Goal: Task Accomplishment & Management: Manage account settings

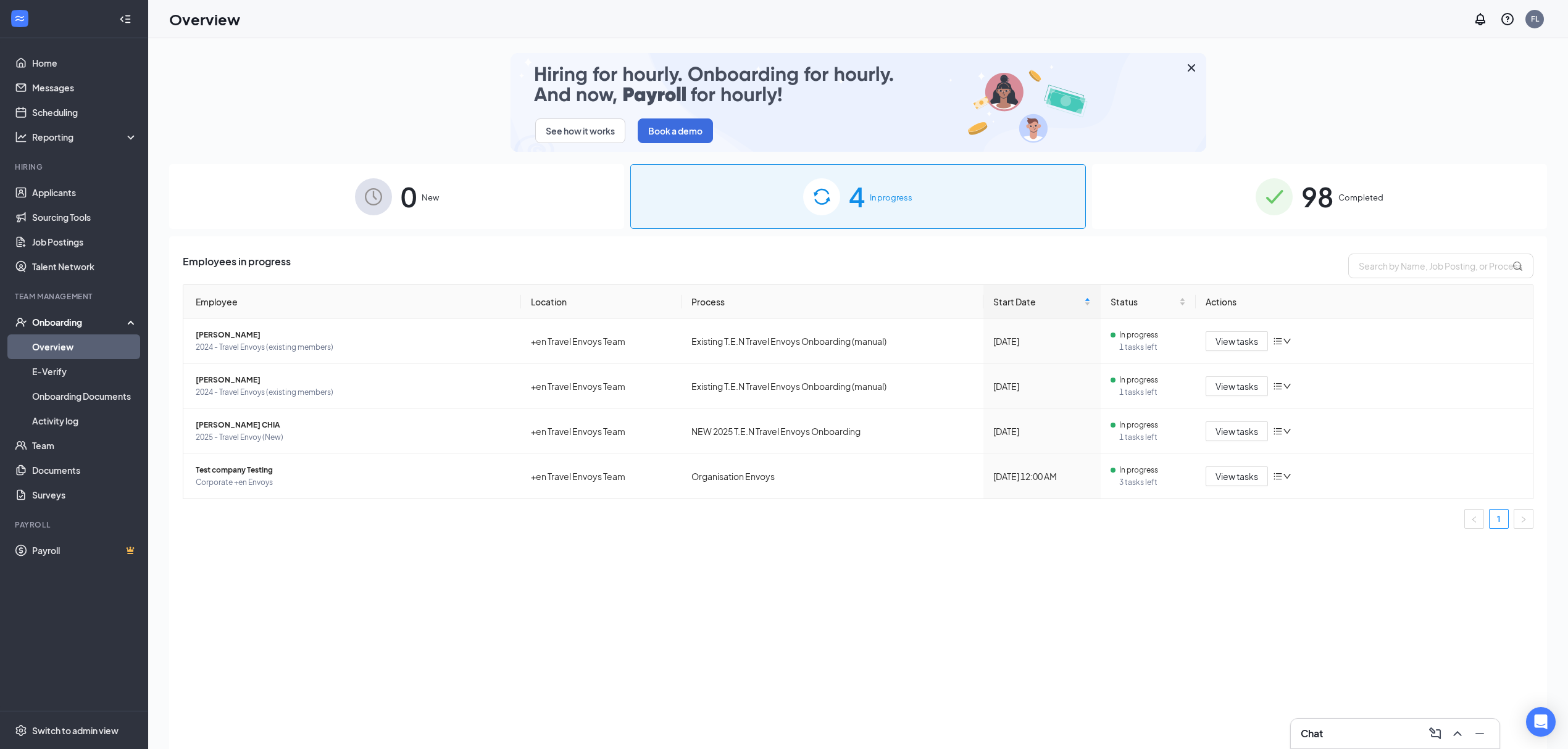
click at [1429, 204] on div "98 Completed" at bounding box center [1319, 196] width 455 height 65
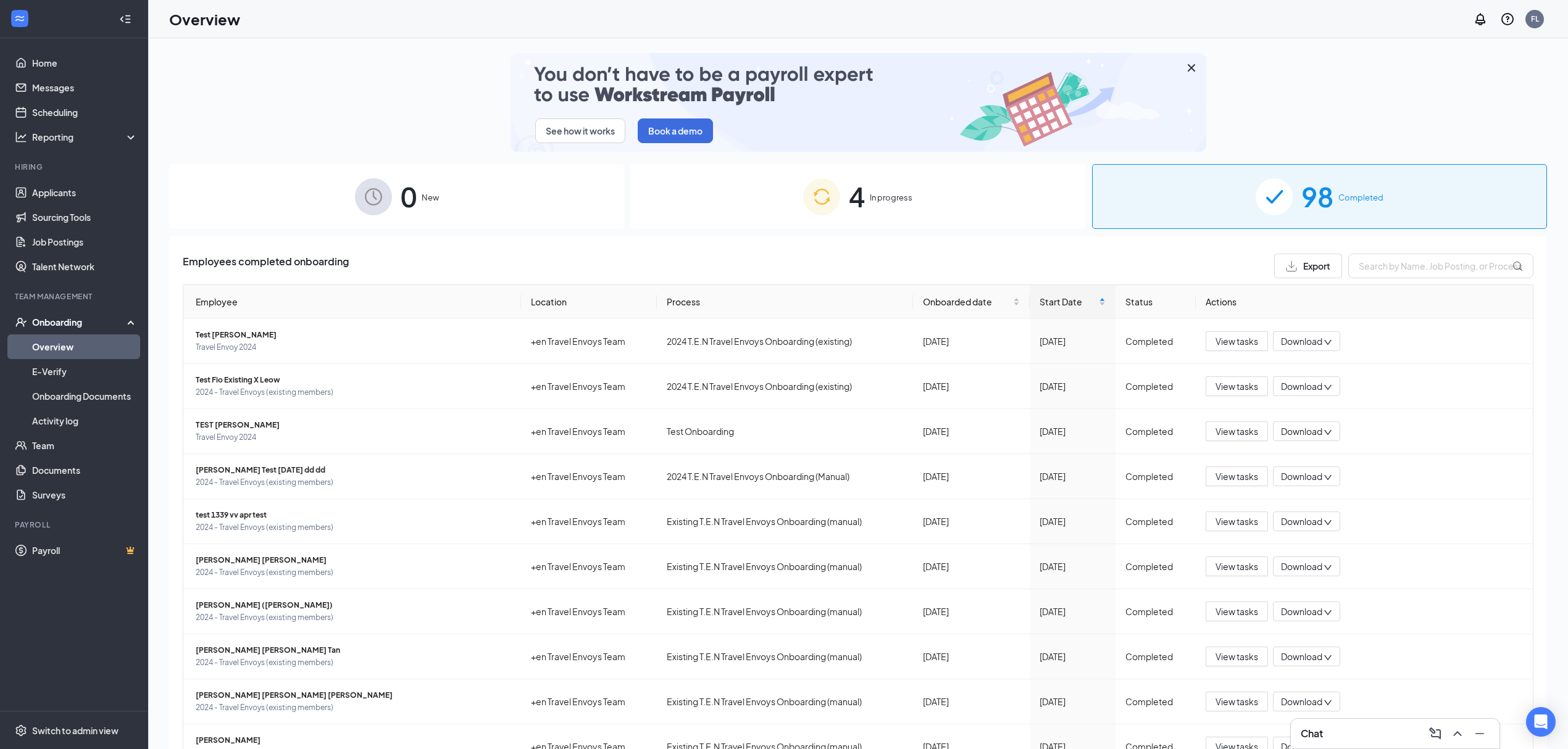
click at [993, 211] on div "4 In progress" at bounding box center [858, 196] width 455 height 65
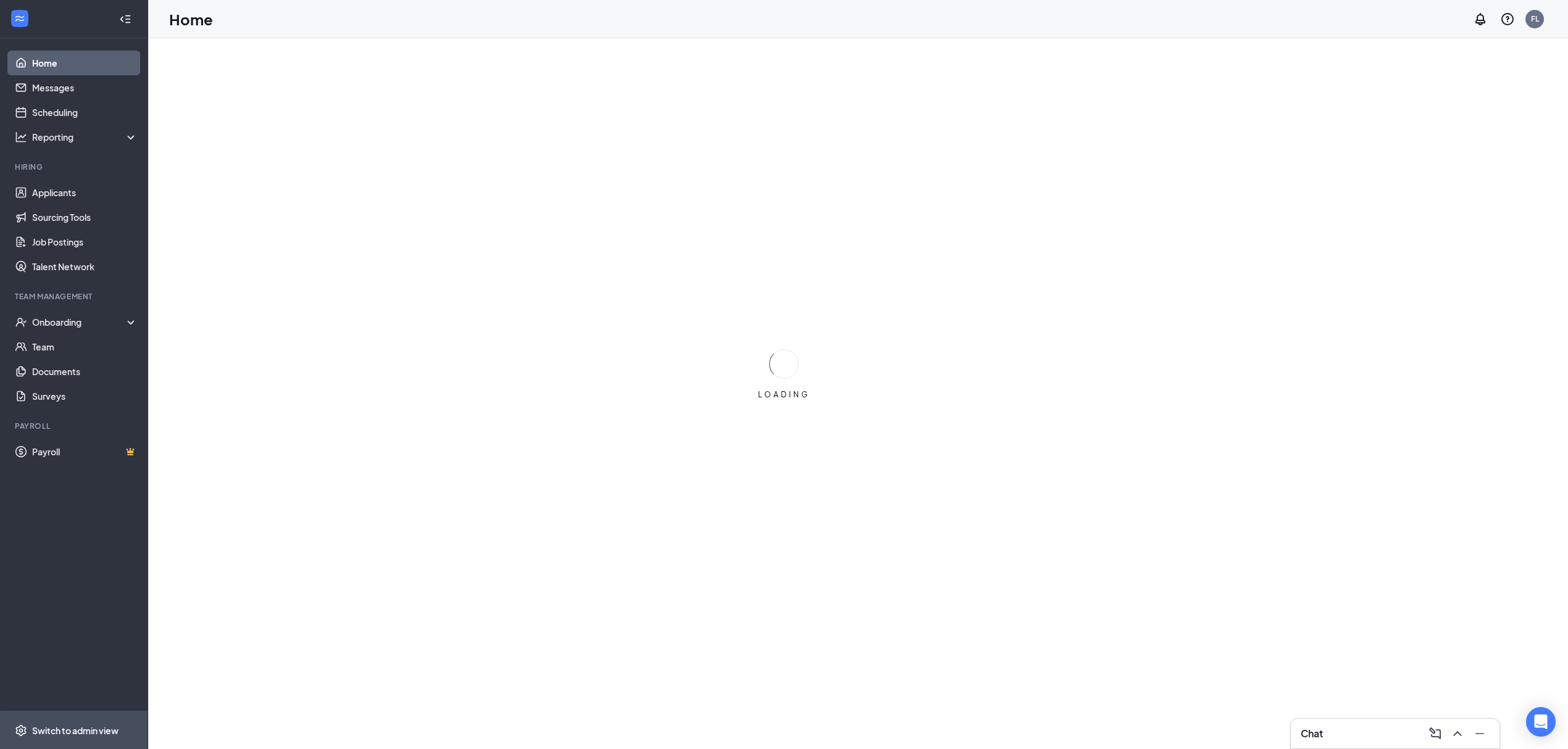
click at [87, 727] on div "Switch to admin view" at bounding box center [75, 731] width 86 height 13
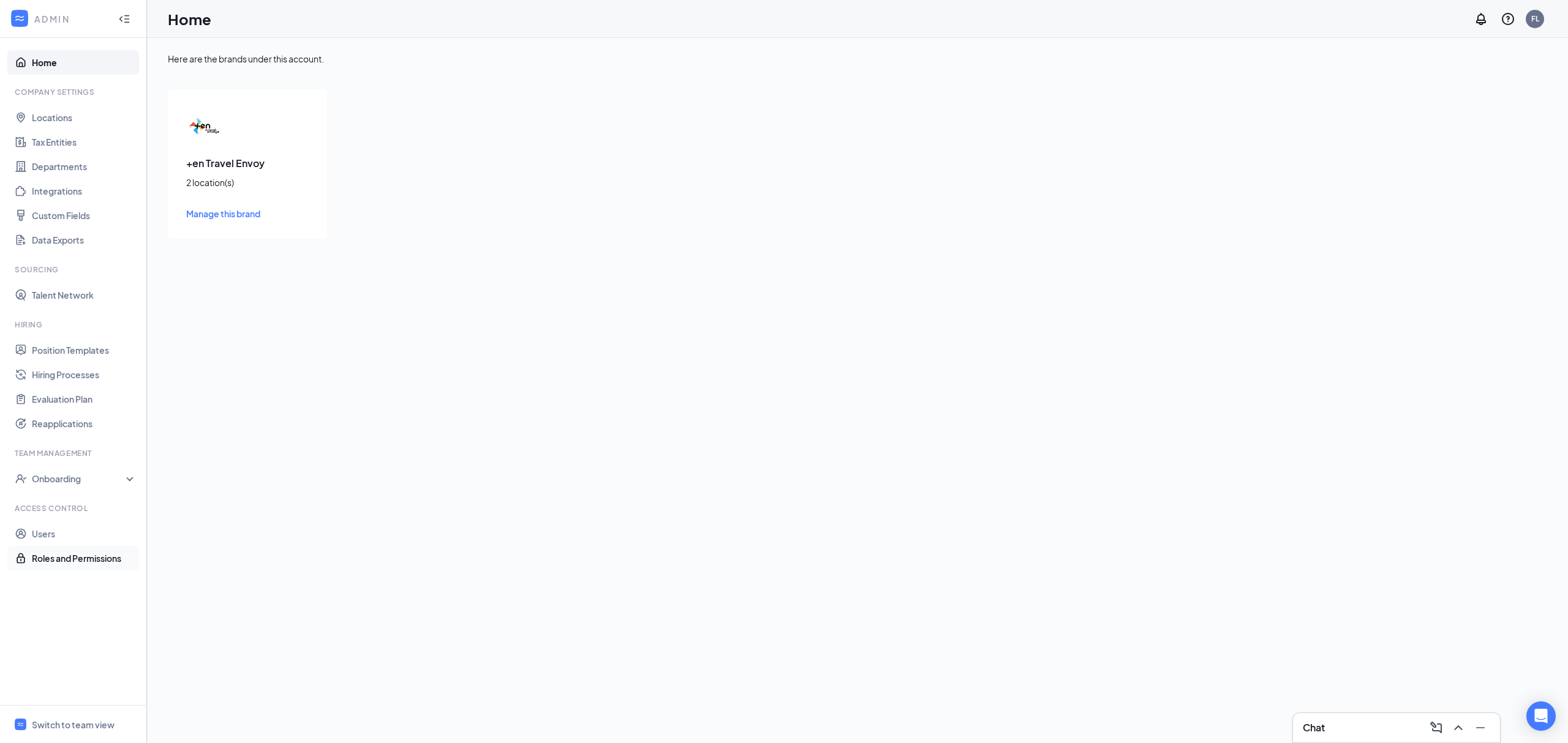
click at [67, 546] on link "Roles and Permissions" at bounding box center [84, 558] width 105 height 24
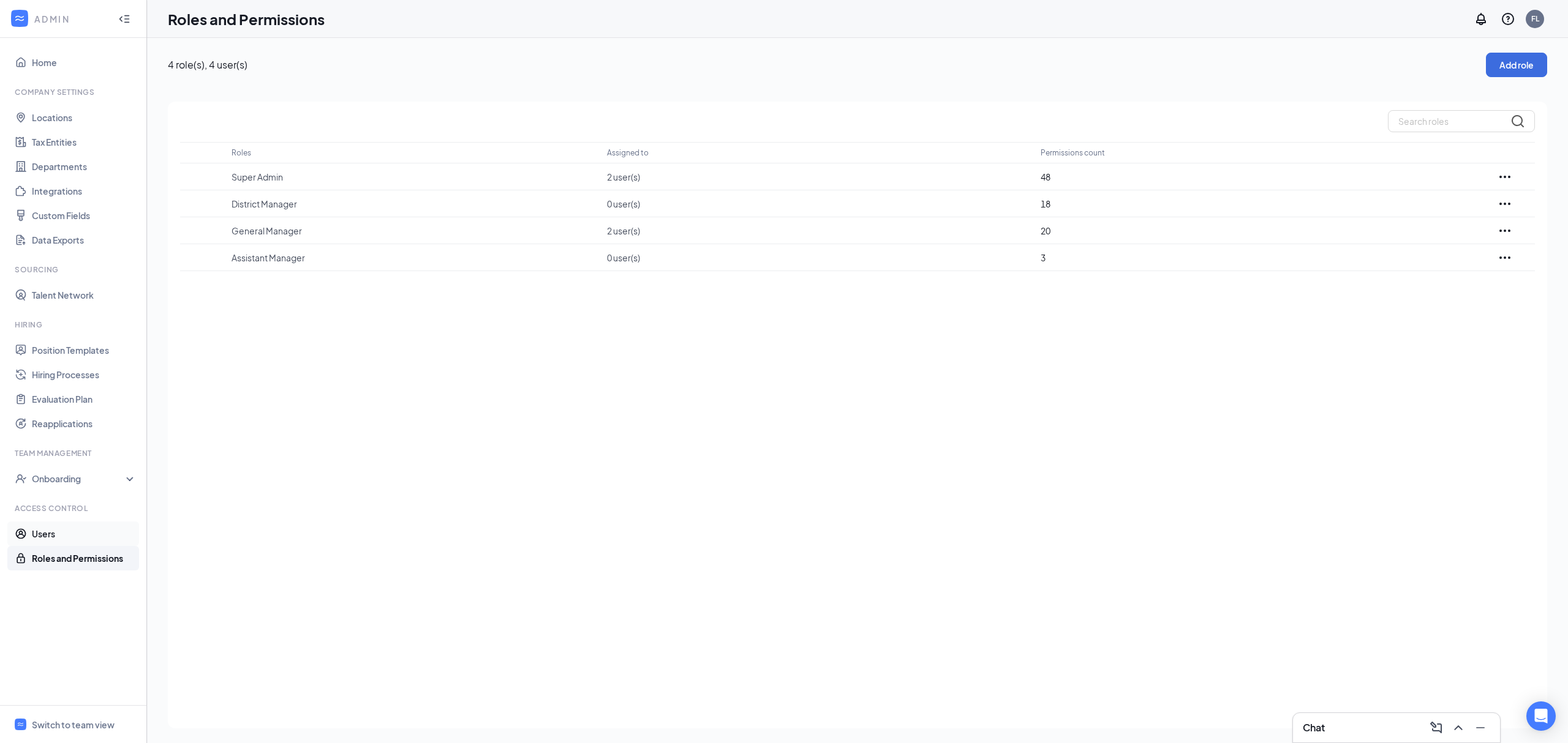
click at [36, 537] on link "Users" at bounding box center [84, 533] width 105 height 24
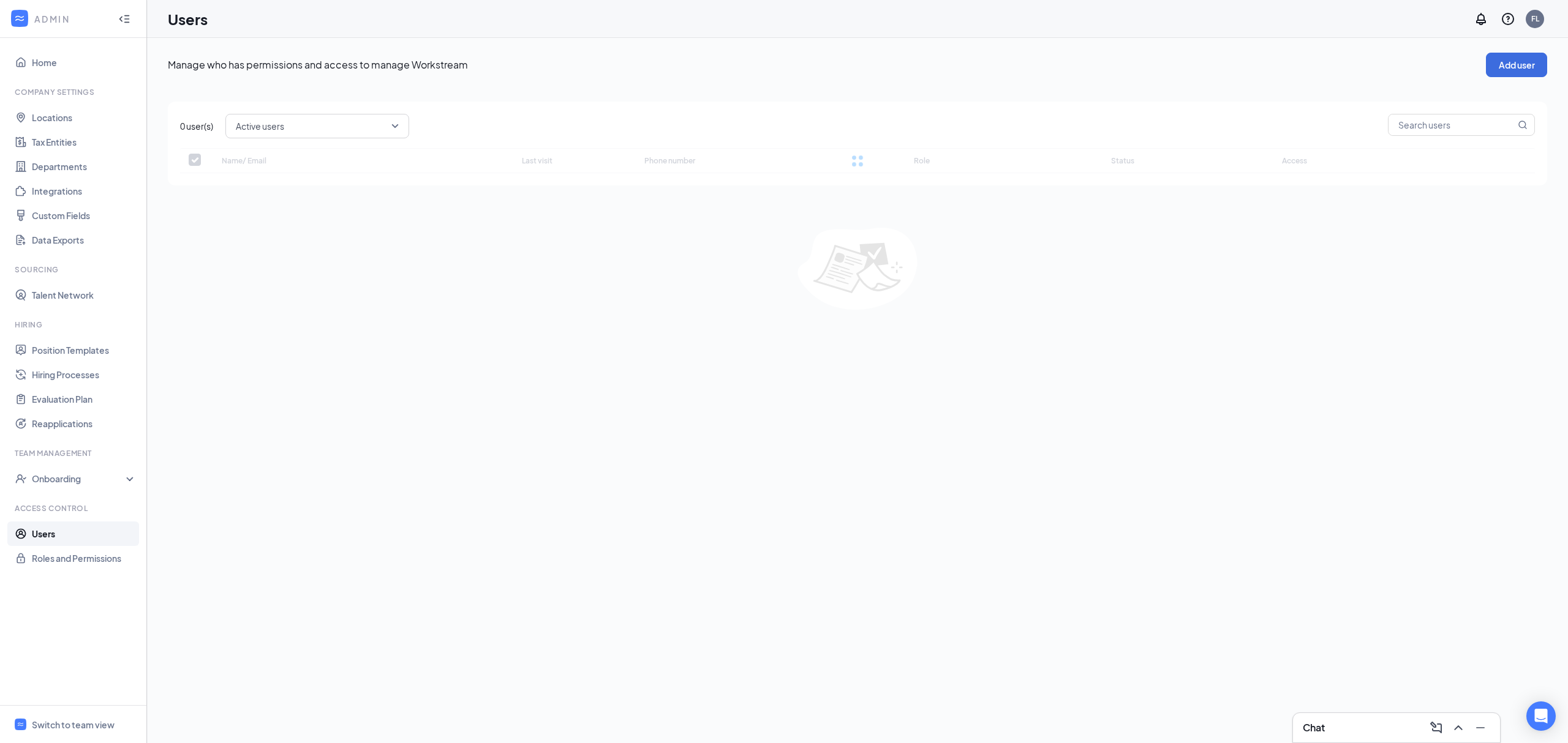
checkbox input "false"
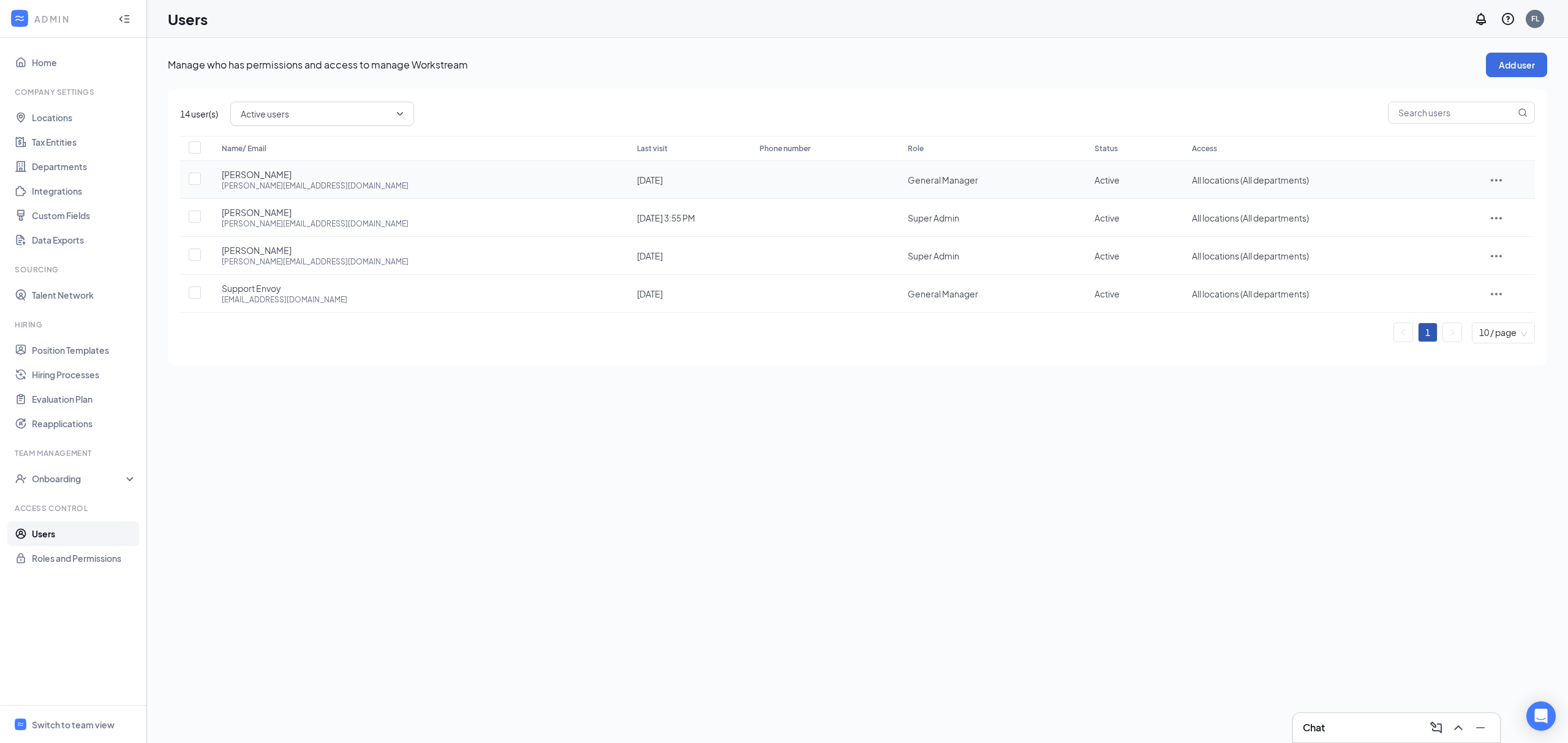
click at [1495, 179] on icon "ActionsIcon" at bounding box center [1497, 180] width 15 height 15
click at [1489, 201] on span "Edit user" at bounding box center [1491, 207] width 35 height 11
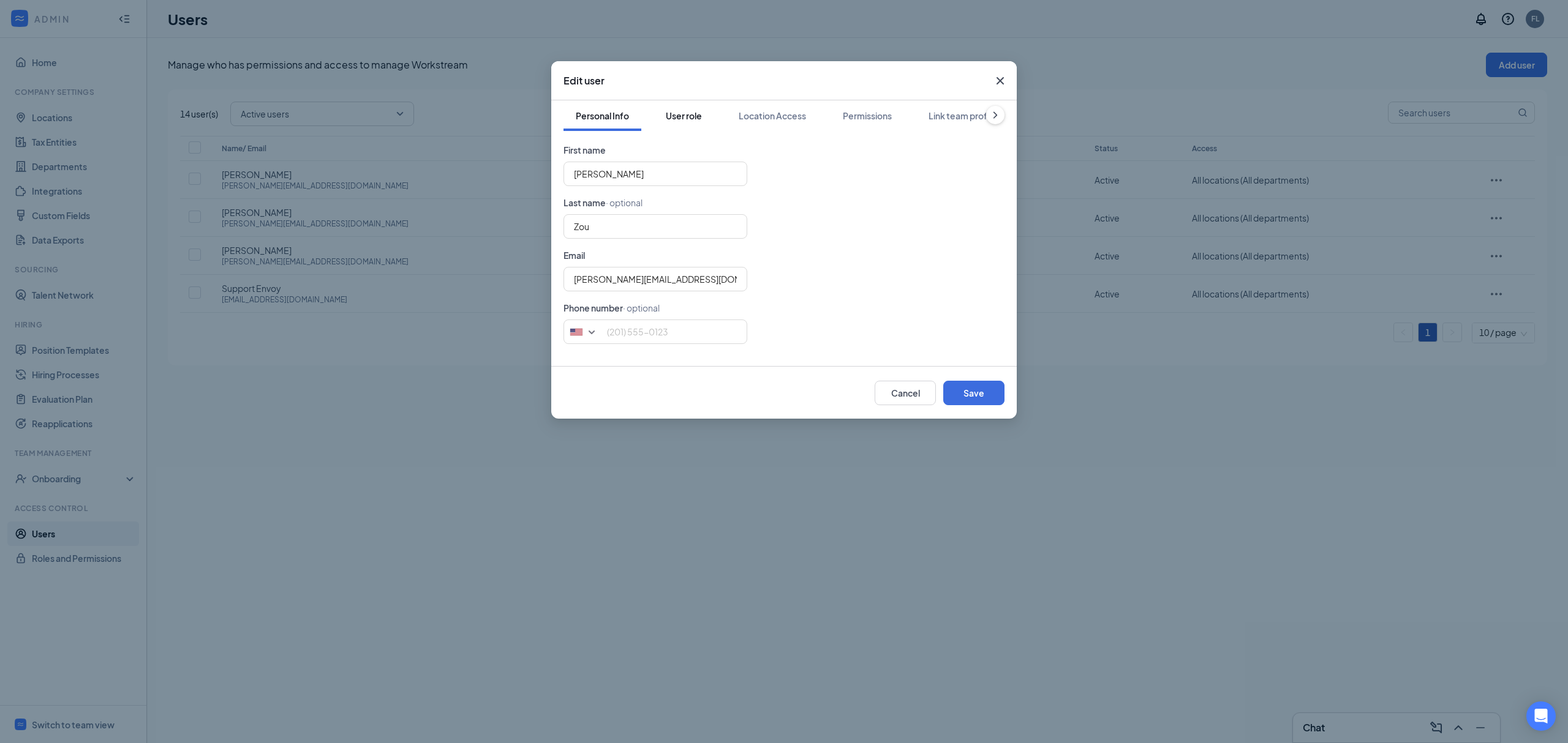
click at [687, 106] on button "User role" at bounding box center [683, 116] width 61 height 31
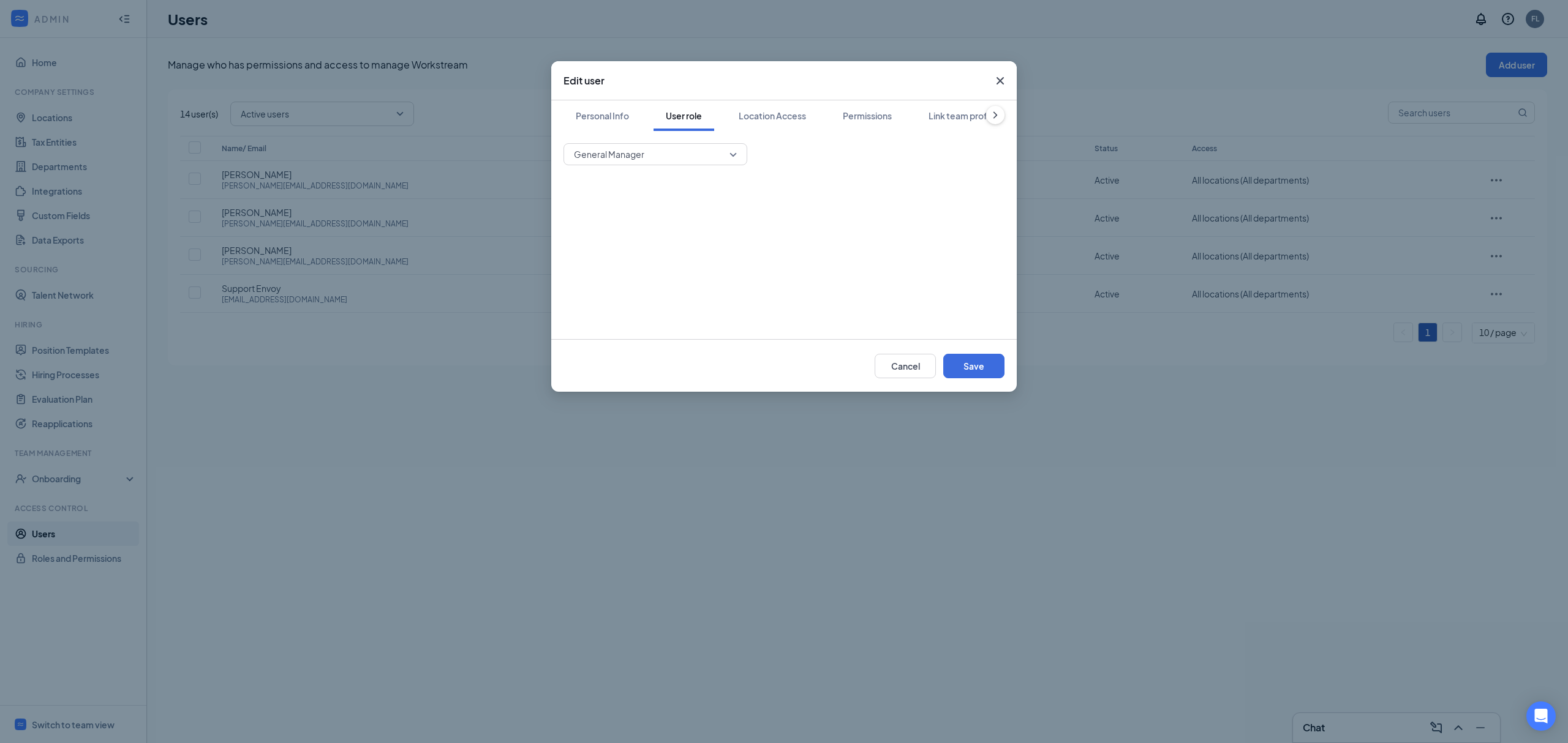
click at [1000, 76] on icon "Cross" at bounding box center [1000, 81] width 15 height 15
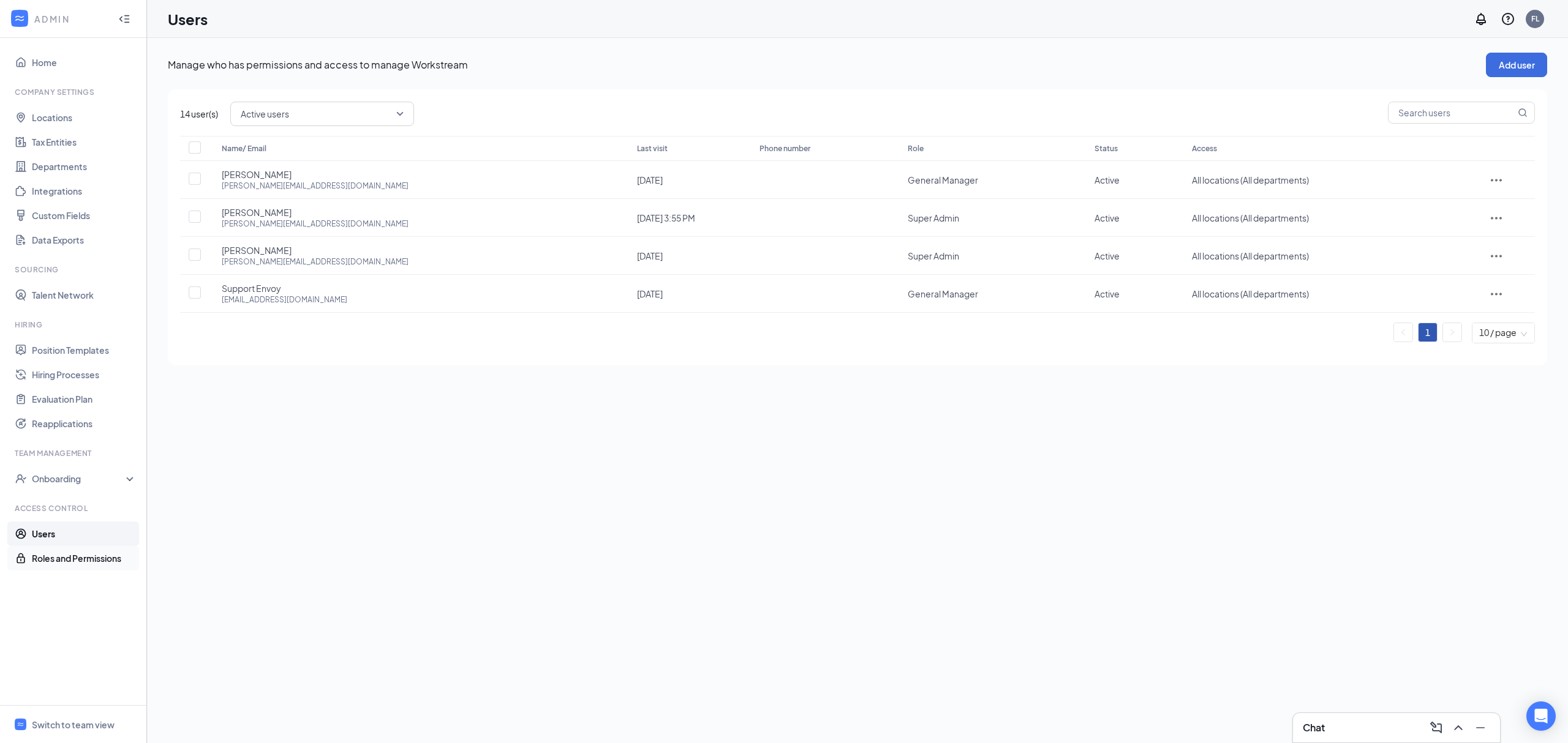
click at [97, 557] on link "Roles and Permissions" at bounding box center [84, 558] width 105 height 24
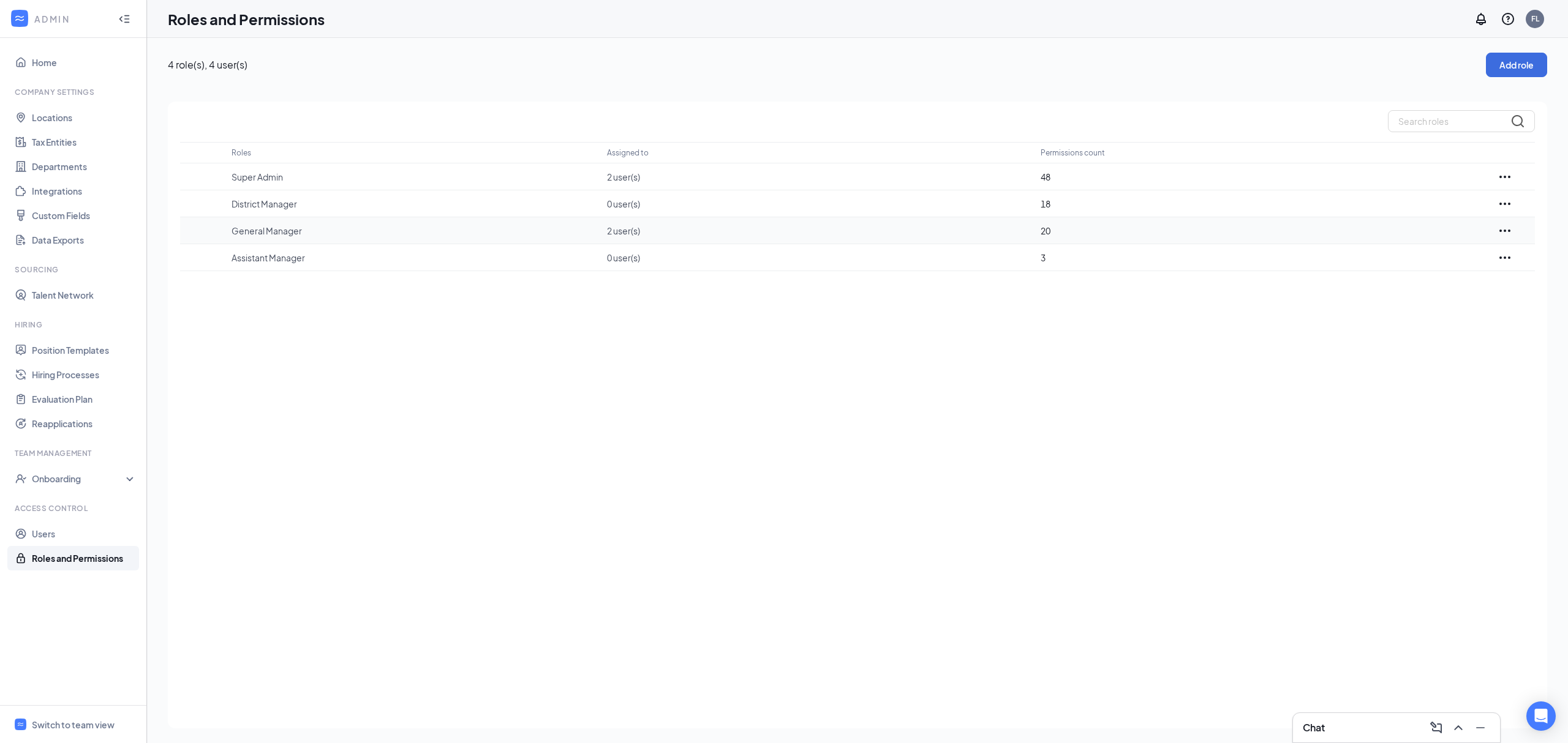
click at [1507, 233] on icon "Ellipses" at bounding box center [1505, 231] width 15 height 15
click at [1476, 267] on p "Edit" at bounding box center [1450, 268] width 103 height 12
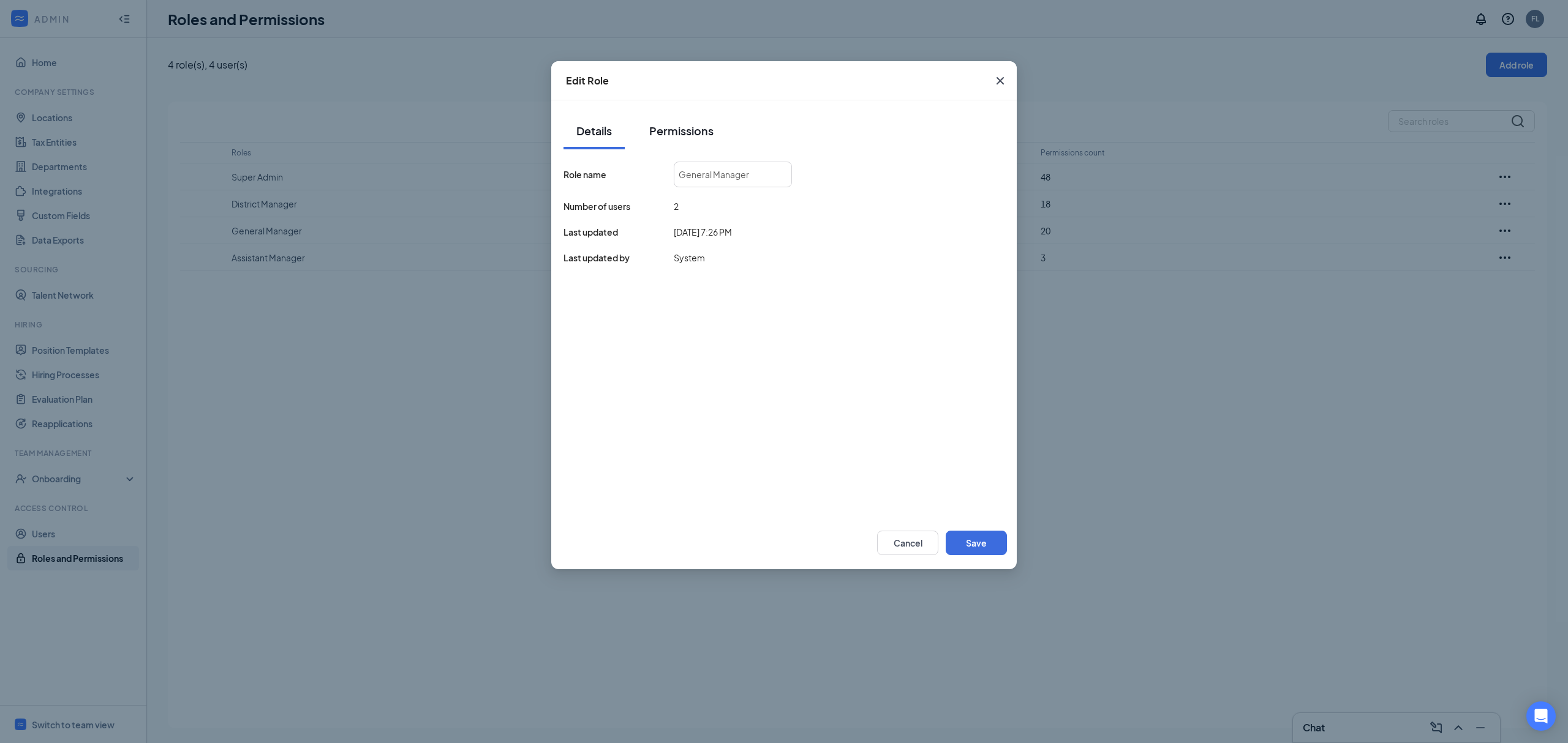
click at [706, 142] on button "Permissions" at bounding box center [682, 130] width 89 height 37
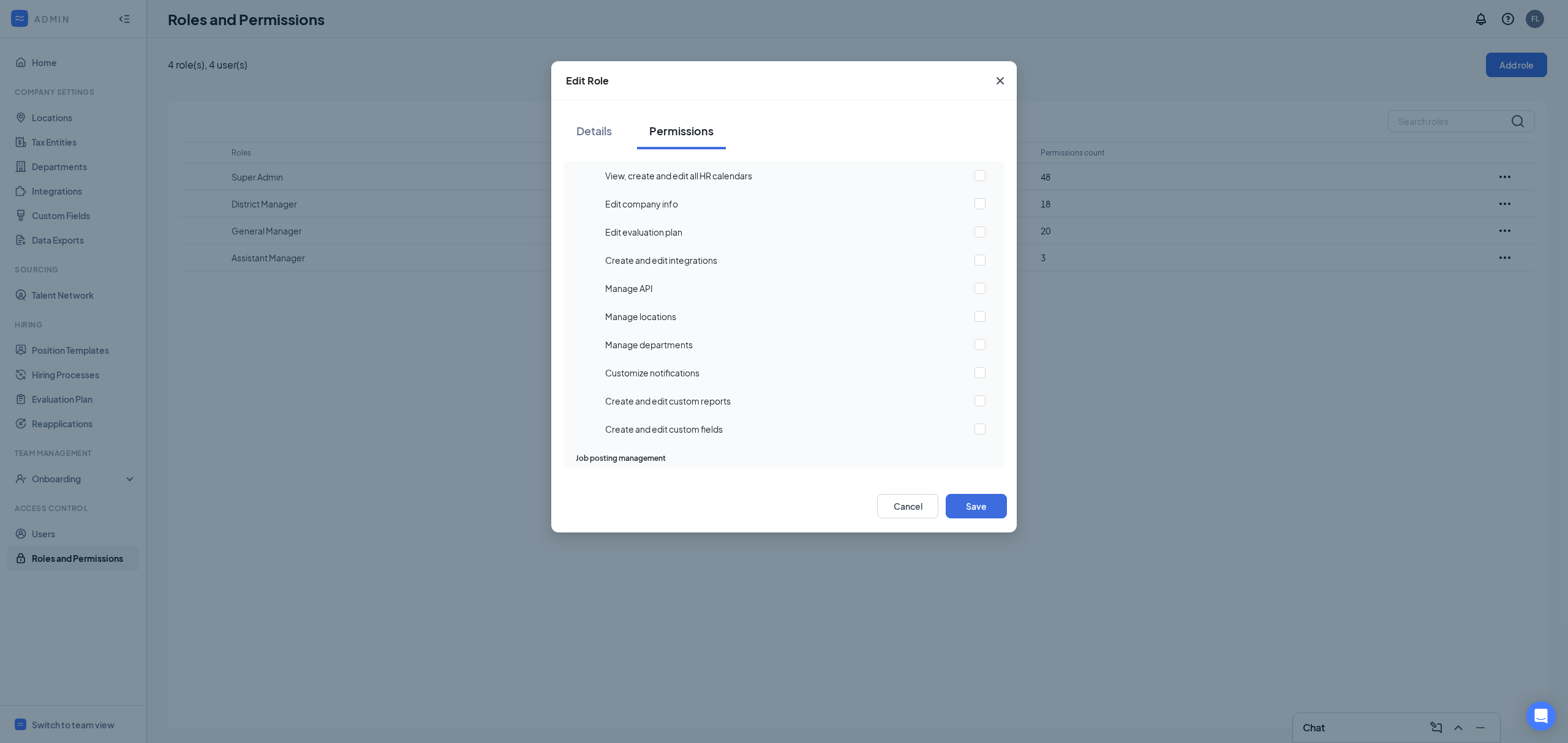
scroll to position [311, 0]
click at [975, 324] on input "checkbox" at bounding box center [980, 323] width 11 height 11
checkbox input "true"
click at [975, 348] on input "checkbox" at bounding box center [980, 351] width 11 height 11
click at [975, 353] on input "checkbox" at bounding box center [980, 351] width 11 height 11
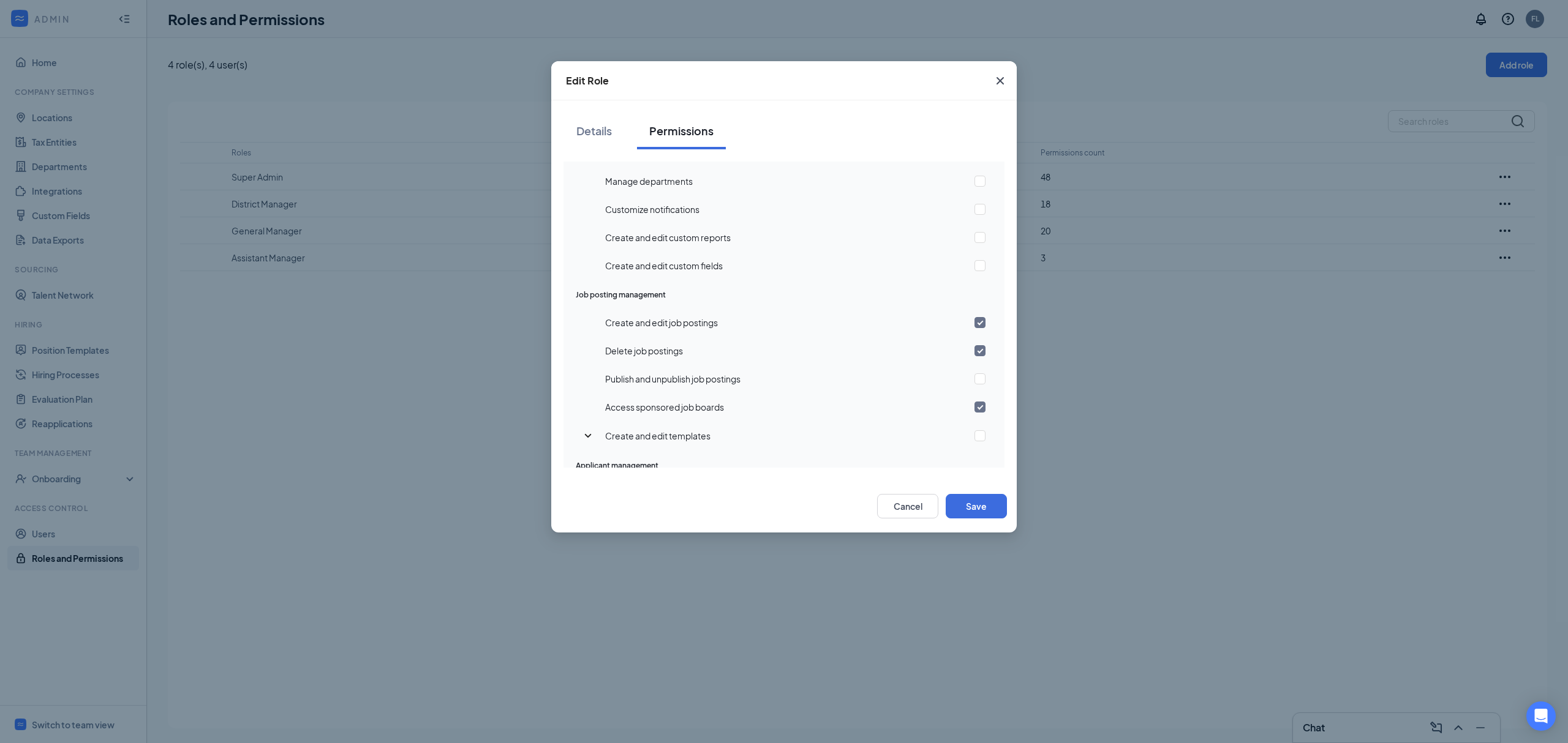
checkbox input "false"
click at [975, 432] on input "checkbox" at bounding box center [980, 436] width 11 height 11
checkbox input "true"
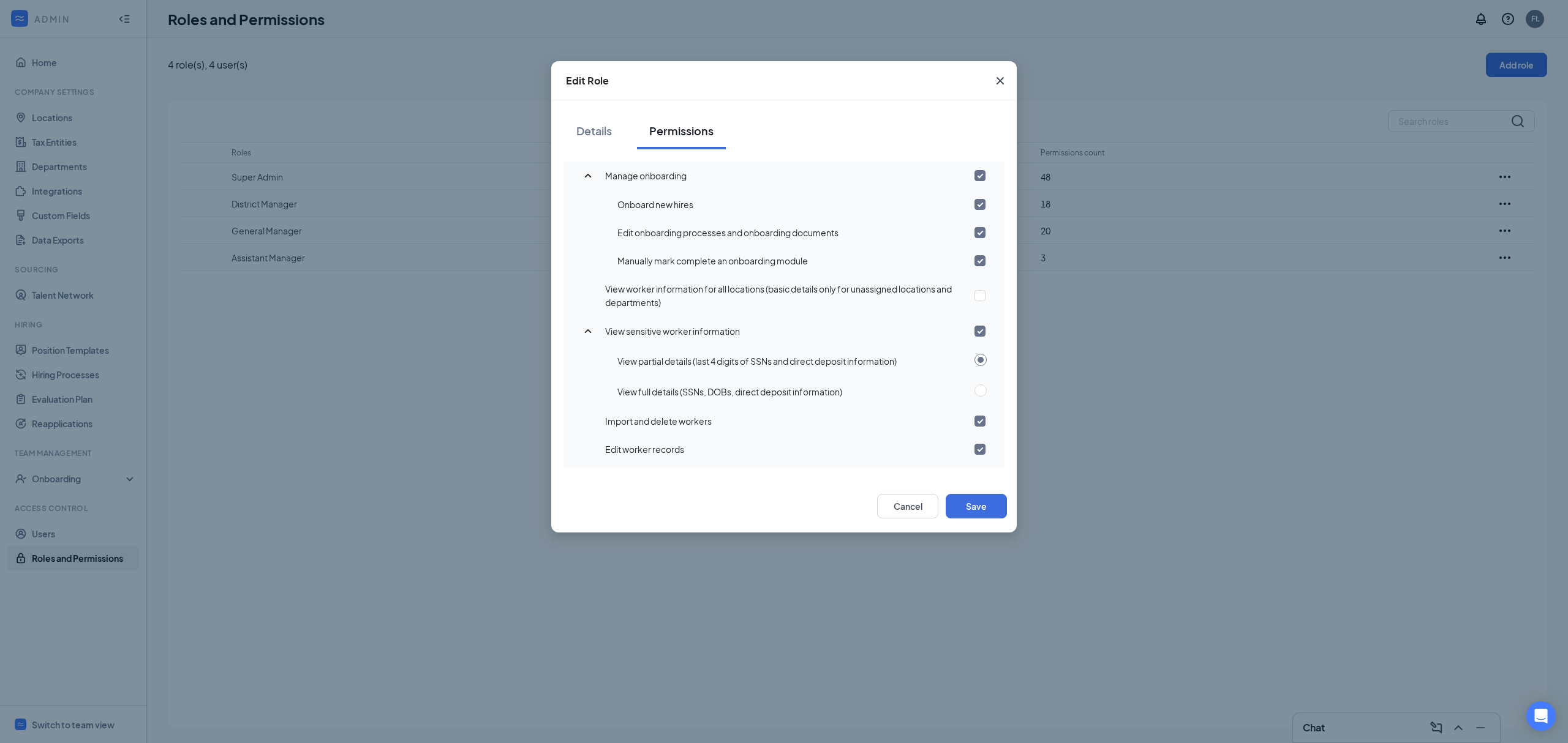
scroll to position [800, 0]
click at [975, 295] on input "checkbox" at bounding box center [980, 294] width 11 height 11
checkbox input "true"
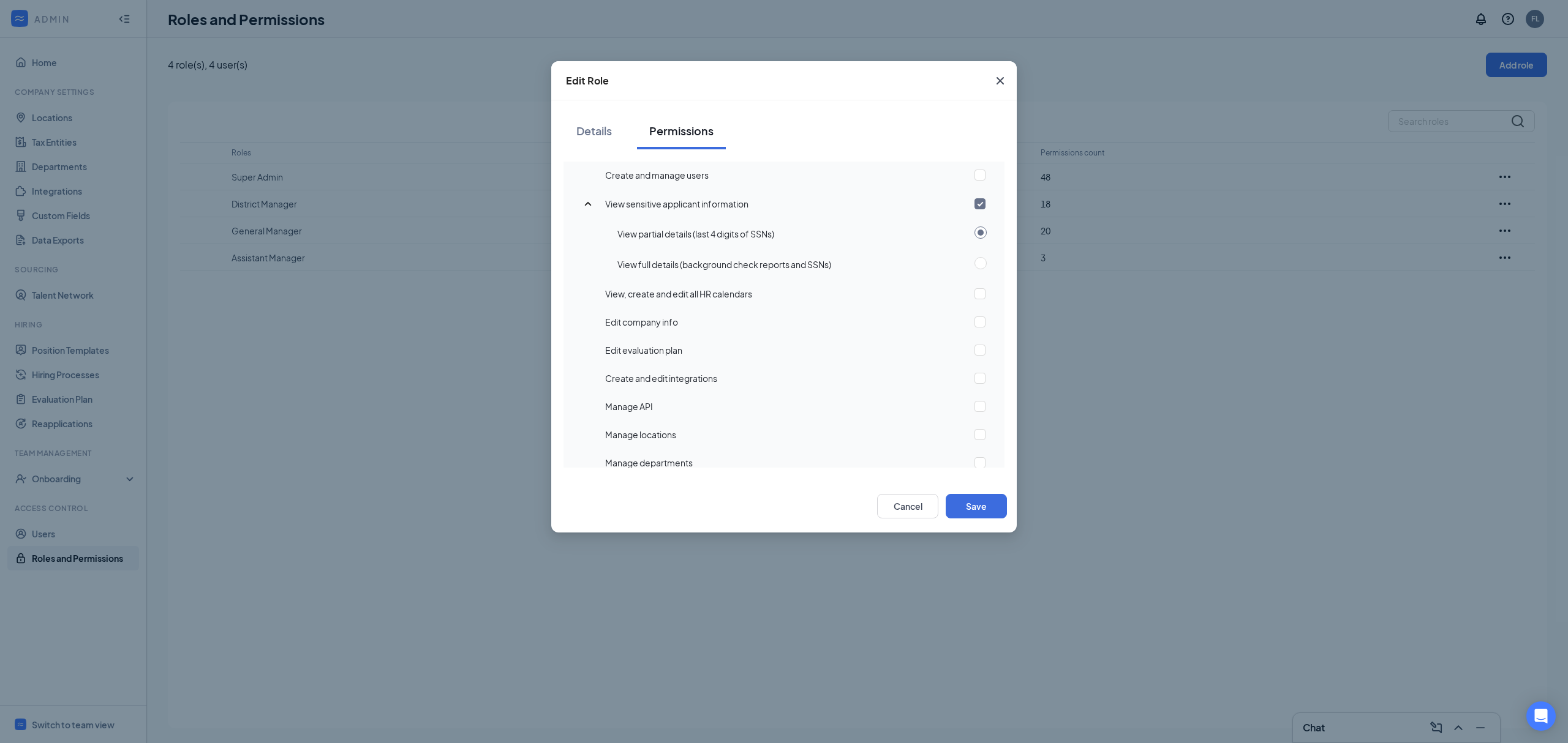
scroll to position [0, 0]
click at [592, 231] on icon "SmallChevronUp" at bounding box center [588, 234] width 15 height 15
click at [1003, 74] on icon "Cross" at bounding box center [1000, 81] width 15 height 15
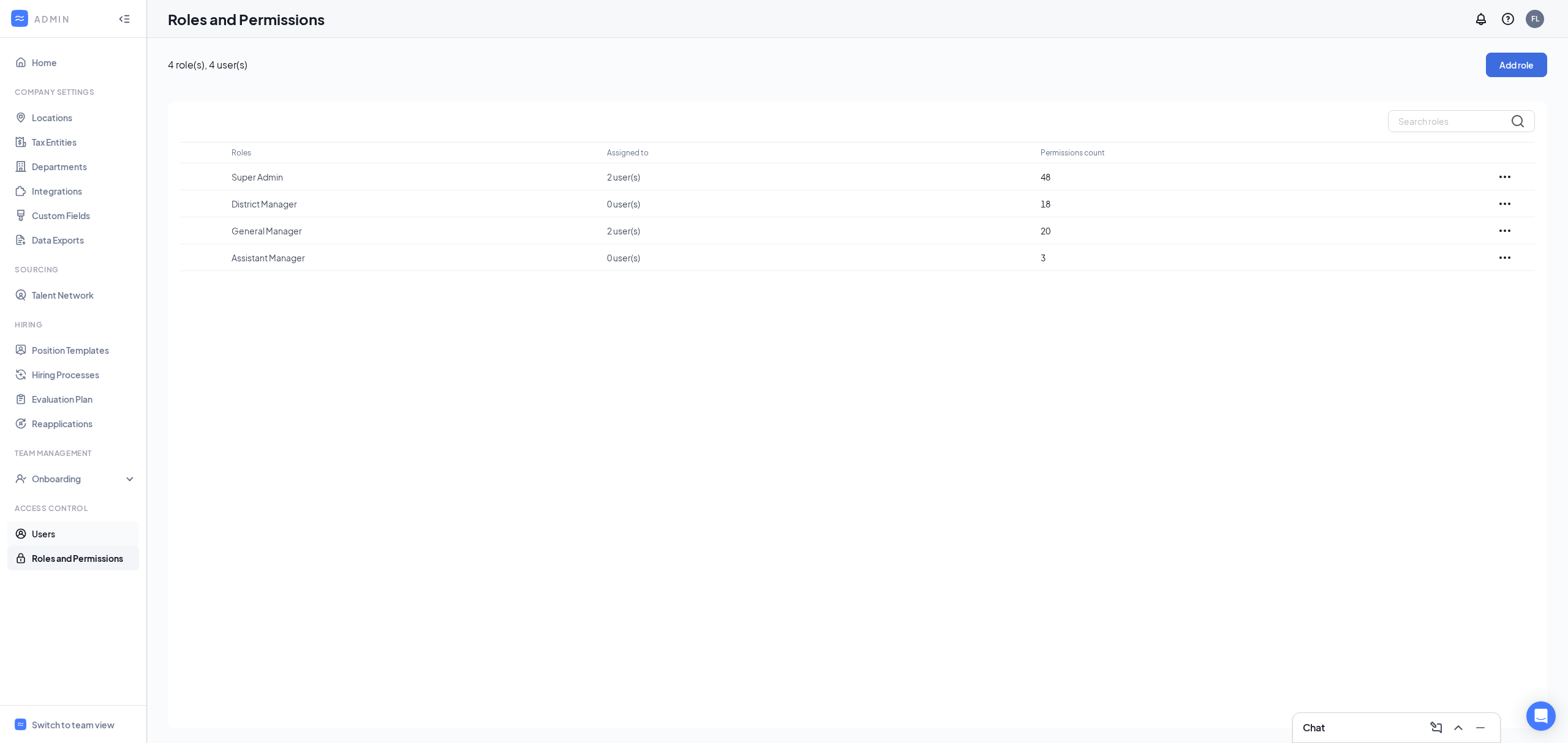
click at [86, 532] on link "Users" at bounding box center [84, 533] width 105 height 24
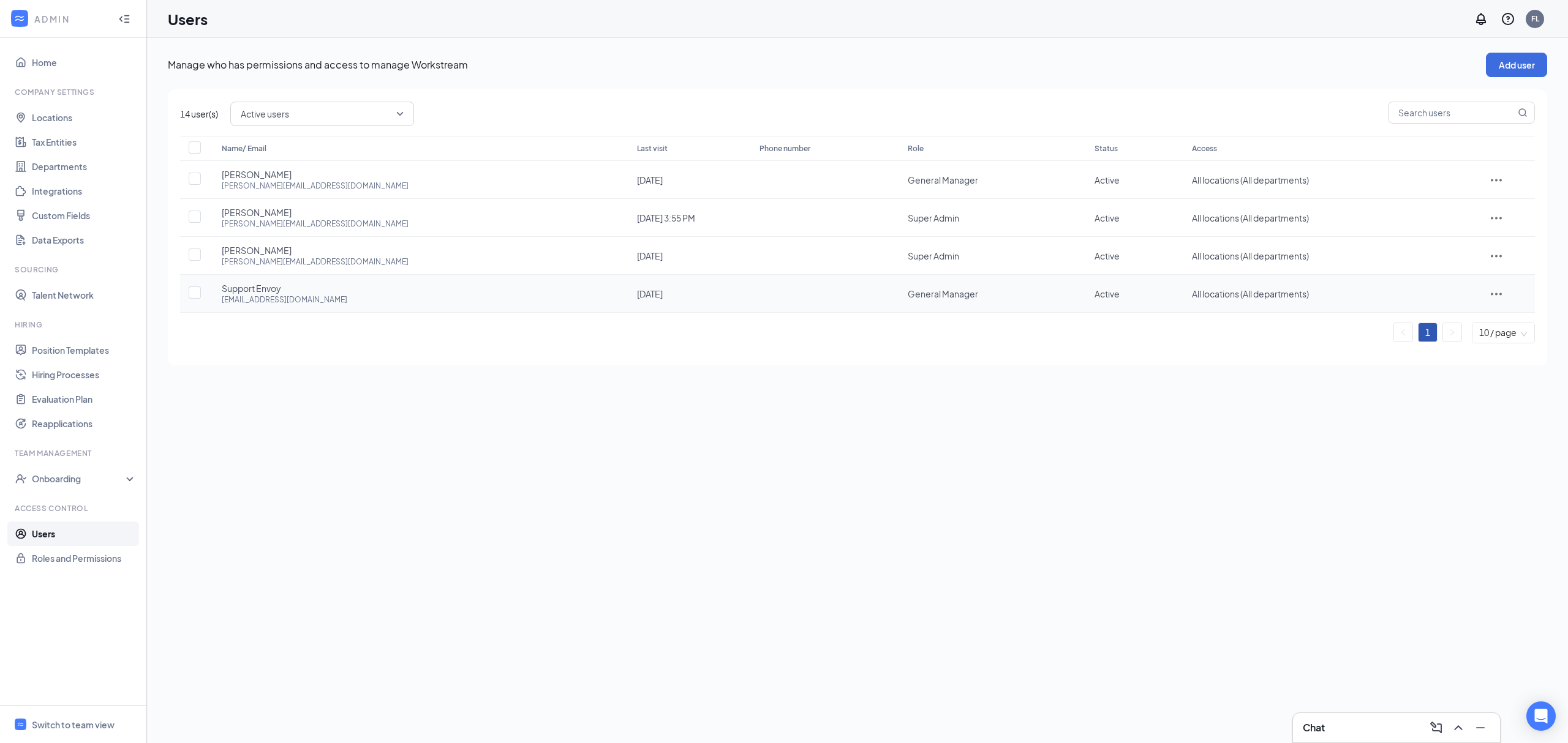
click at [1493, 297] on icon "ActionsIcon" at bounding box center [1497, 294] width 15 height 15
click at [1515, 312] on li "Edit user" at bounding box center [1511, 320] width 96 height 28
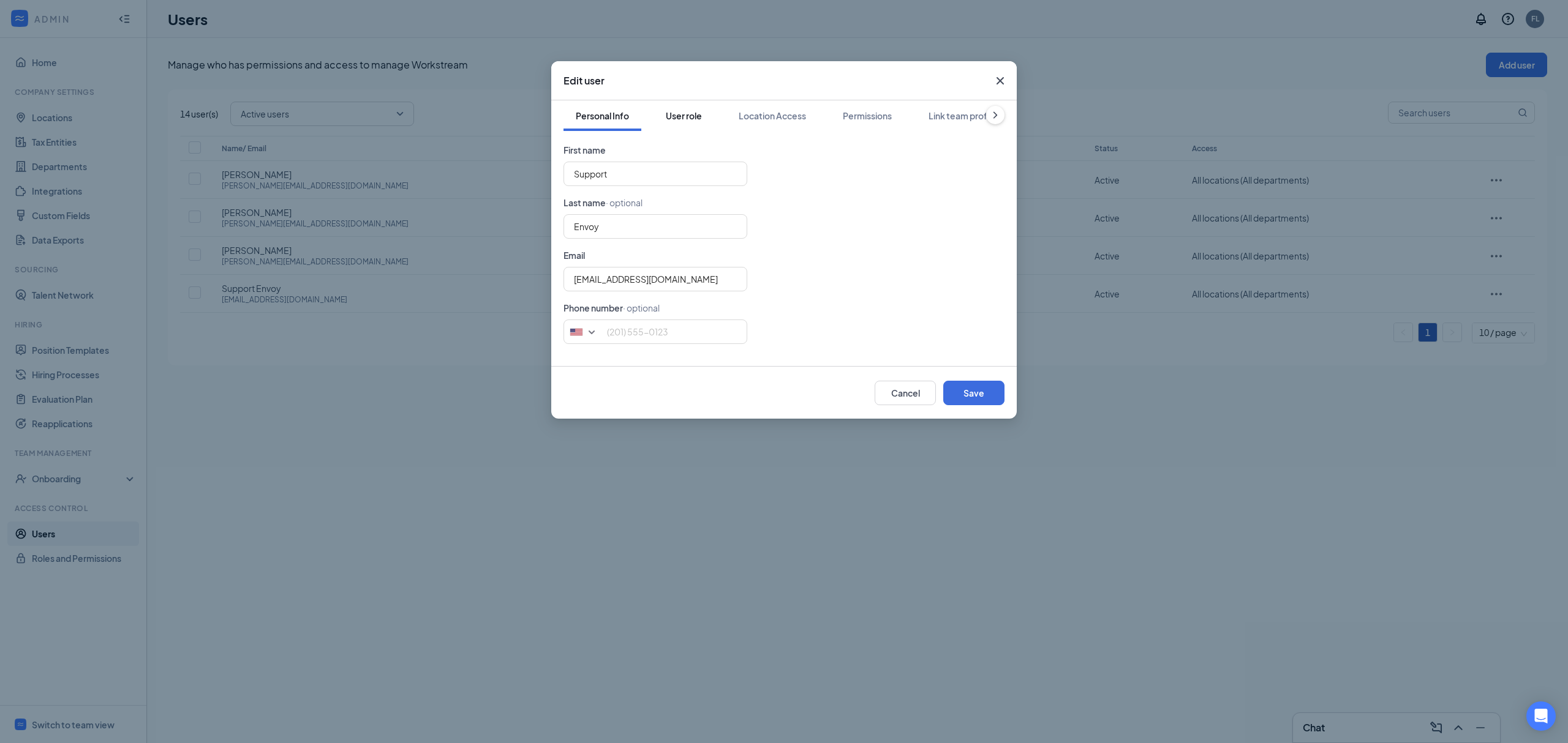
click at [685, 122] on button "User role" at bounding box center [683, 116] width 61 height 31
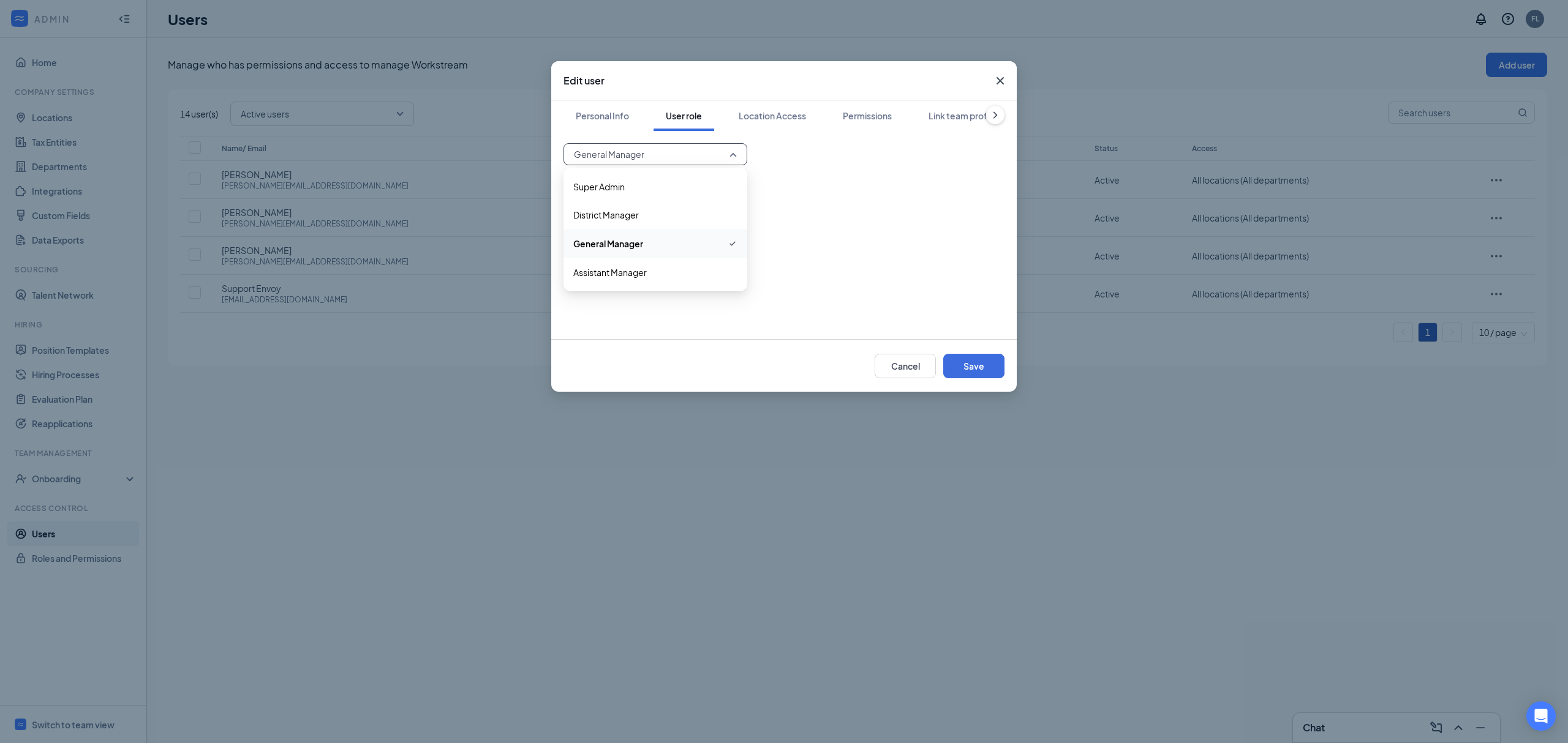
click at [692, 144] on input "search" at bounding box center [651, 154] width 161 height 21
click at [704, 272] on span "Assistant Manager" at bounding box center [655, 273] width 164 height 14
click at [888, 117] on div "Permissions" at bounding box center [867, 116] width 49 height 12
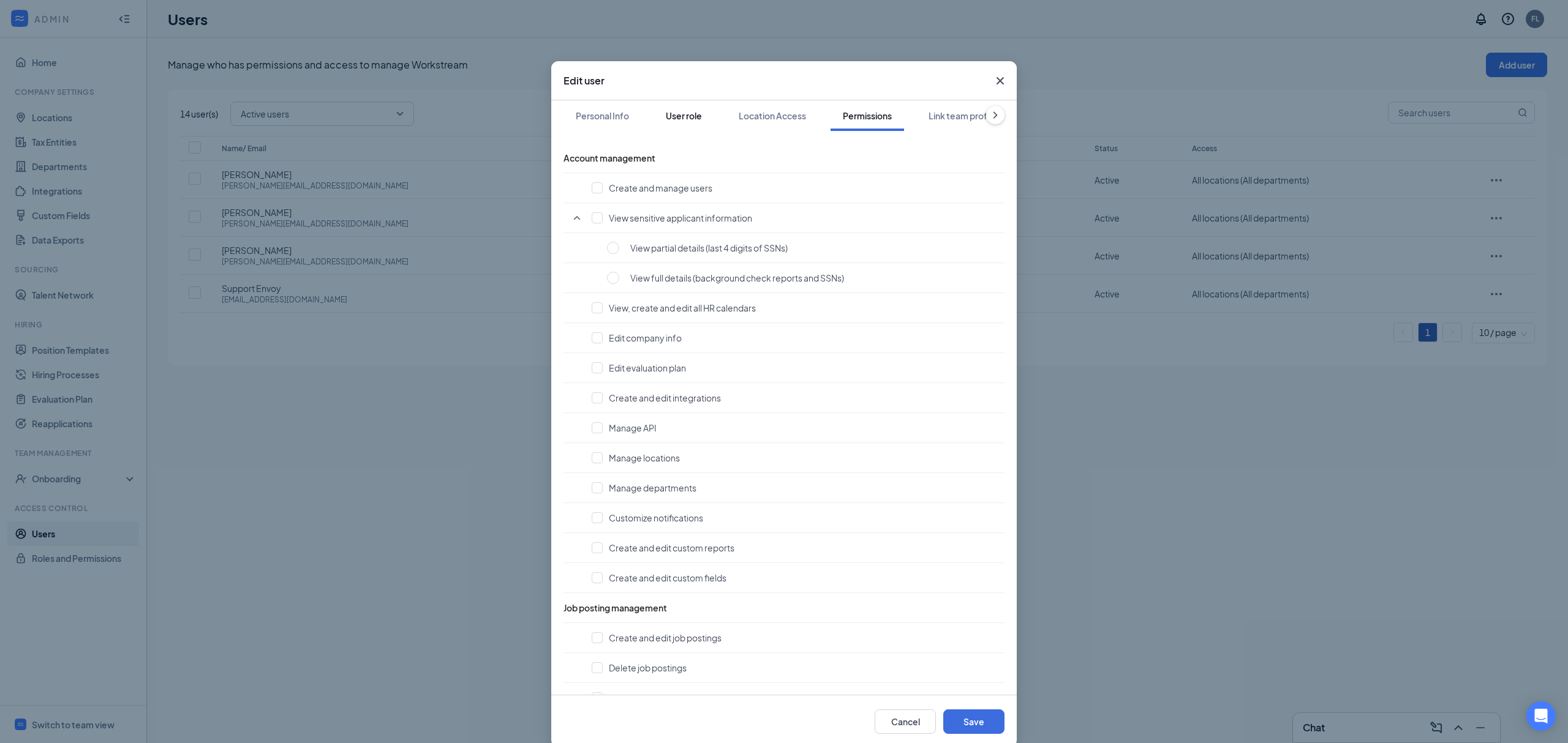
click at [694, 125] on button "User role" at bounding box center [683, 116] width 61 height 31
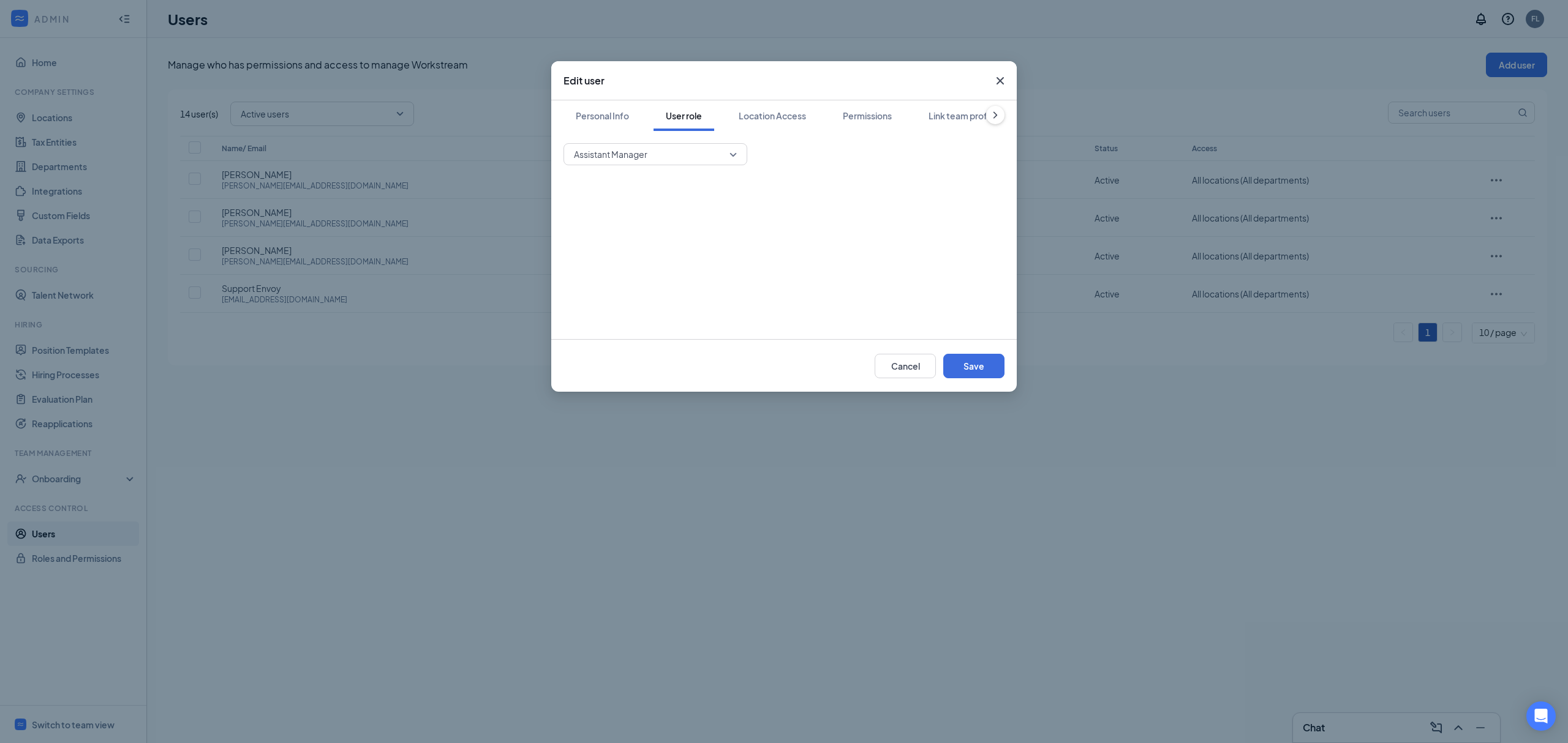
click at [1003, 88] on span "Close" at bounding box center [1000, 81] width 33 height 33
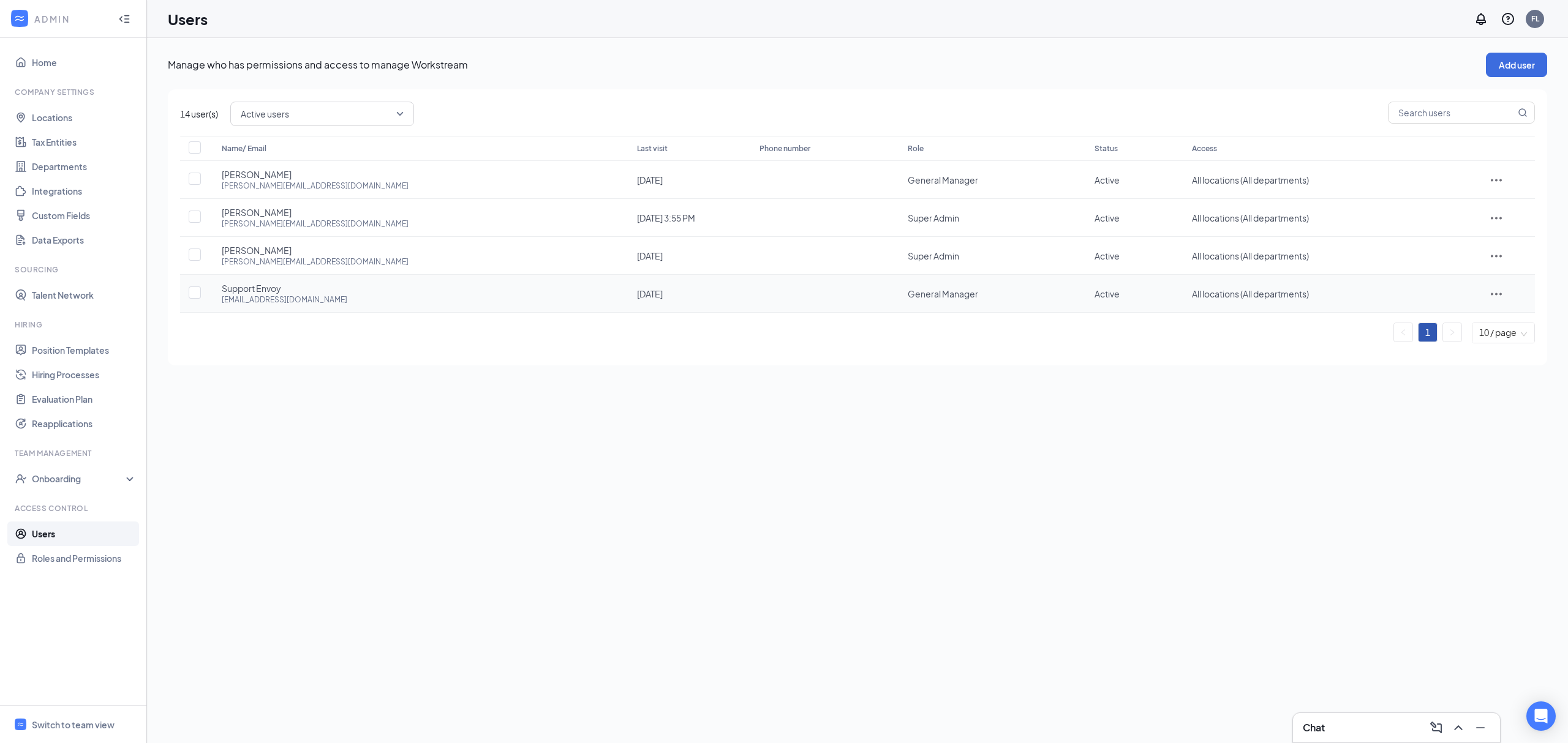
click at [1495, 297] on icon "ActionsIcon" at bounding box center [1497, 294] width 15 height 15
click at [1488, 324] on span "Edit user" at bounding box center [1491, 321] width 35 height 11
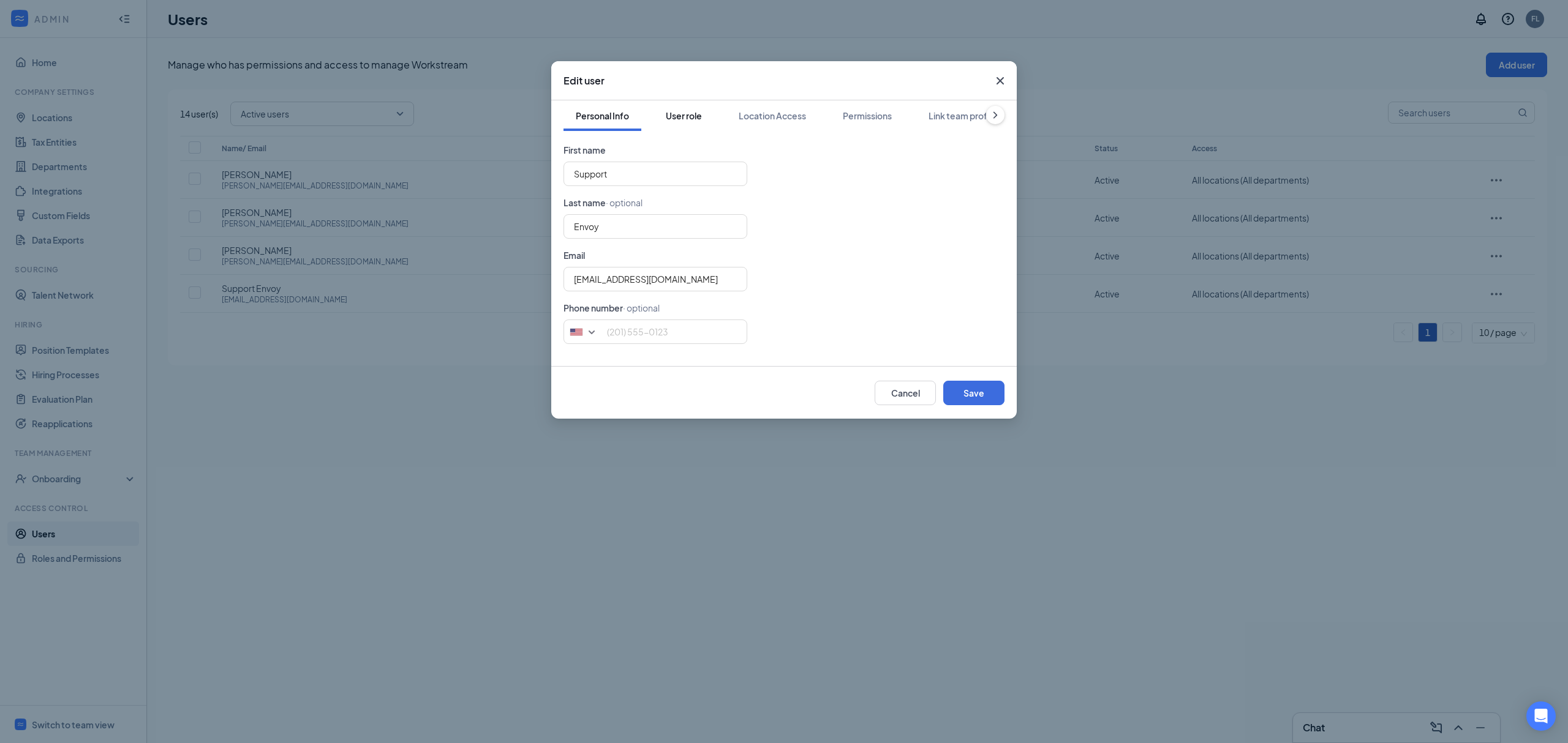
click at [695, 116] on div "User role" at bounding box center [684, 116] width 36 height 12
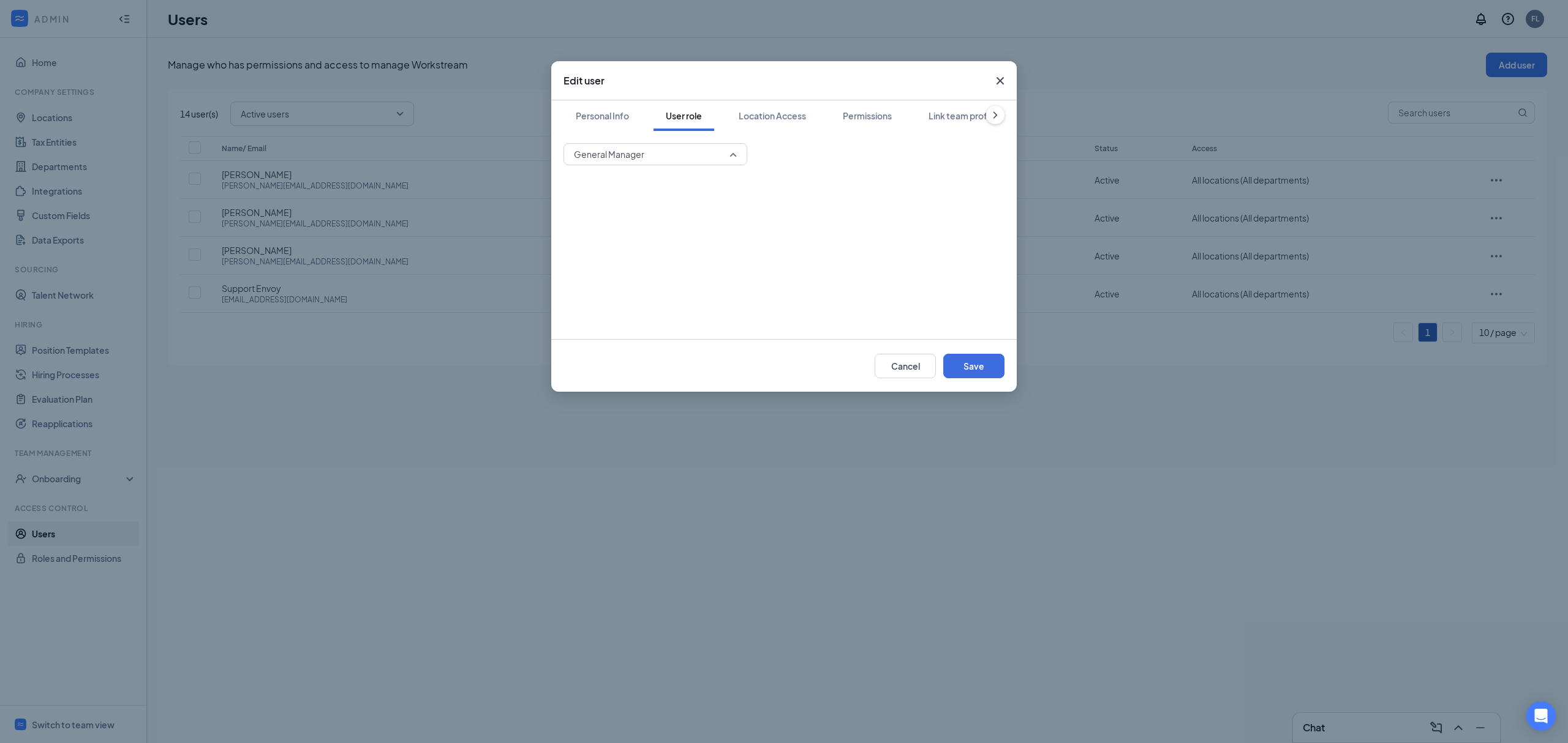
click at [745, 150] on div "General Manager" at bounding box center [655, 154] width 184 height 22
click at [670, 274] on span "Assistant Manager" at bounding box center [655, 273] width 164 height 14
click at [966, 368] on button "Save" at bounding box center [974, 366] width 61 height 24
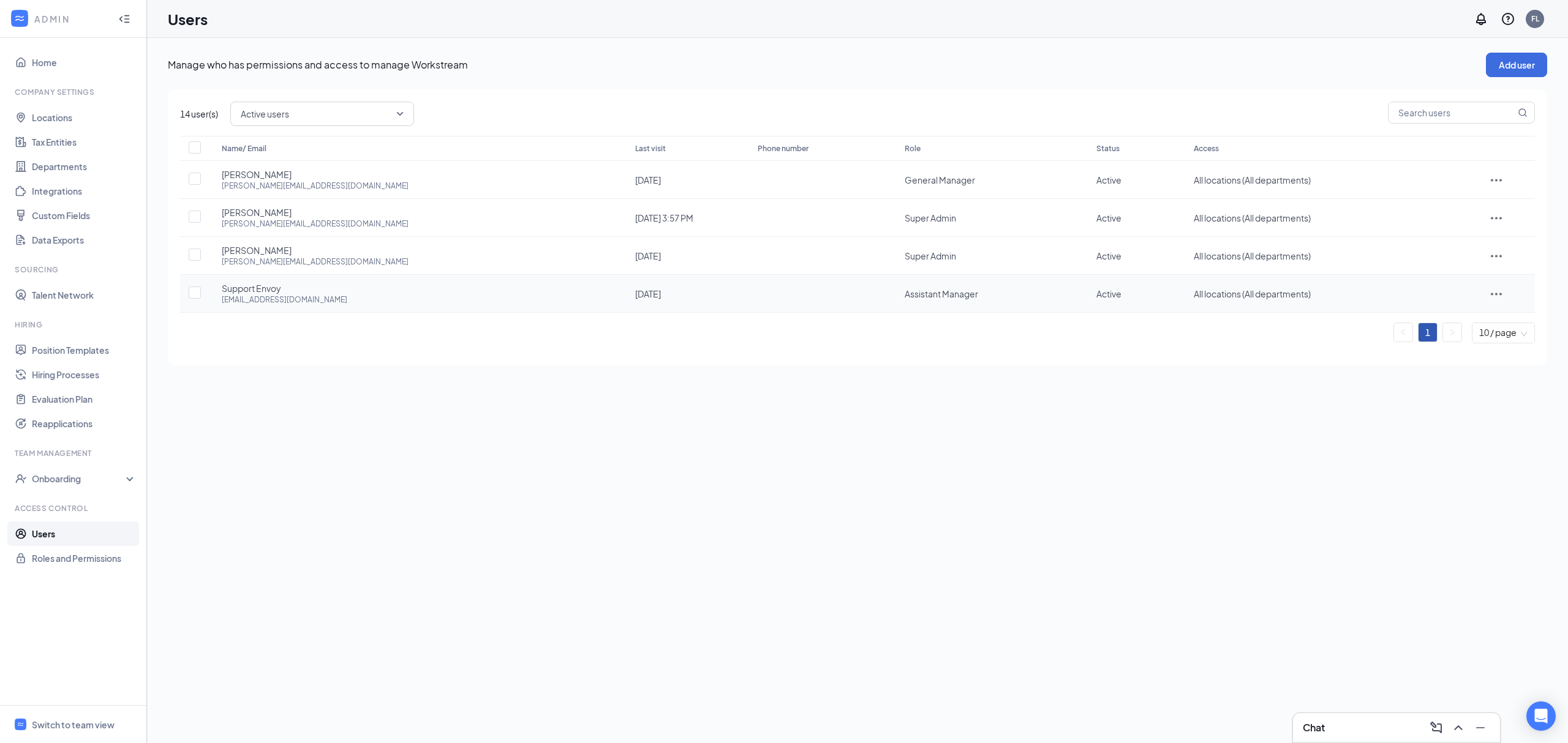
click at [1491, 295] on icon "ActionsIcon" at bounding box center [1497, 294] width 15 height 15
click at [1480, 380] on span "Disable" at bounding box center [1489, 377] width 30 height 11
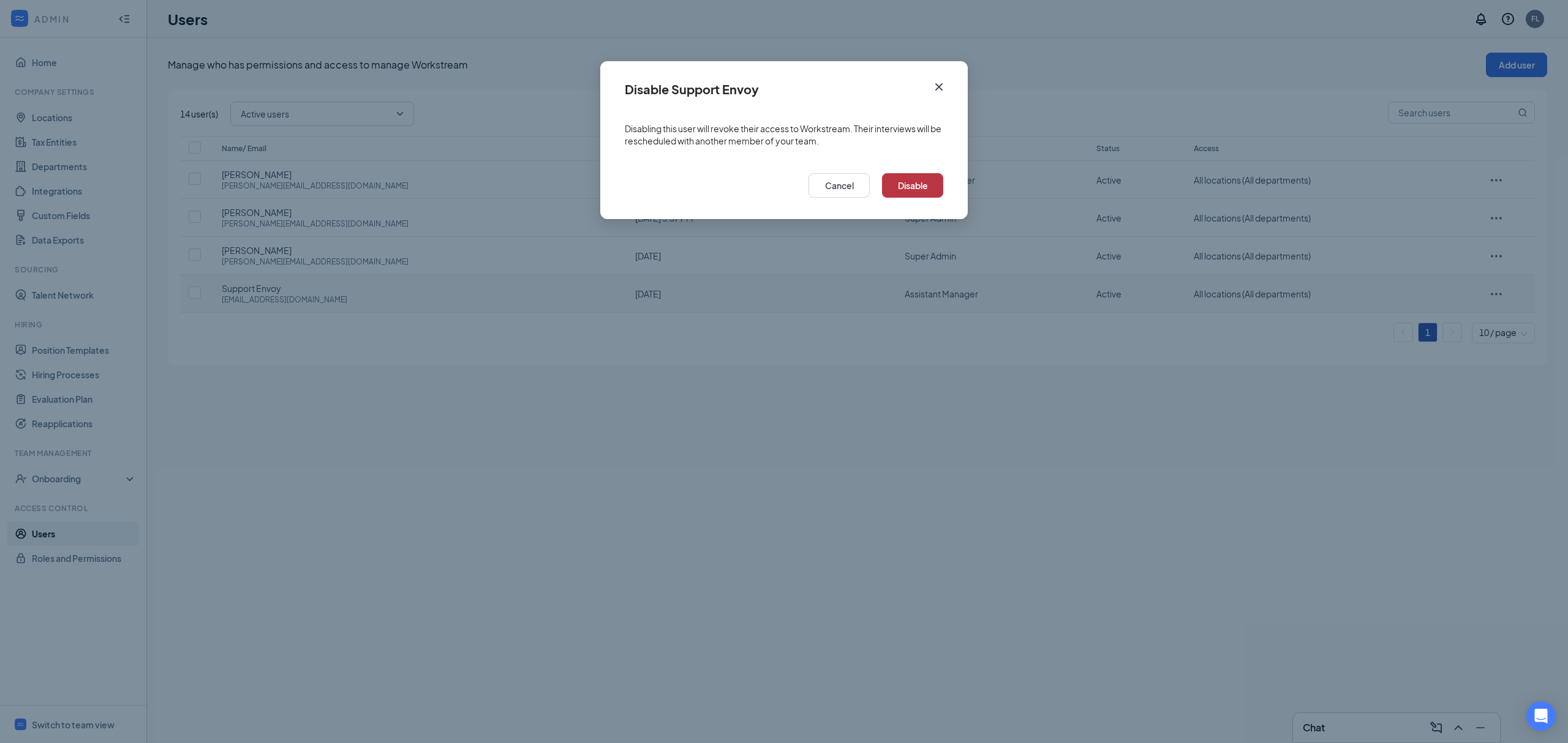
click at [928, 189] on button "Disable" at bounding box center [913, 185] width 61 height 24
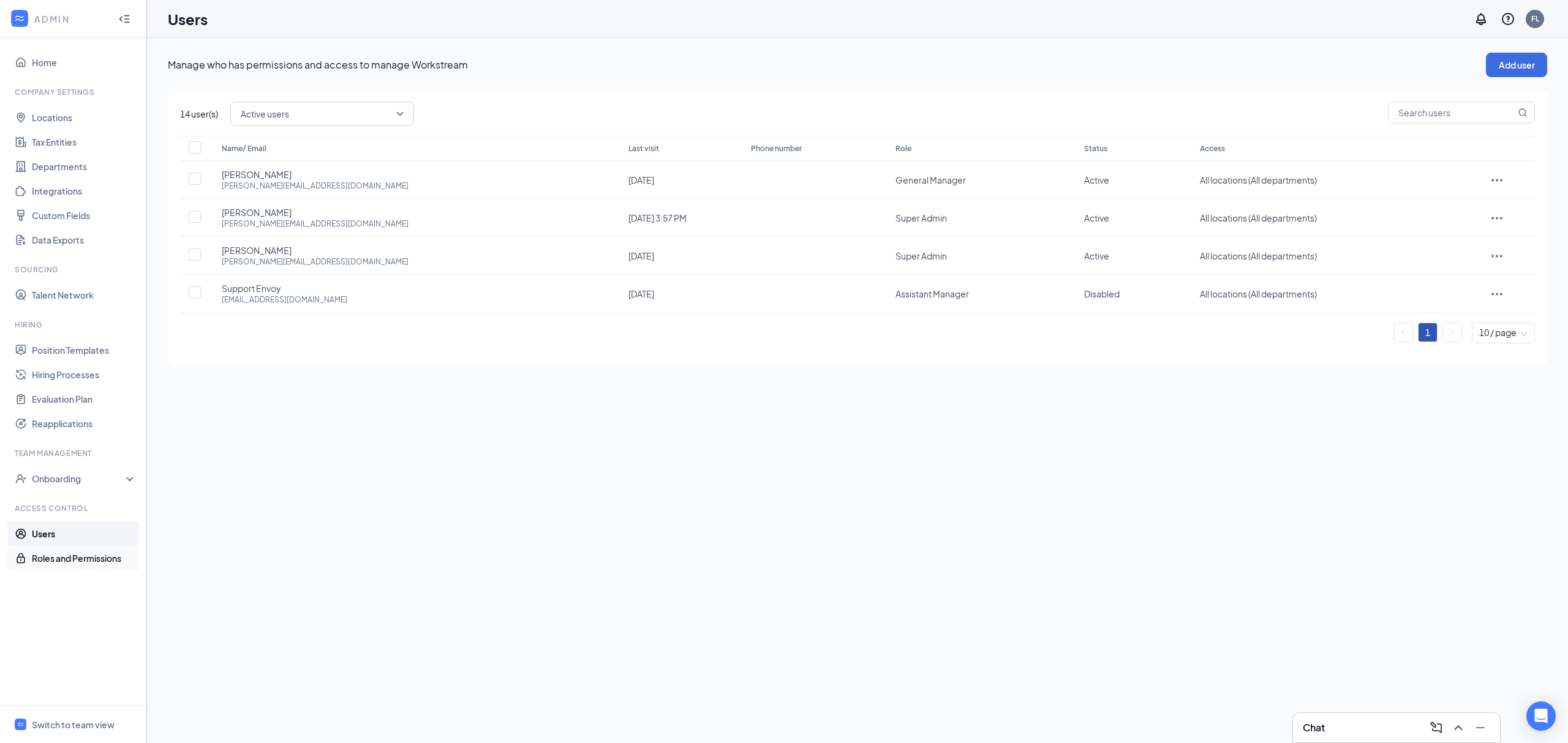
click at [55, 554] on link "Roles and Permissions" at bounding box center [84, 558] width 105 height 24
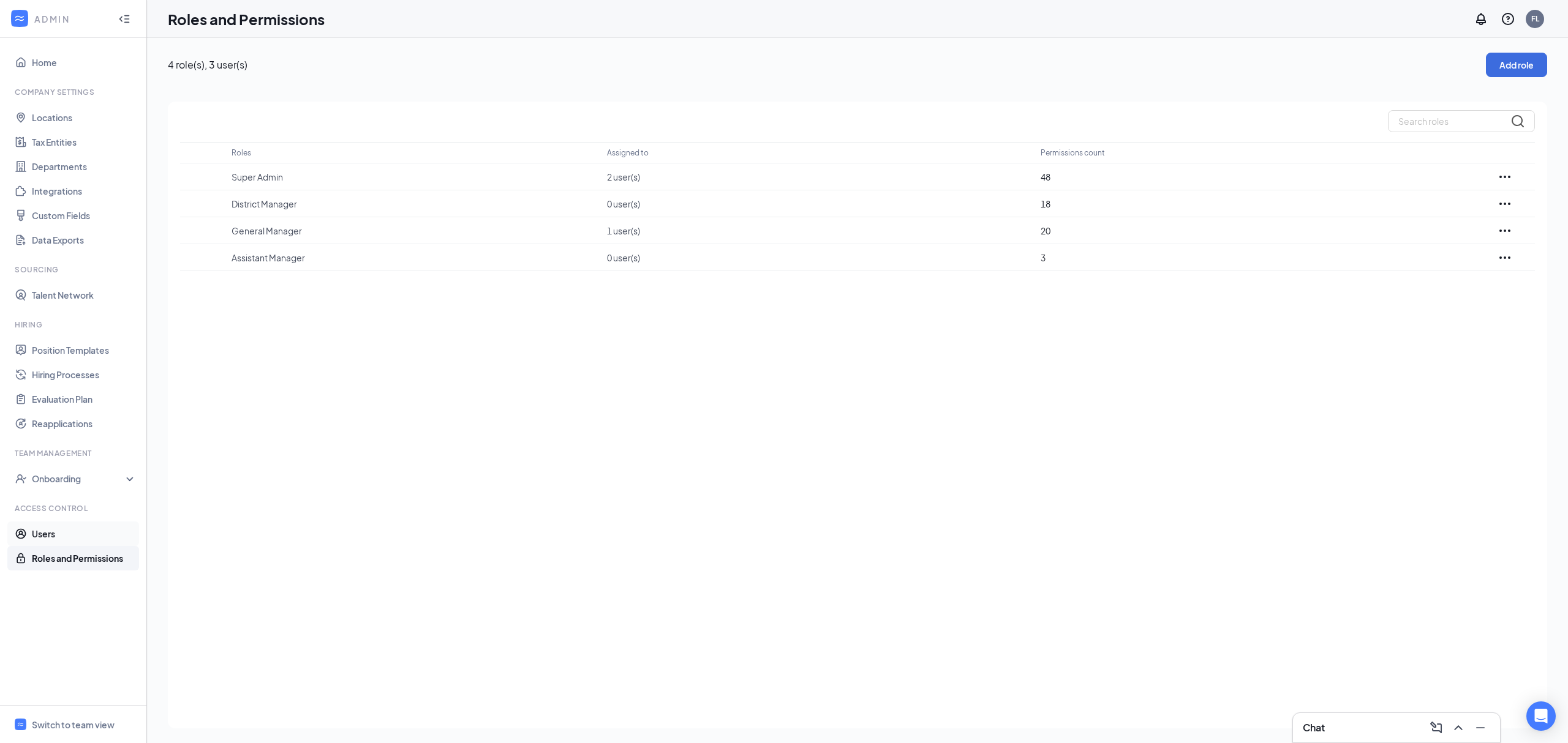
click at [57, 539] on link "Users" at bounding box center [84, 533] width 105 height 24
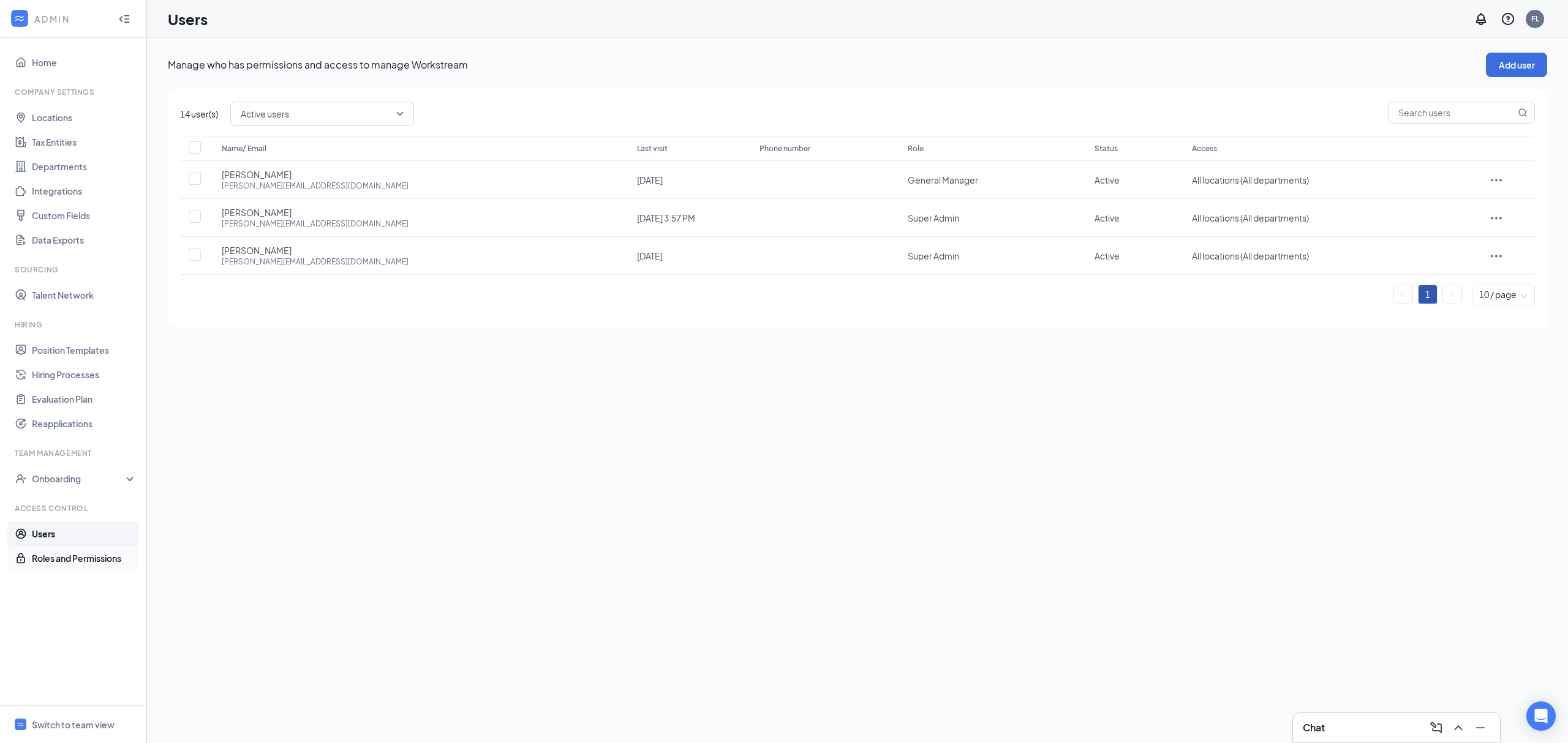
click at [60, 552] on link "Roles and Permissions" at bounding box center [84, 558] width 105 height 24
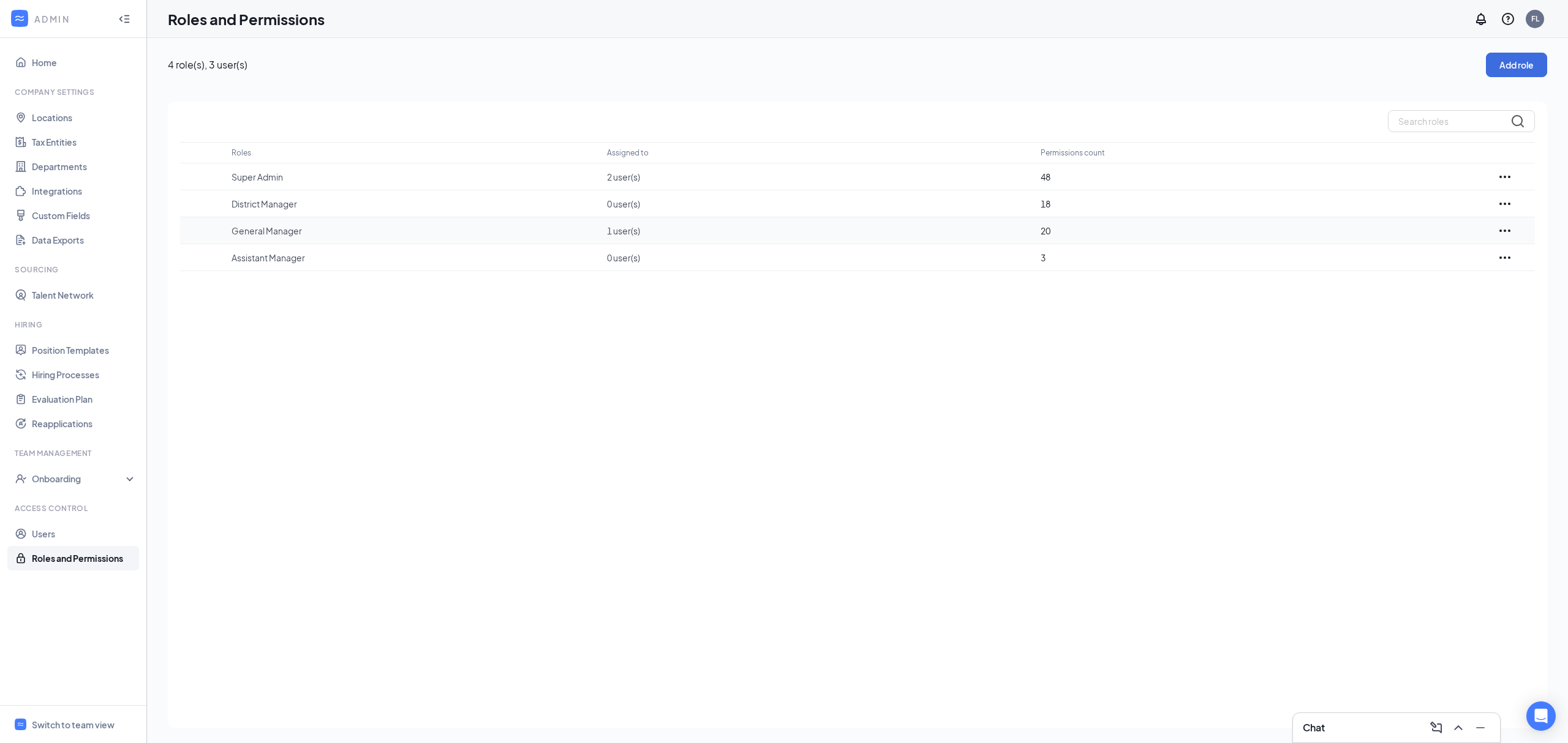
click at [1510, 227] on icon "Ellipses" at bounding box center [1505, 231] width 15 height 15
click at [1461, 265] on p "Edit" at bounding box center [1450, 268] width 103 height 12
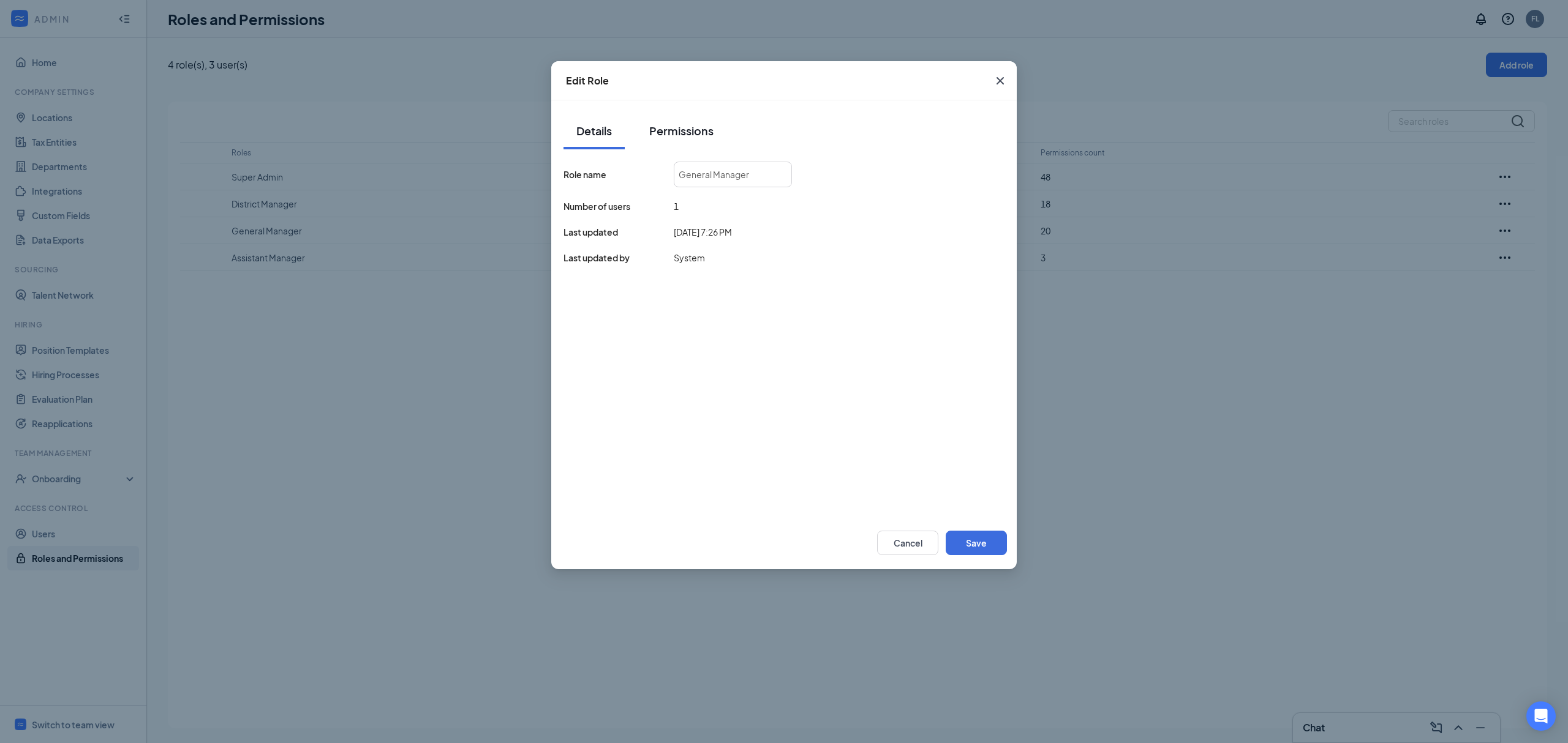
click at [665, 130] on div "Permissions" at bounding box center [681, 130] width 64 height 16
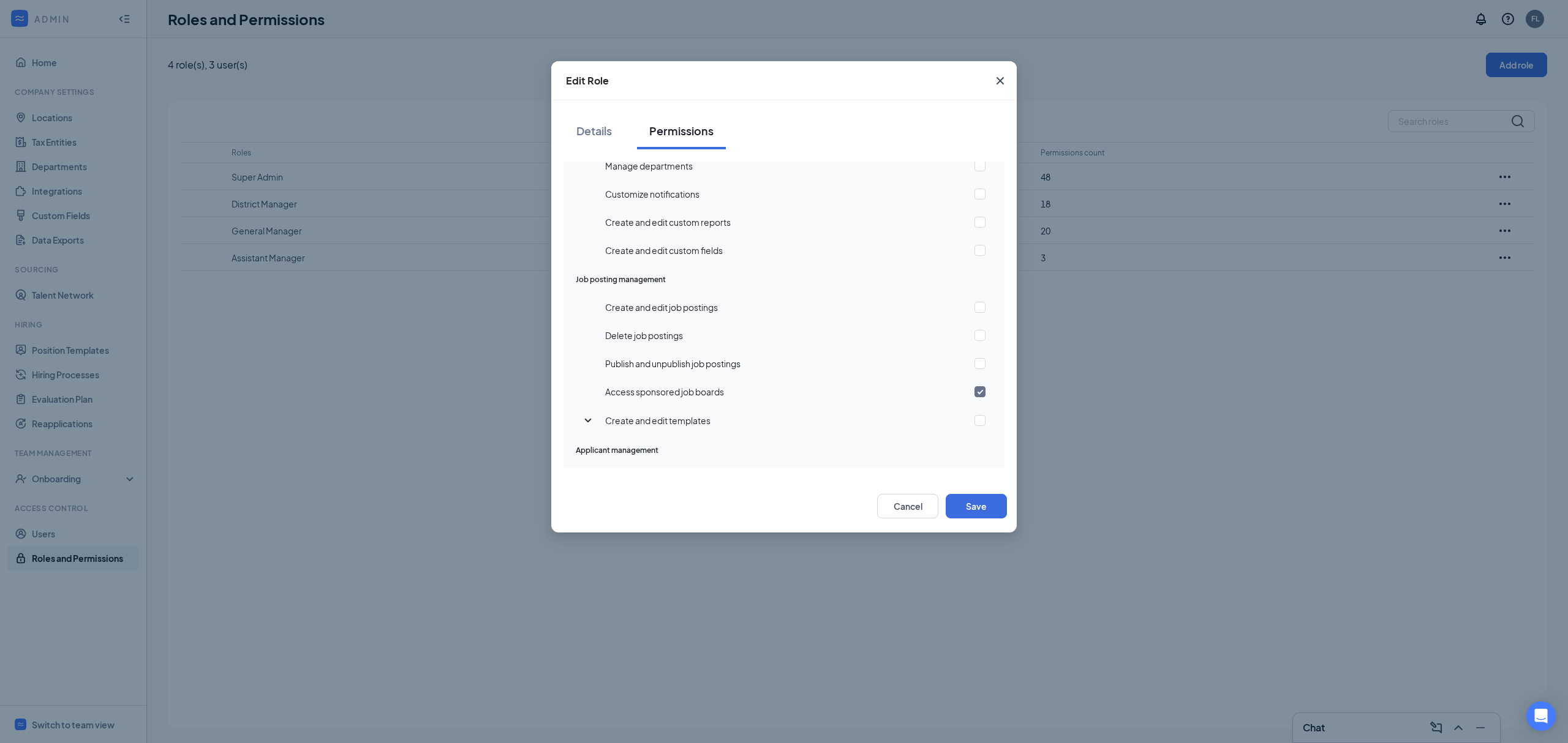
scroll to position [408, 0]
click at [975, 224] on input "checkbox" at bounding box center [980, 226] width 11 height 11
checkbox input "true"
click at [975, 285] on input "checkbox" at bounding box center [980, 282] width 11 height 11
checkbox input "true"
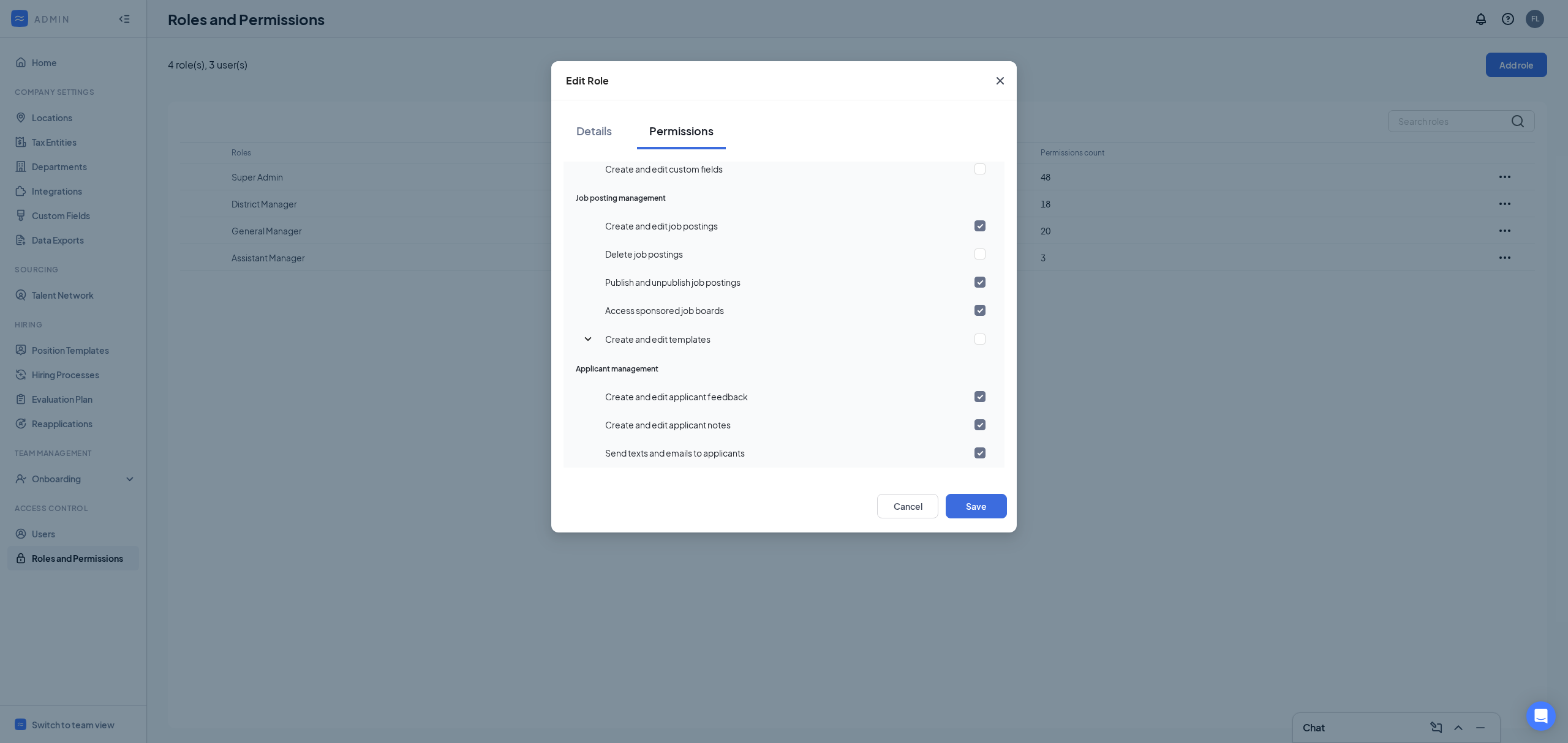
scroll to position [490, 0]
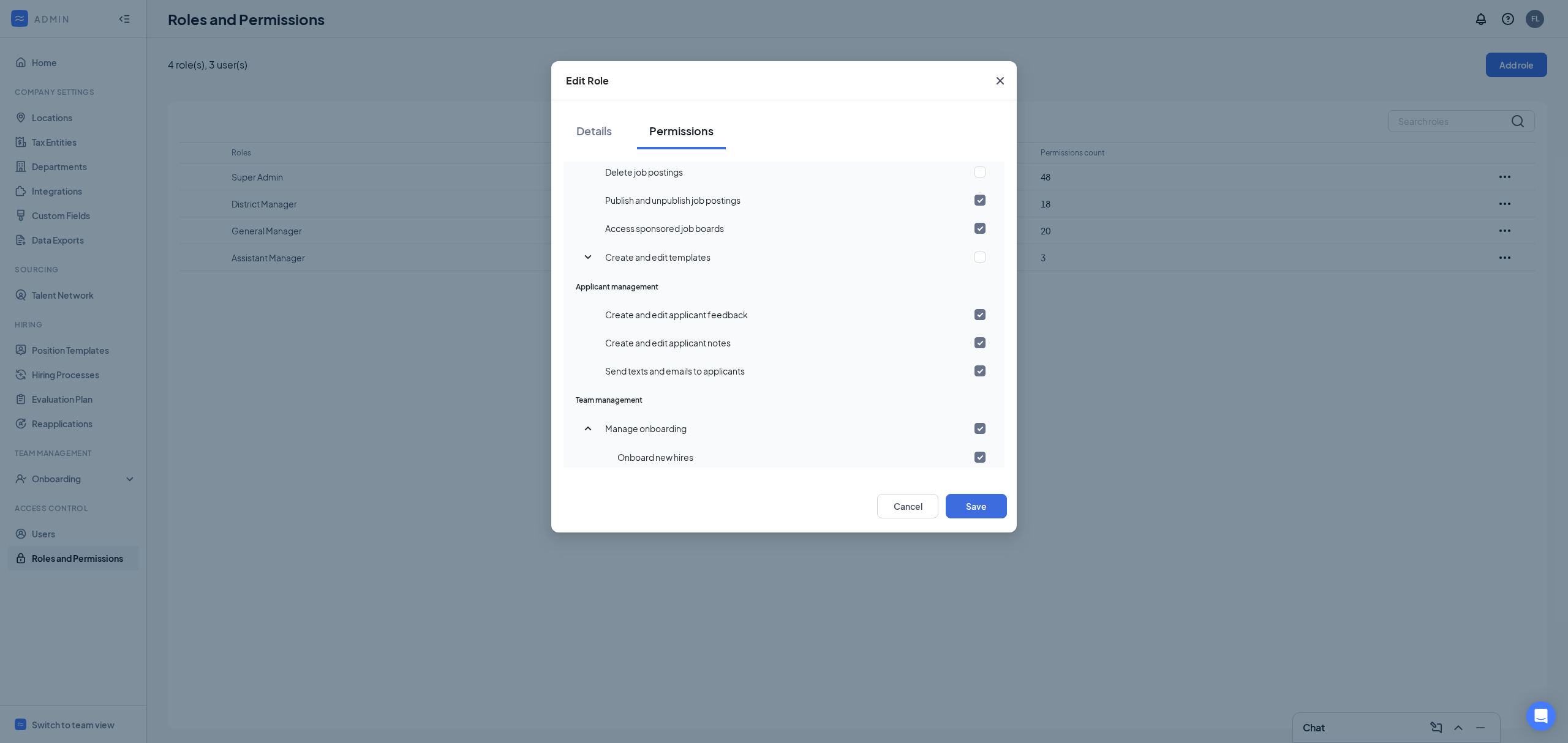
click at [690, 255] on span "Create and edit templates" at bounding box center [658, 257] width 106 height 11
click at [975, 258] on input "checkbox" at bounding box center [980, 257] width 11 height 11
checkbox input "true"
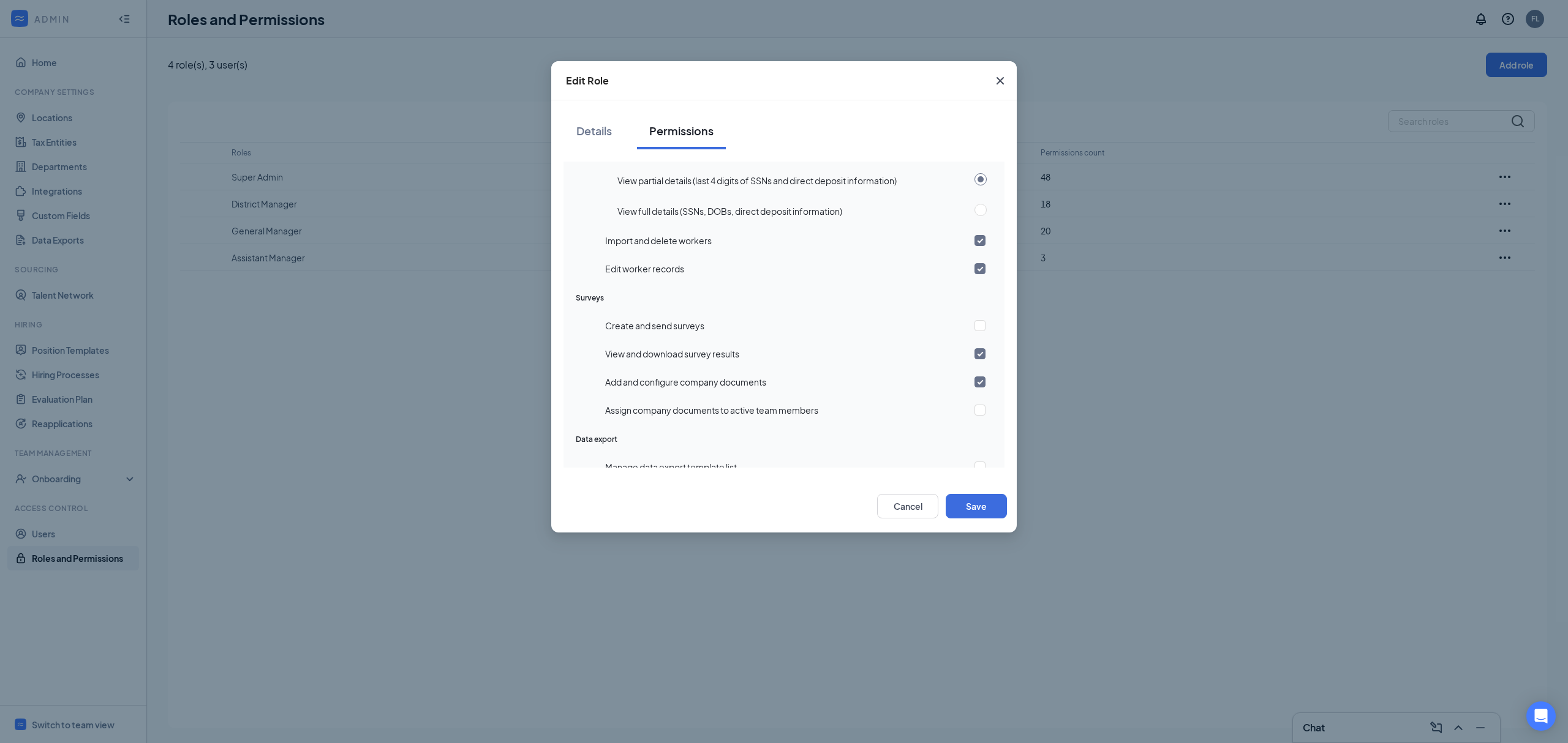
scroll to position [1020, 0]
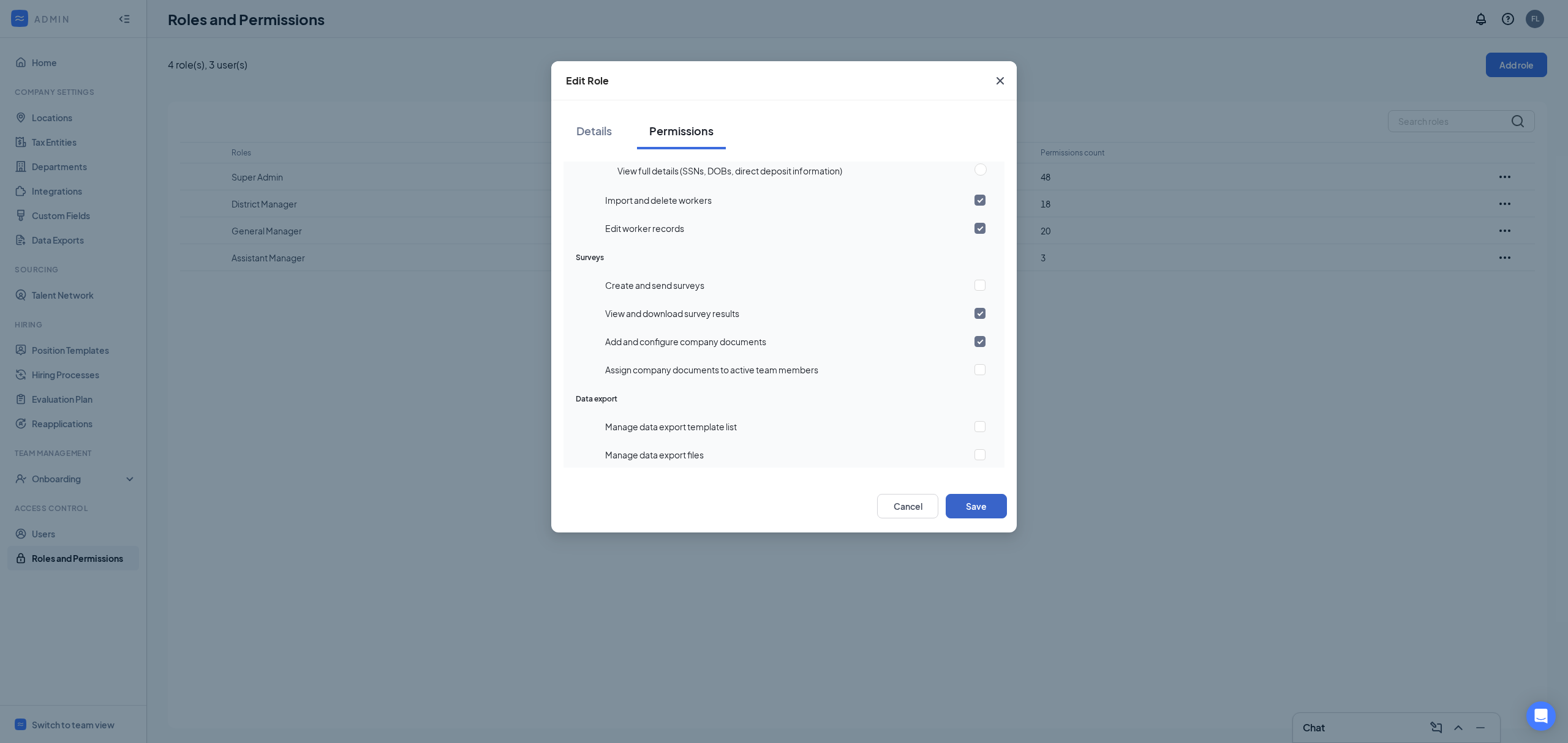
click at [978, 506] on button "Save" at bounding box center [976, 506] width 61 height 24
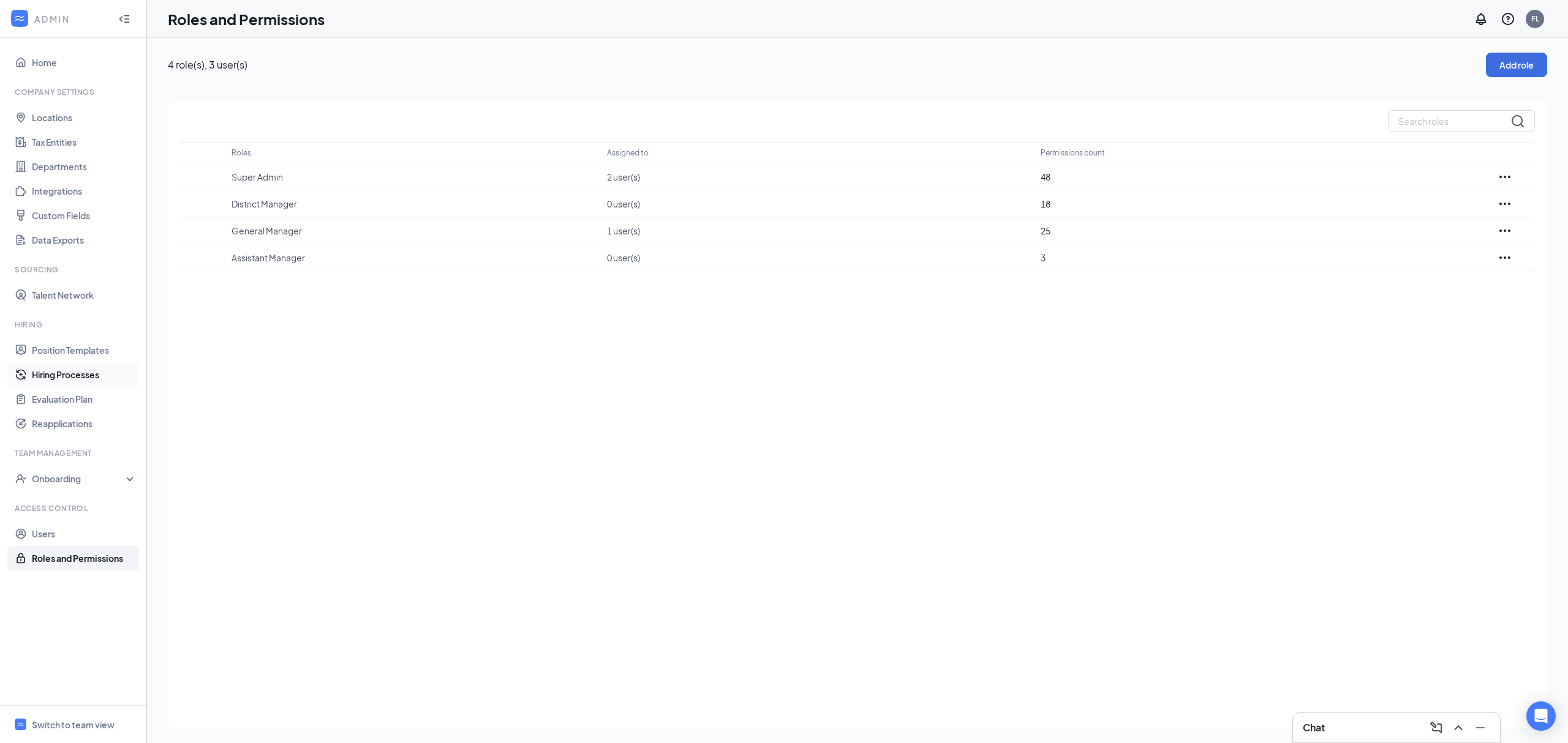
click at [79, 365] on link "Hiring Processes" at bounding box center [84, 374] width 105 height 24
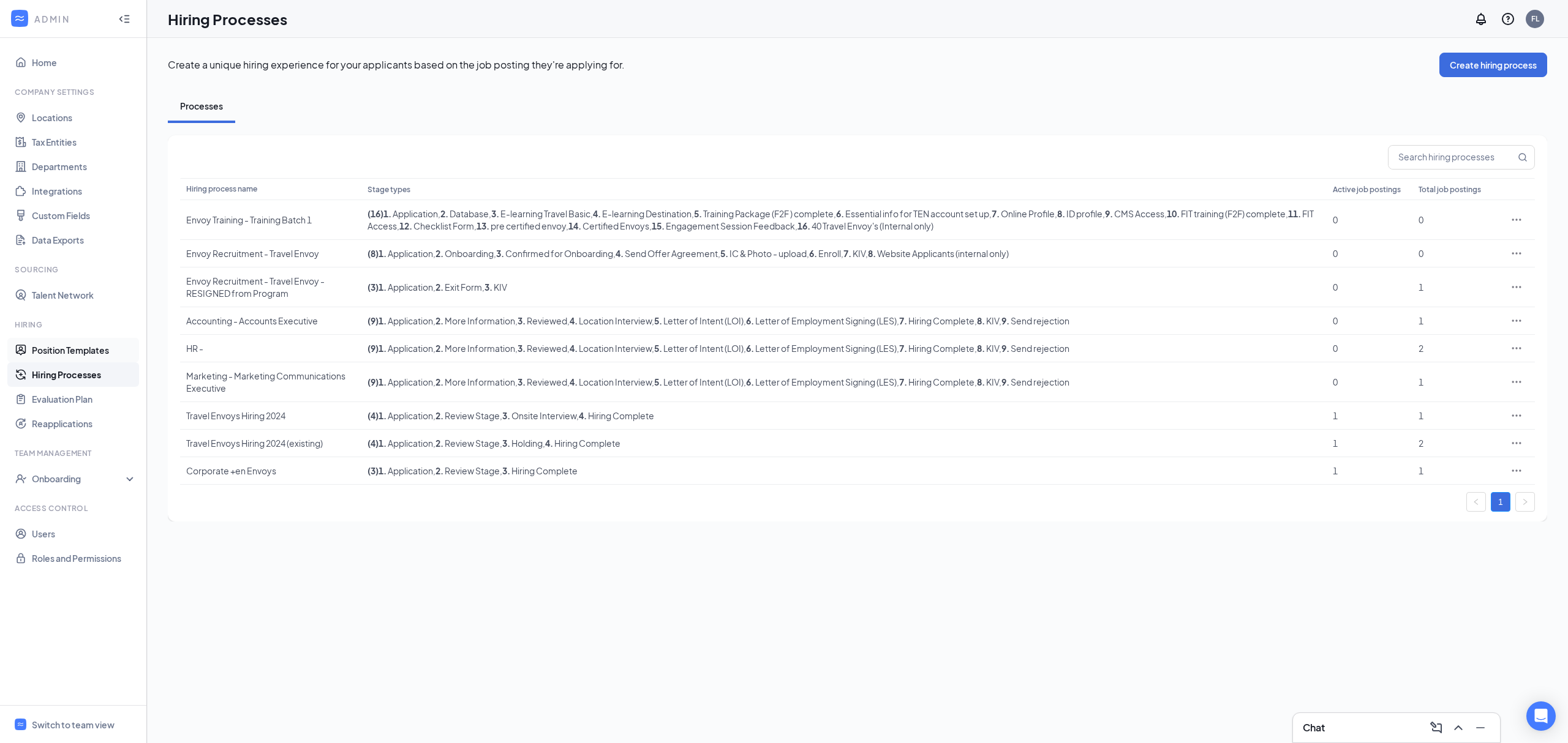
click at [79, 348] on link "Position Templates" at bounding box center [84, 350] width 105 height 24
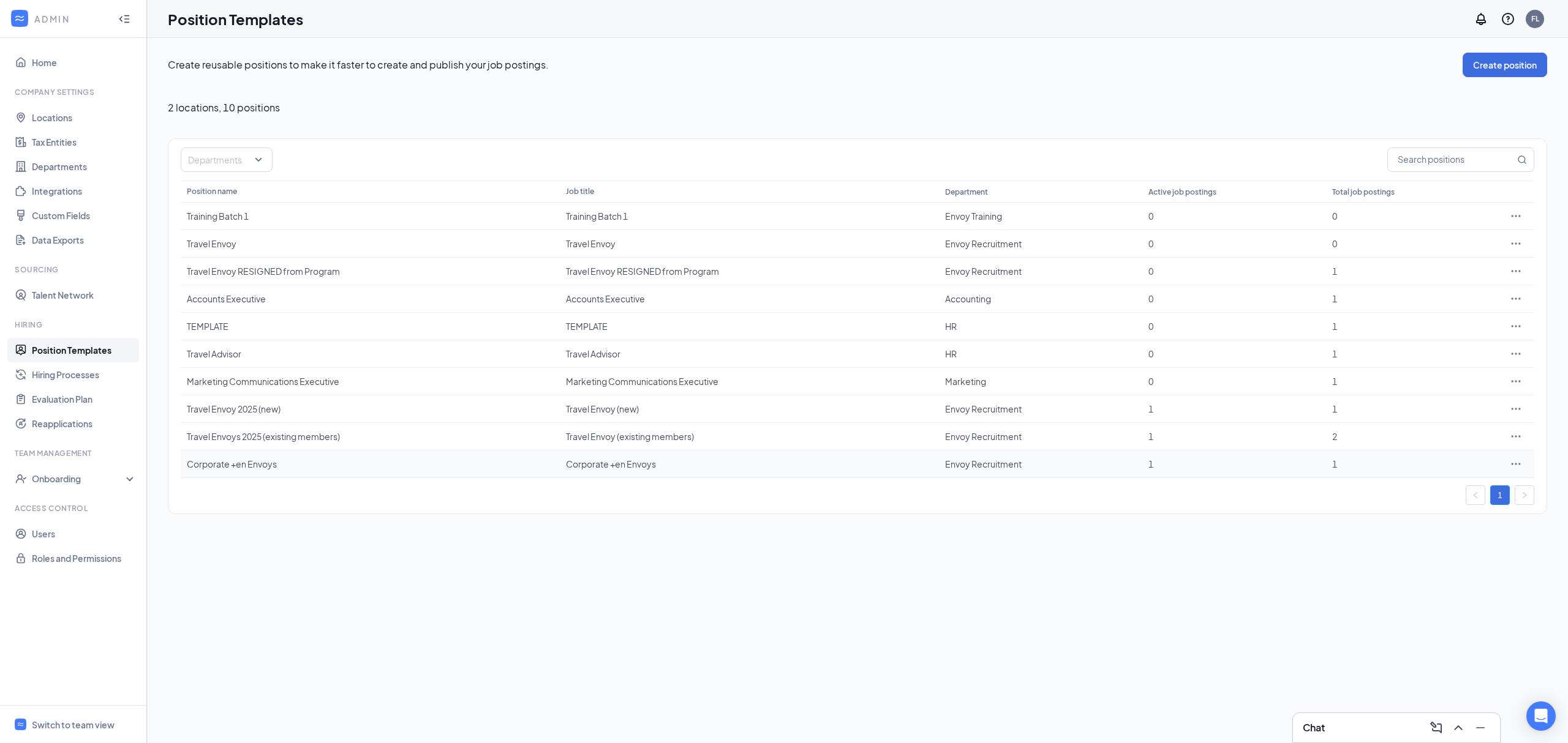
click at [1515, 464] on icon "Ellipses" at bounding box center [1516, 464] width 12 height 12
click at [1502, 488] on span "Edit" at bounding box center [1459, 493] width 106 height 14
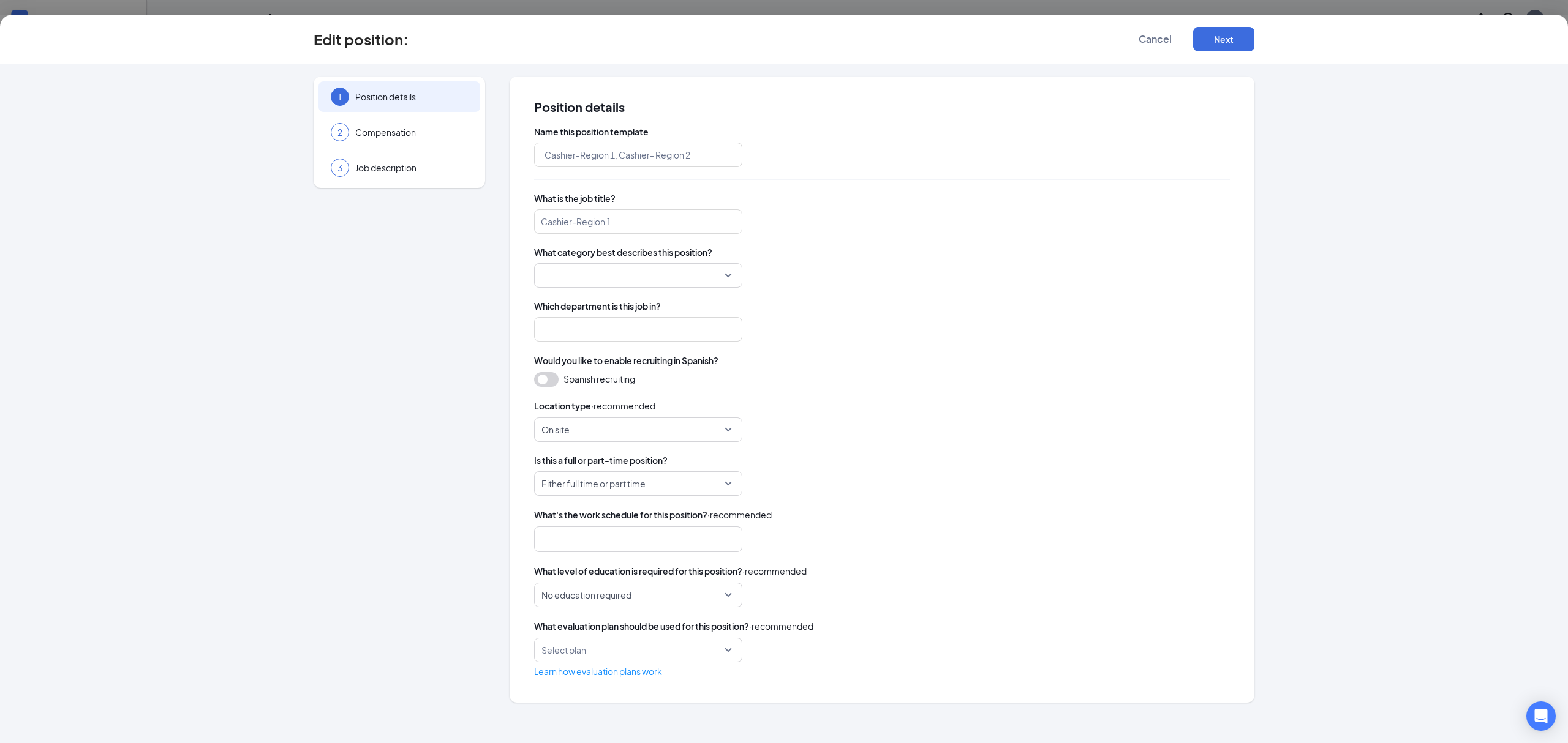
type input "Corporate +en Envoys"
type input "Envoy Recruitment"
click at [621, 486] on span "Part Time" at bounding box center [633, 483] width 182 height 23
click at [1031, 523] on div "What's the work schedule for this position? · recommended" at bounding box center [882, 530] width 696 height 44
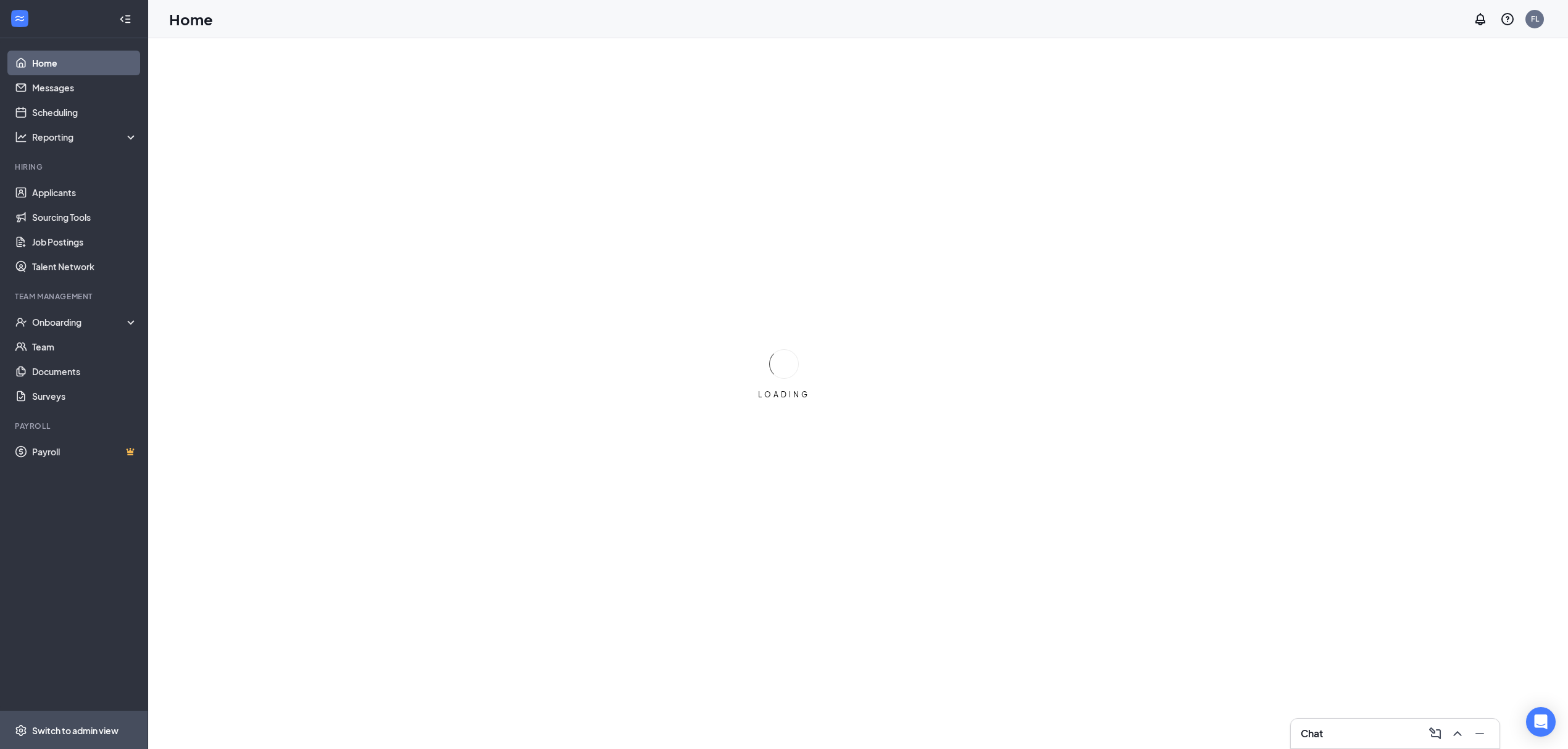
click at [92, 734] on div "Switch to admin view" at bounding box center [75, 731] width 86 height 13
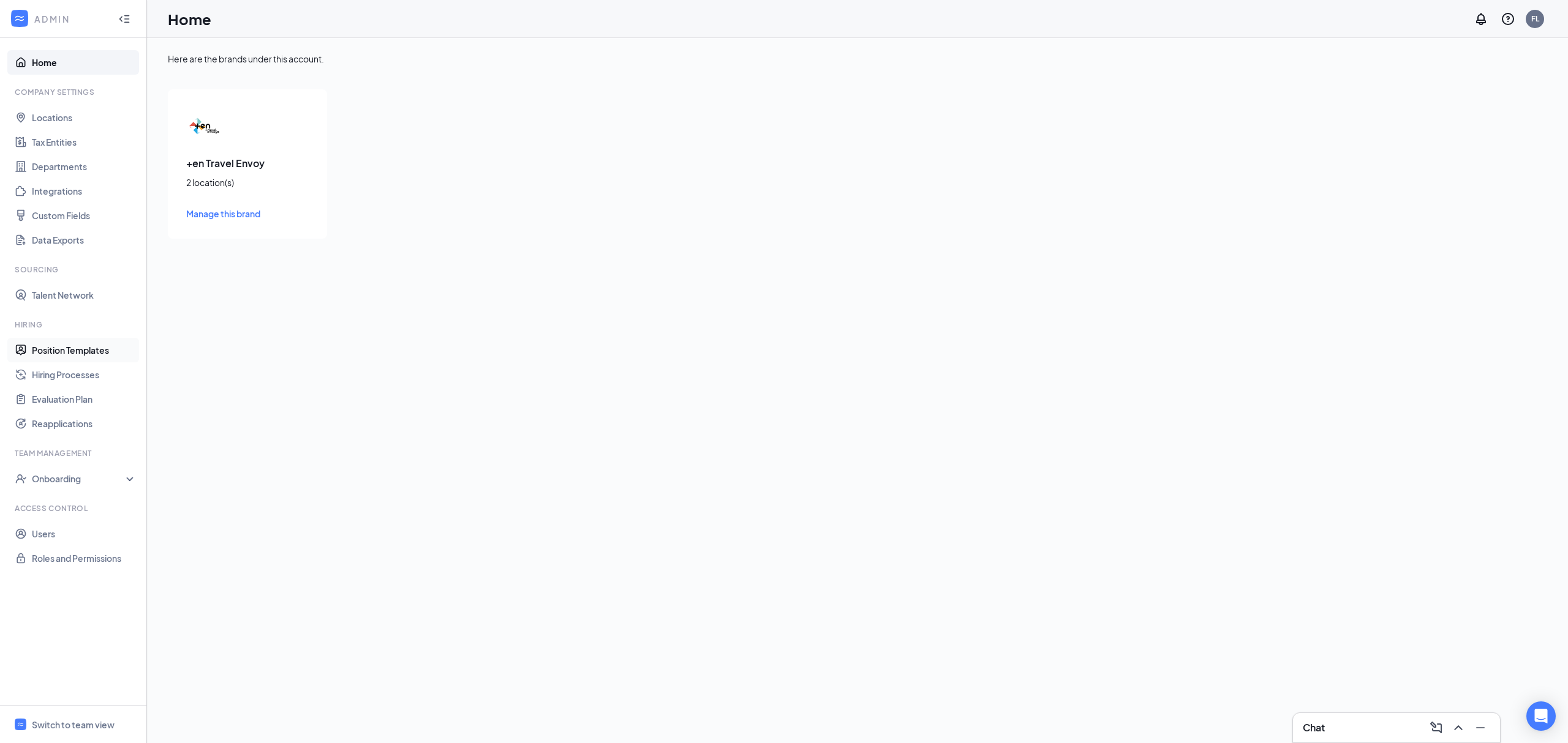
click at [67, 349] on link "Position Templates" at bounding box center [84, 350] width 105 height 24
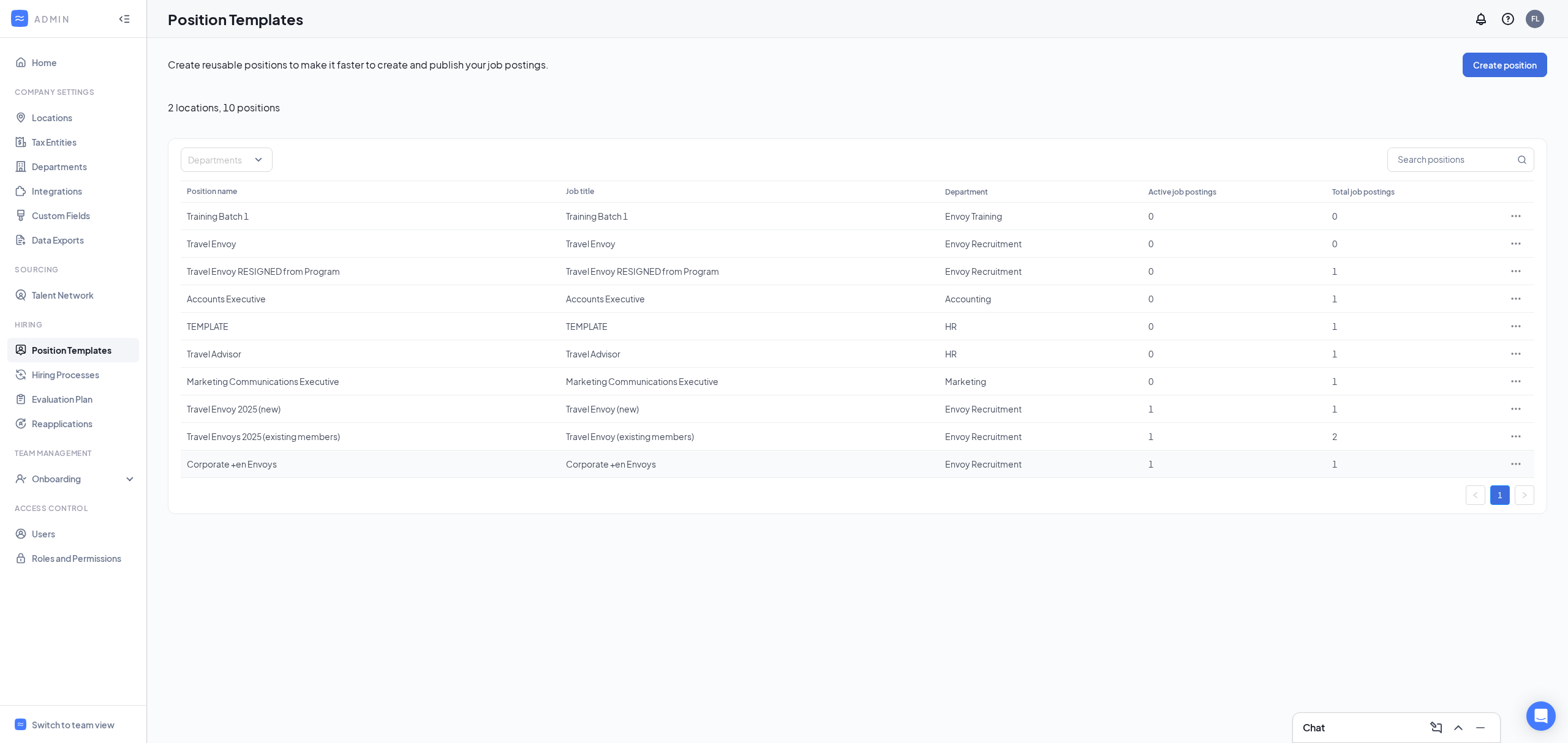
click at [1516, 470] on icon "Ellipses" at bounding box center [1516, 464] width 12 height 12
click at [1462, 487] on span "Edit" at bounding box center [1459, 493] width 106 height 14
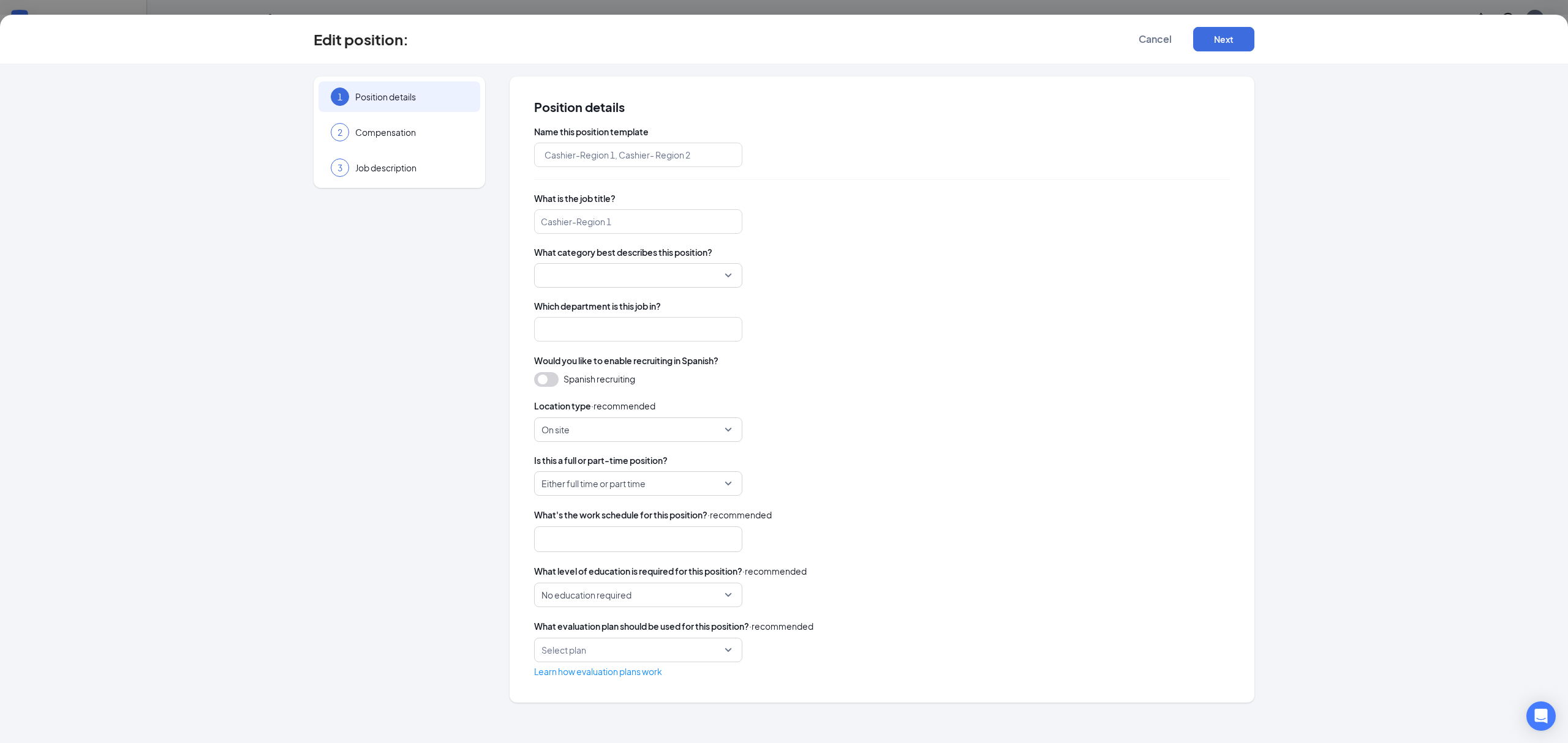
type input "Corporate +en Envoys"
type input "Envoy Recruitment"
click at [378, 128] on span "Compensation" at bounding box center [412, 132] width 112 height 12
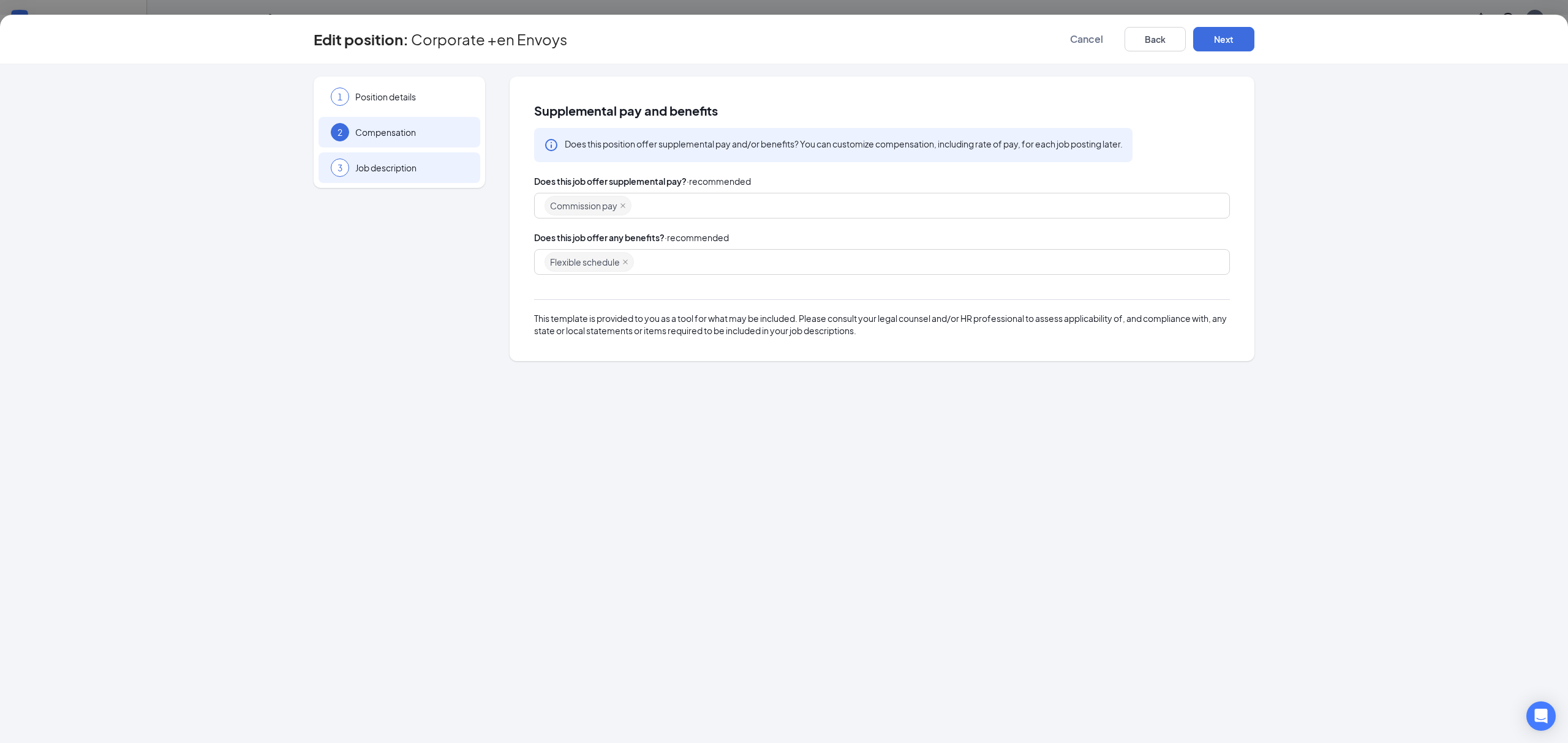
click at [372, 179] on div "3 Job description" at bounding box center [399, 167] width 162 height 31
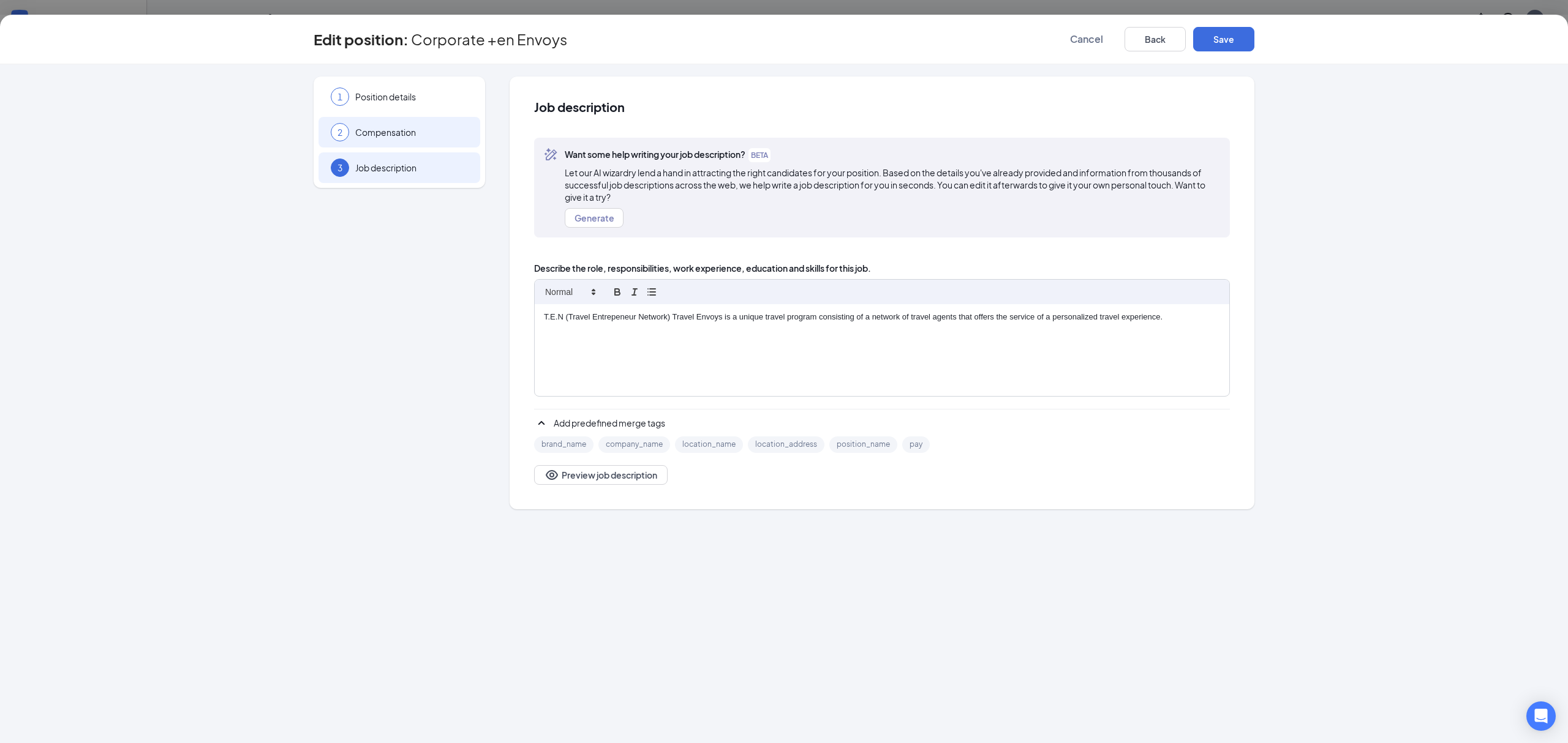
click at [435, 126] on span "Compensation" at bounding box center [412, 132] width 112 height 12
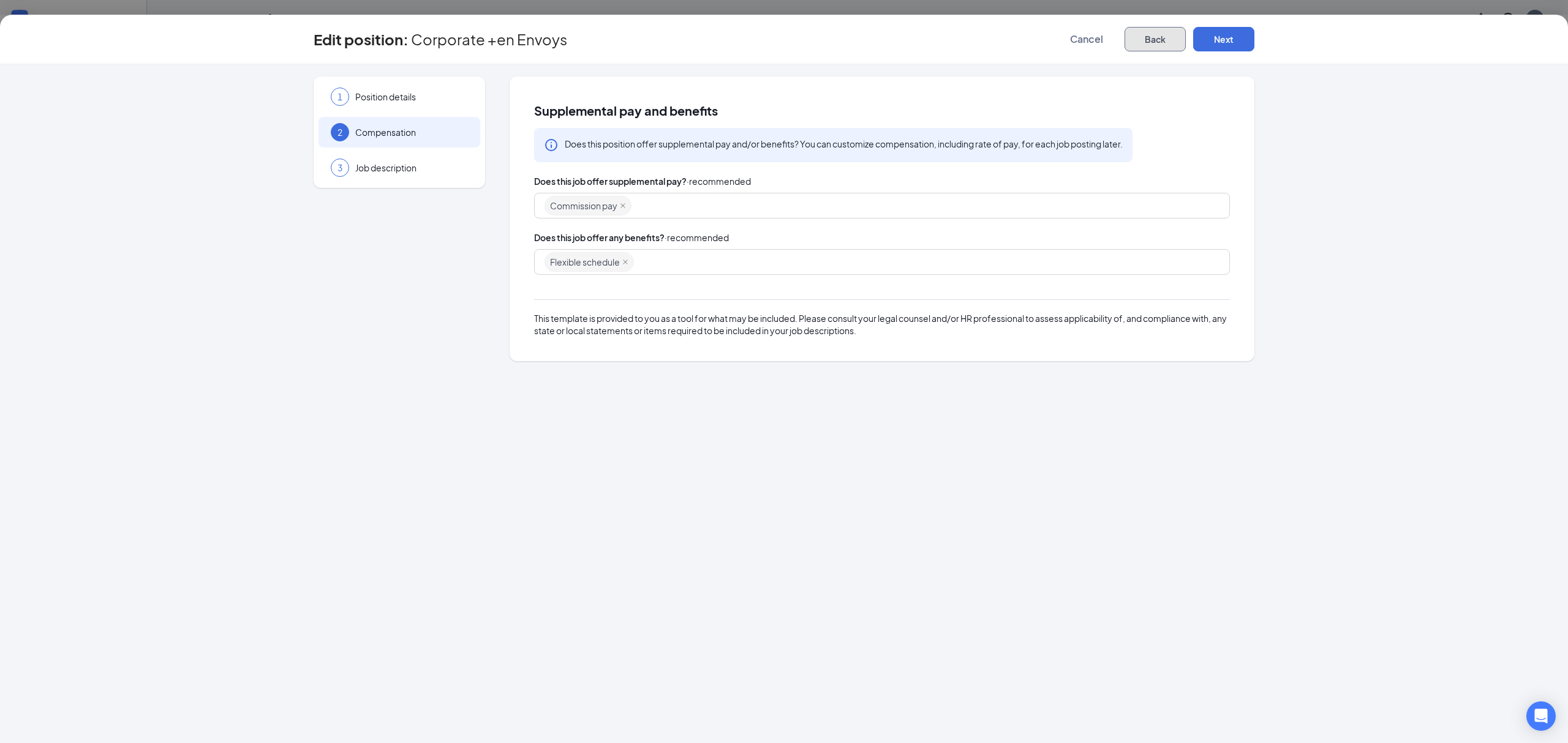
click at [1154, 34] on button "Back" at bounding box center [1155, 39] width 61 height 24
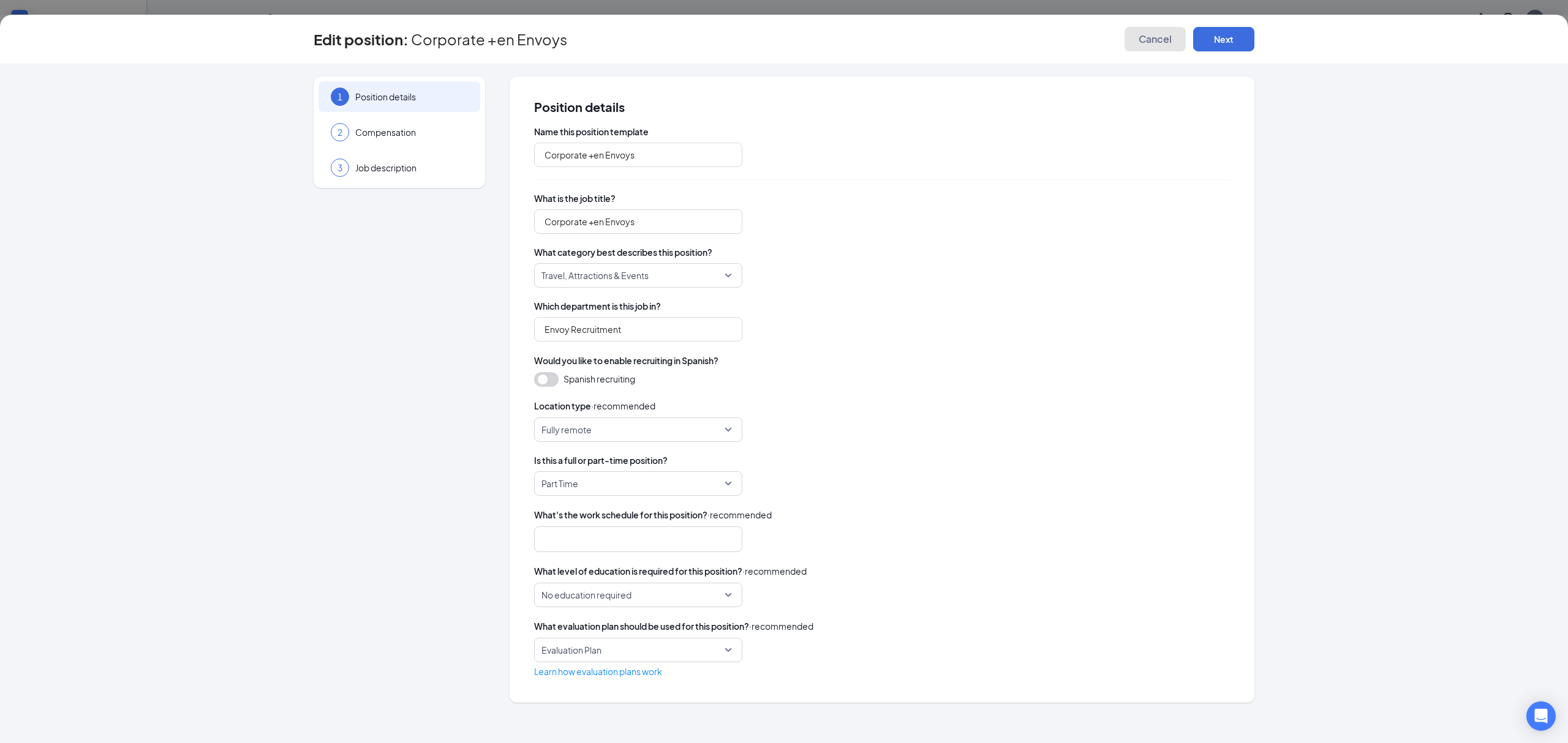
click at [1171, 42] on span "Cancel" at bounding box center [1155, 39] width 33 height 12
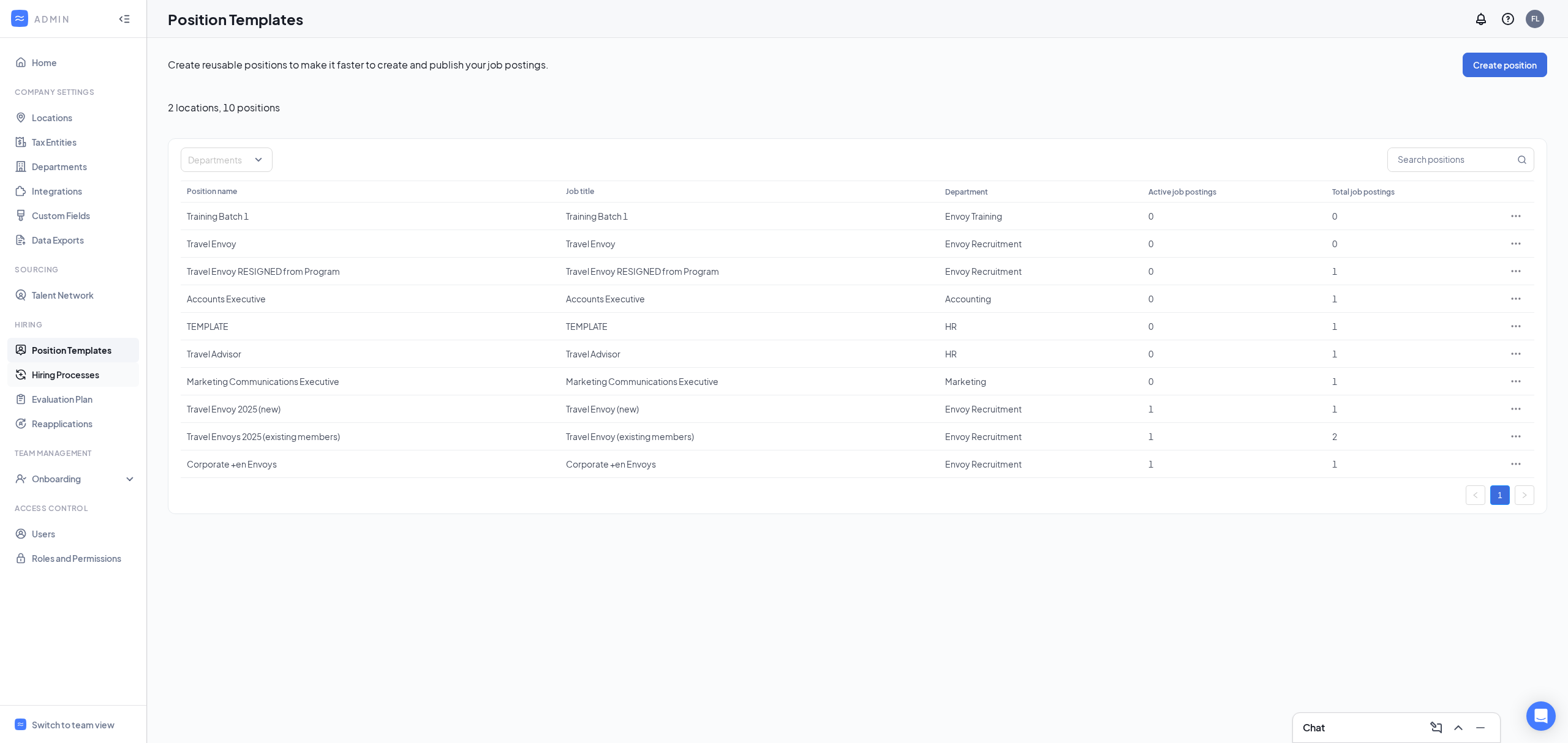
click at [102, 375] on link "Hiring Processes" at bounding box center [84, 374] width 105 height 24
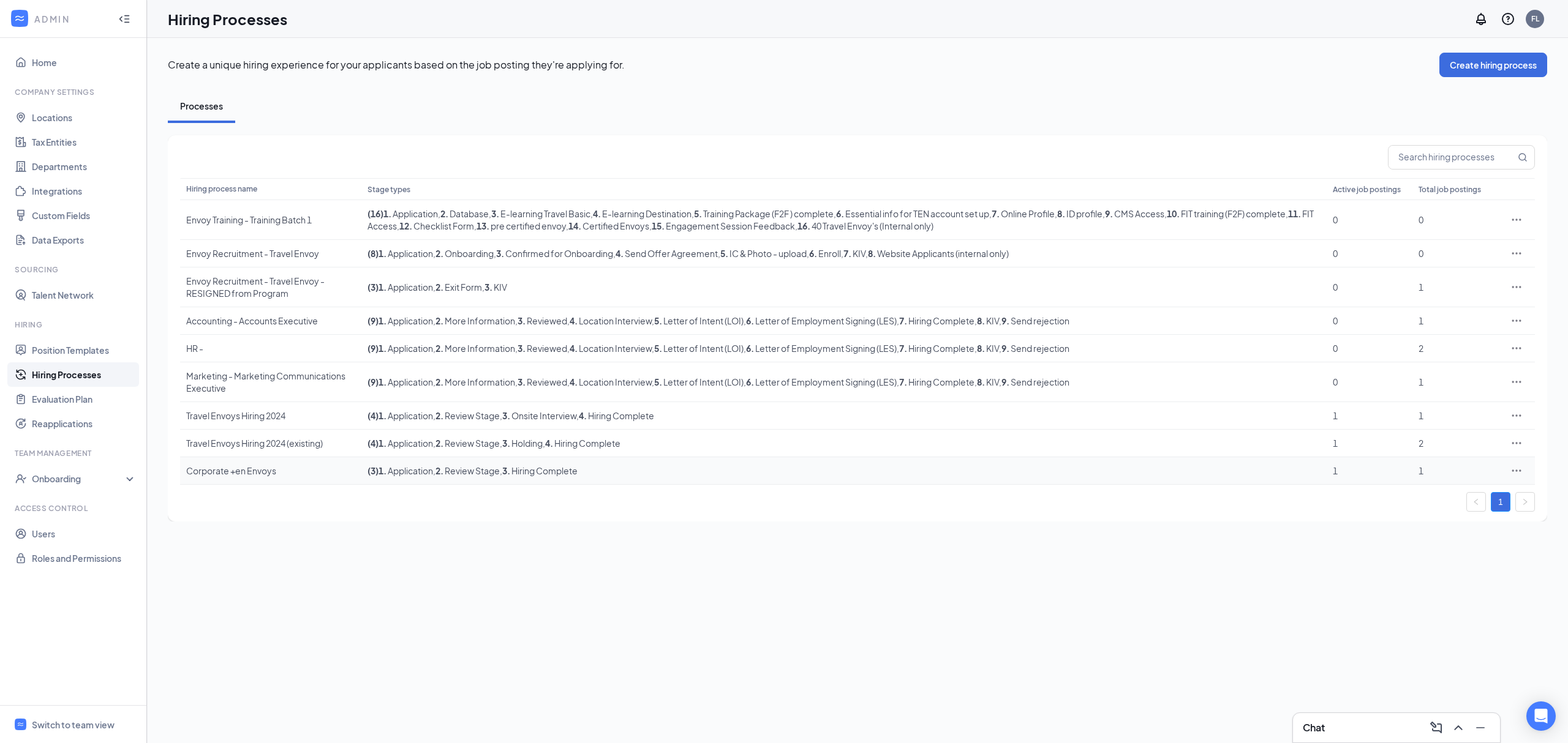
click at [1522, 473] on icon "Ellipses" at bounding box center [1517, 471] width 12 height 12
click at [1471, 503] on span "Edit" at bounding box center [1460, 498] width 106 height 14
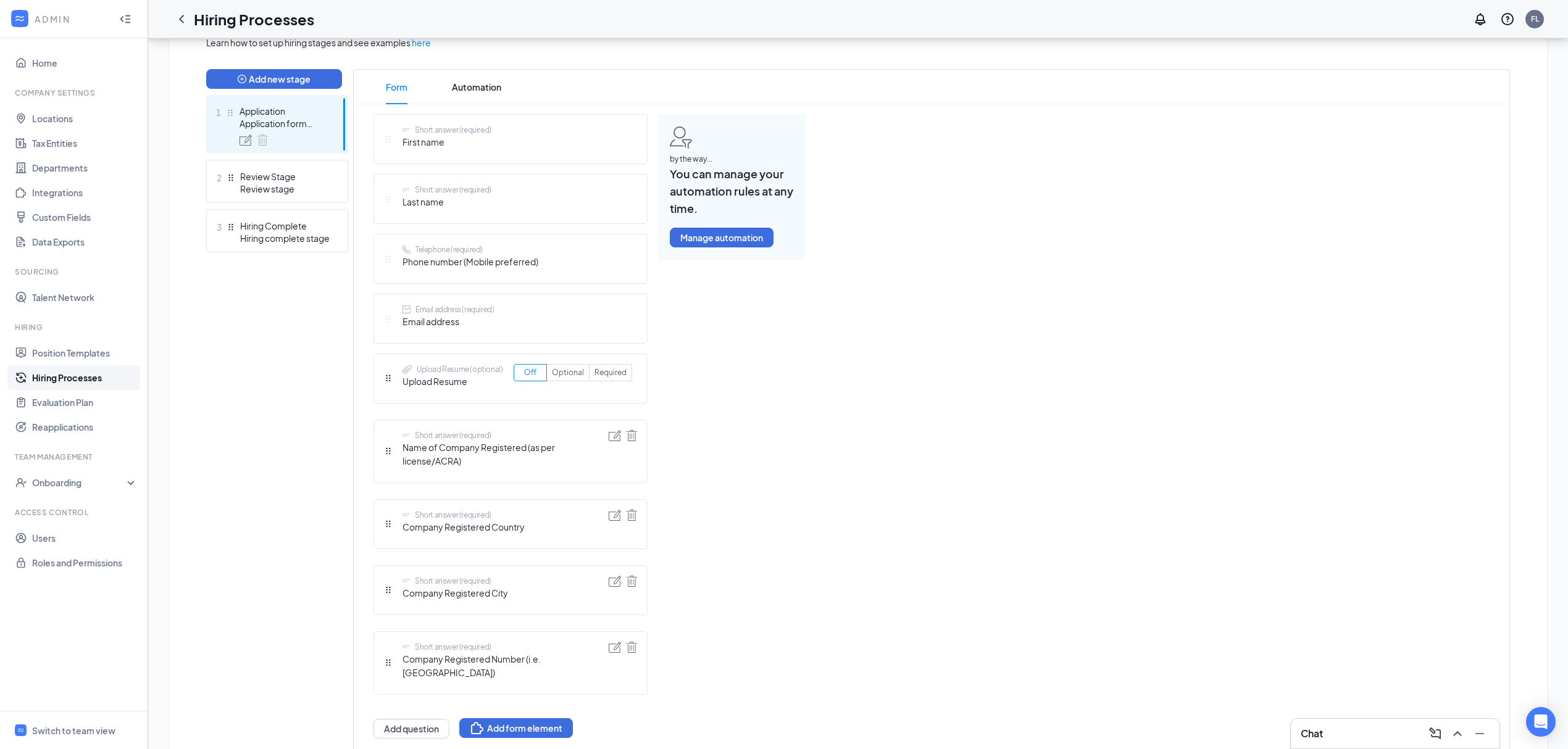
scroll to position [348, 0]
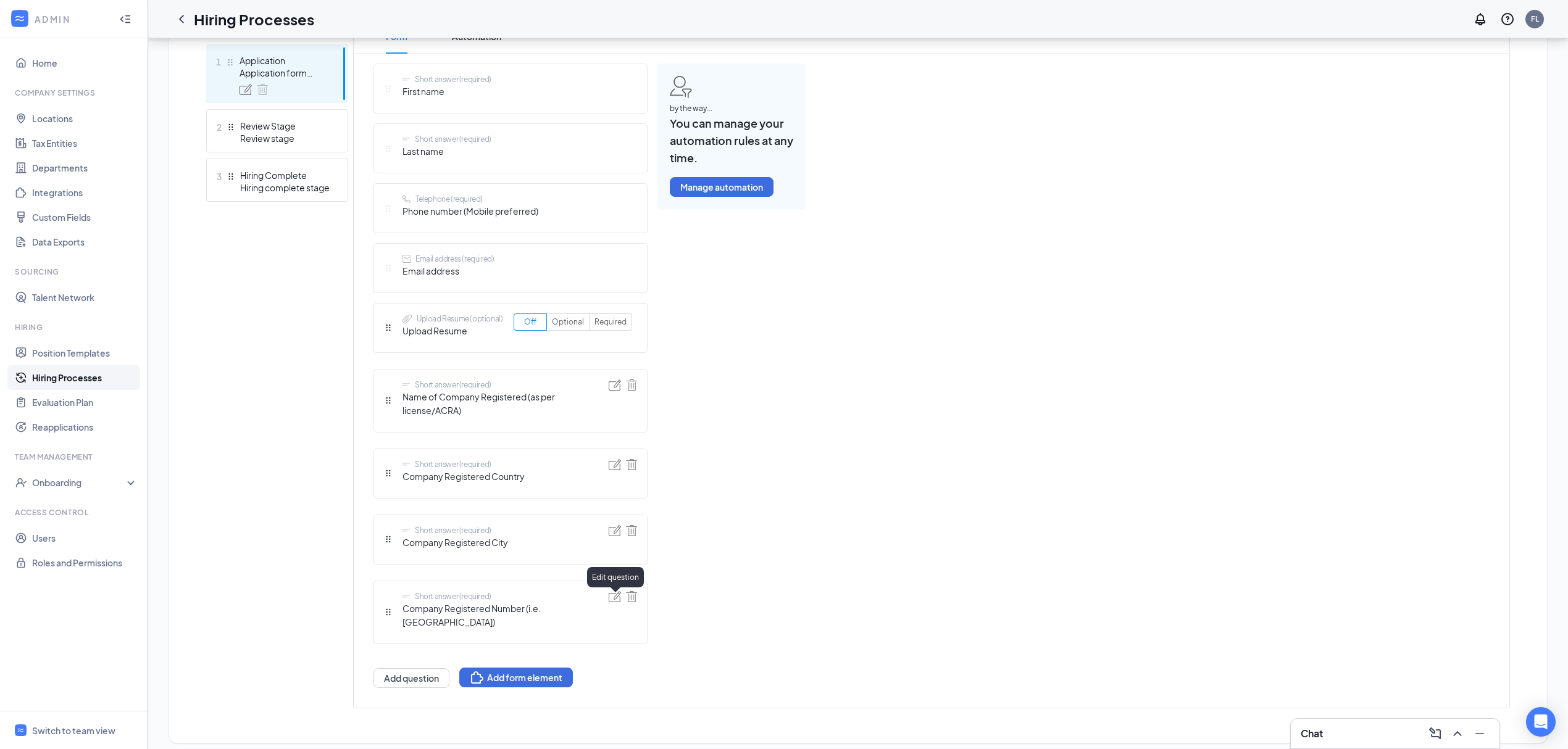
click at [615, 600] on img at bounding box center [615, 597] width 13 height 11
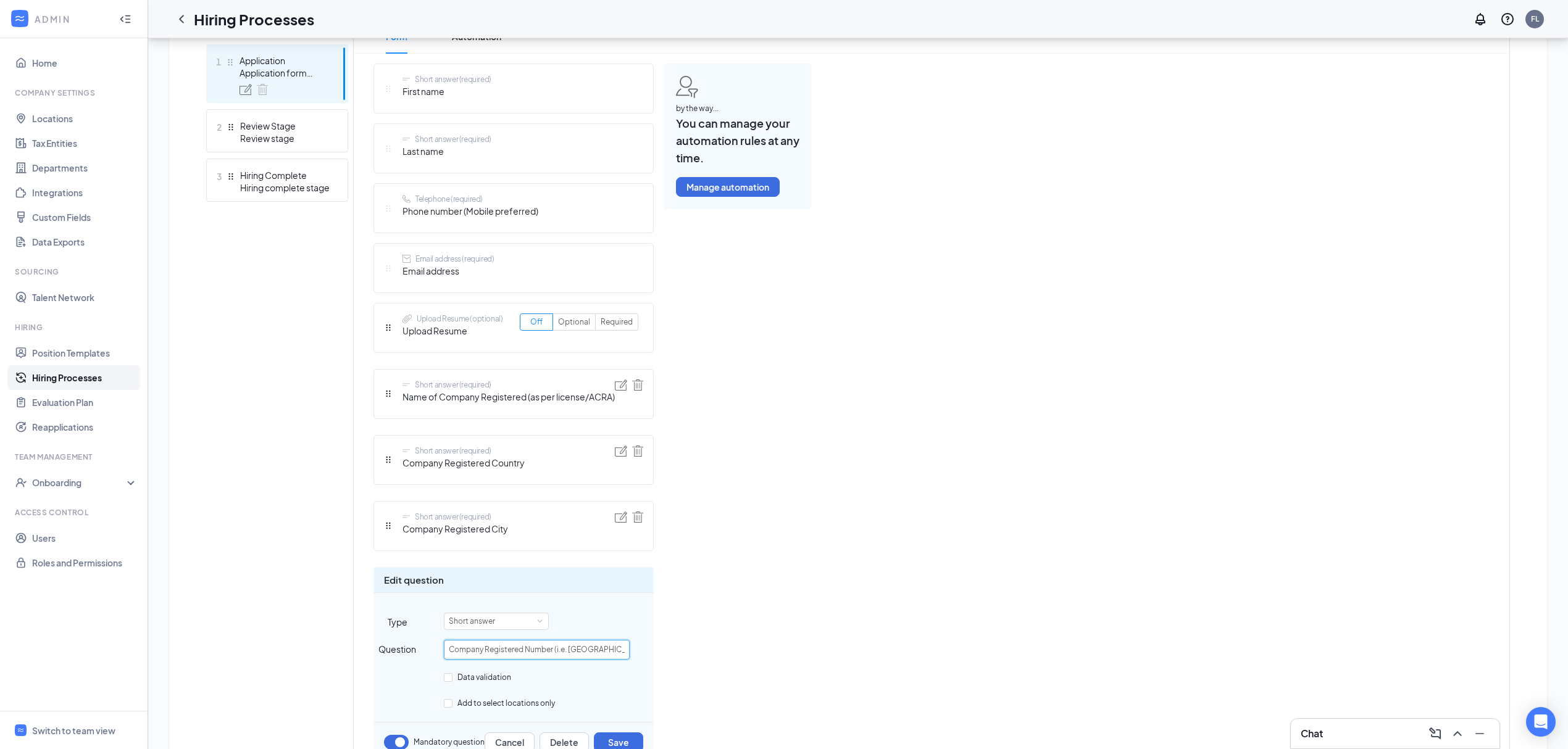
click at [524, 650] on input "Company Registered Number (i.e. UEN)" at bounding box center [537, 650] width 186 height 20
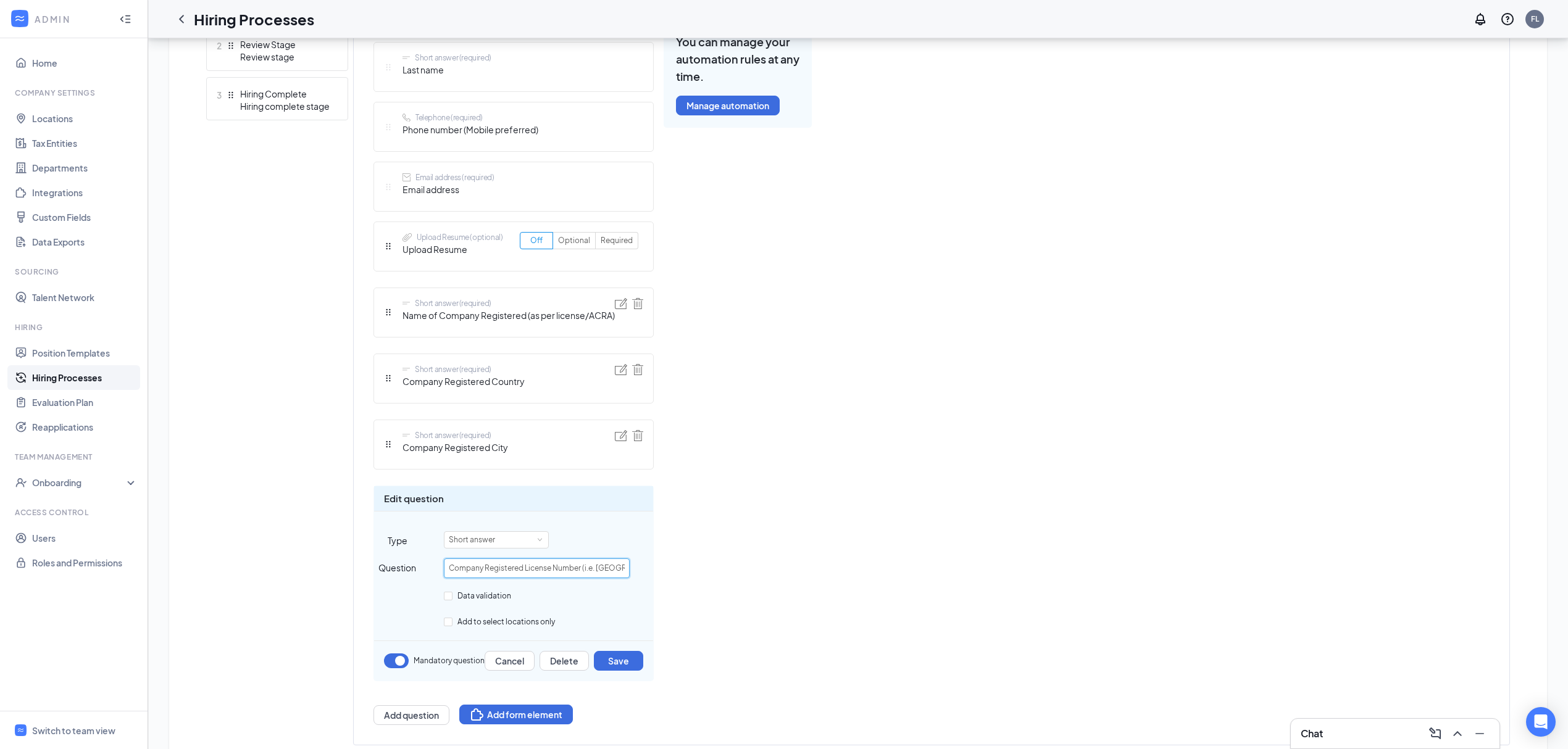
scroll to position [430, 0]
type input "Company Registered License Number (i.e. UEN)"
click at [618, 662] on button "Save" at bounding box center [618, 660] width 49 height 20
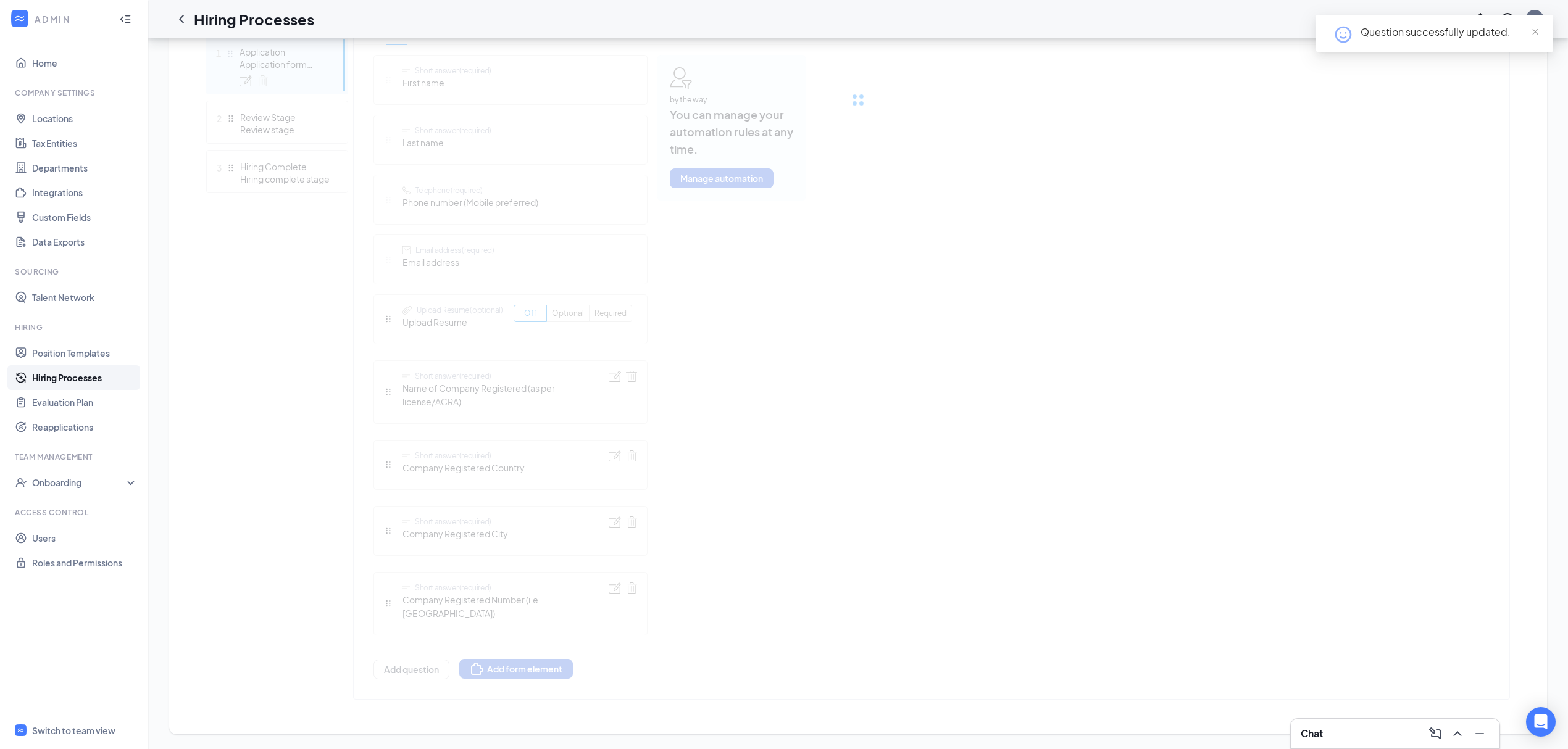
scroll to position [348, 0]
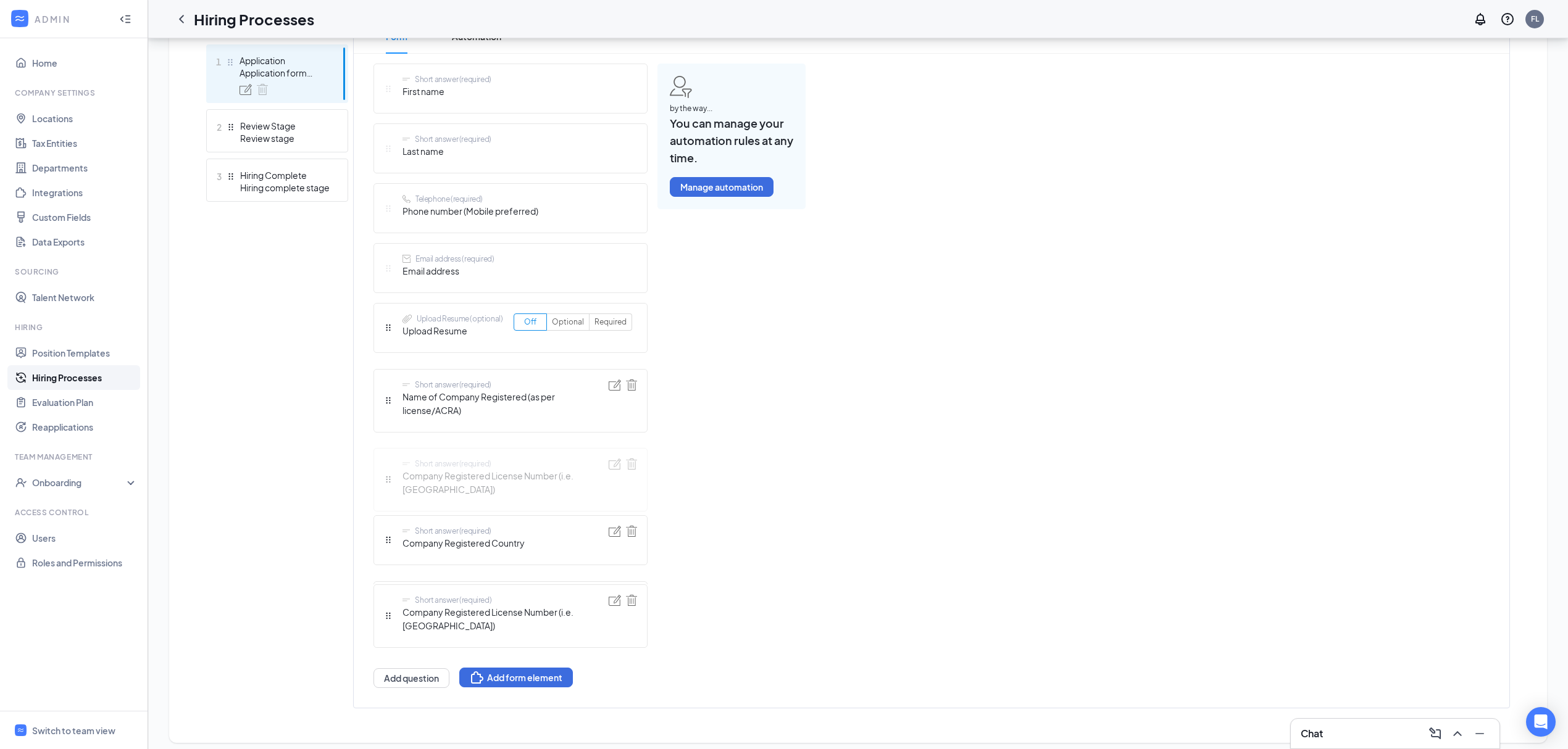
drag, startPoint x: 384, startPoint y: 605, endPoint x: 378, endPoint y: 470, distance: 135.1
click at [378, 470] on div "Short answer (required) First name Short answer (required) Last name Telephone …" at bounding box center [510, 376] width 274 height 624
click at [611, 465] on img at bounding box center [615, 465] width 13 height 11
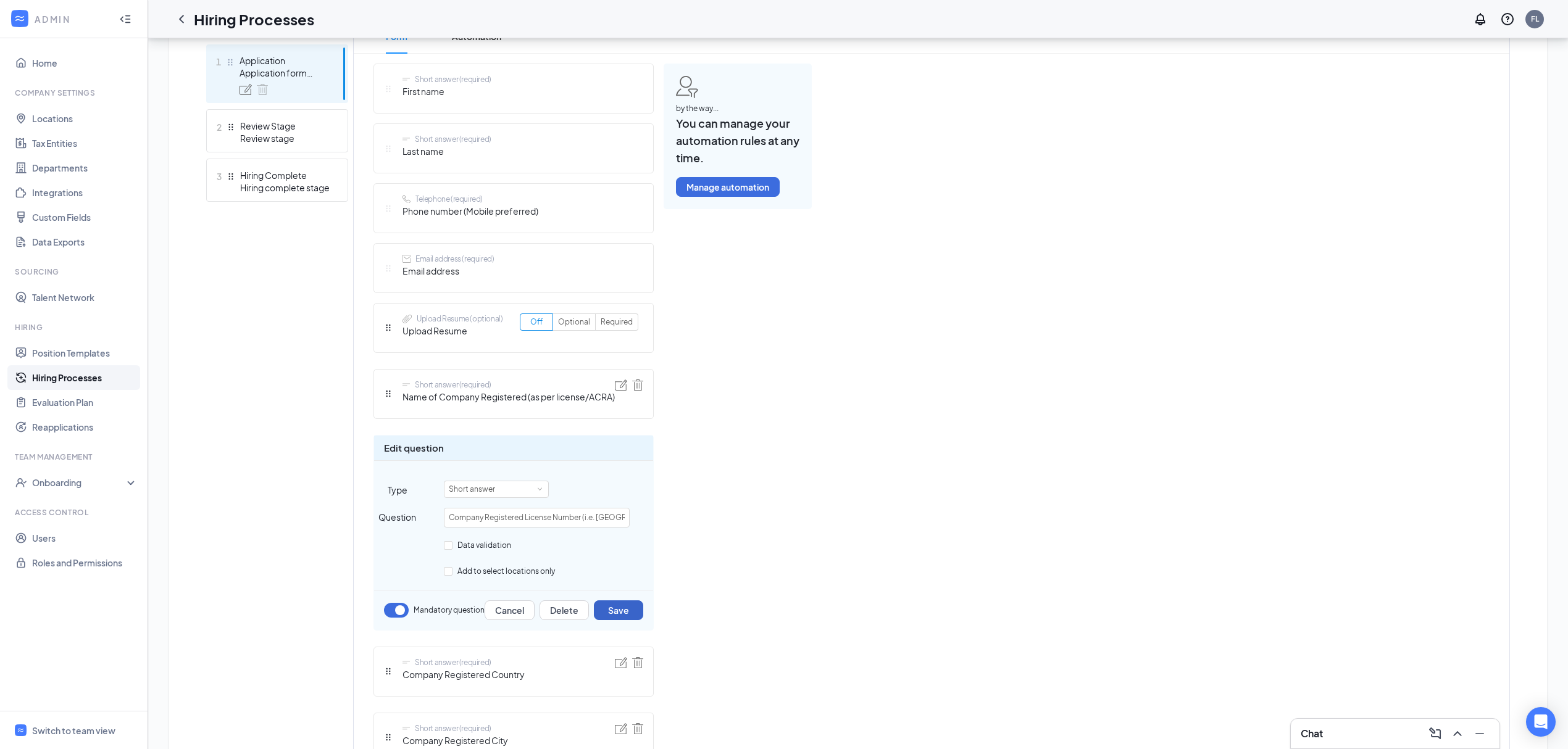
click at [615, 615] on button "Save" at bounding box center [618, 610] width 49 height 20
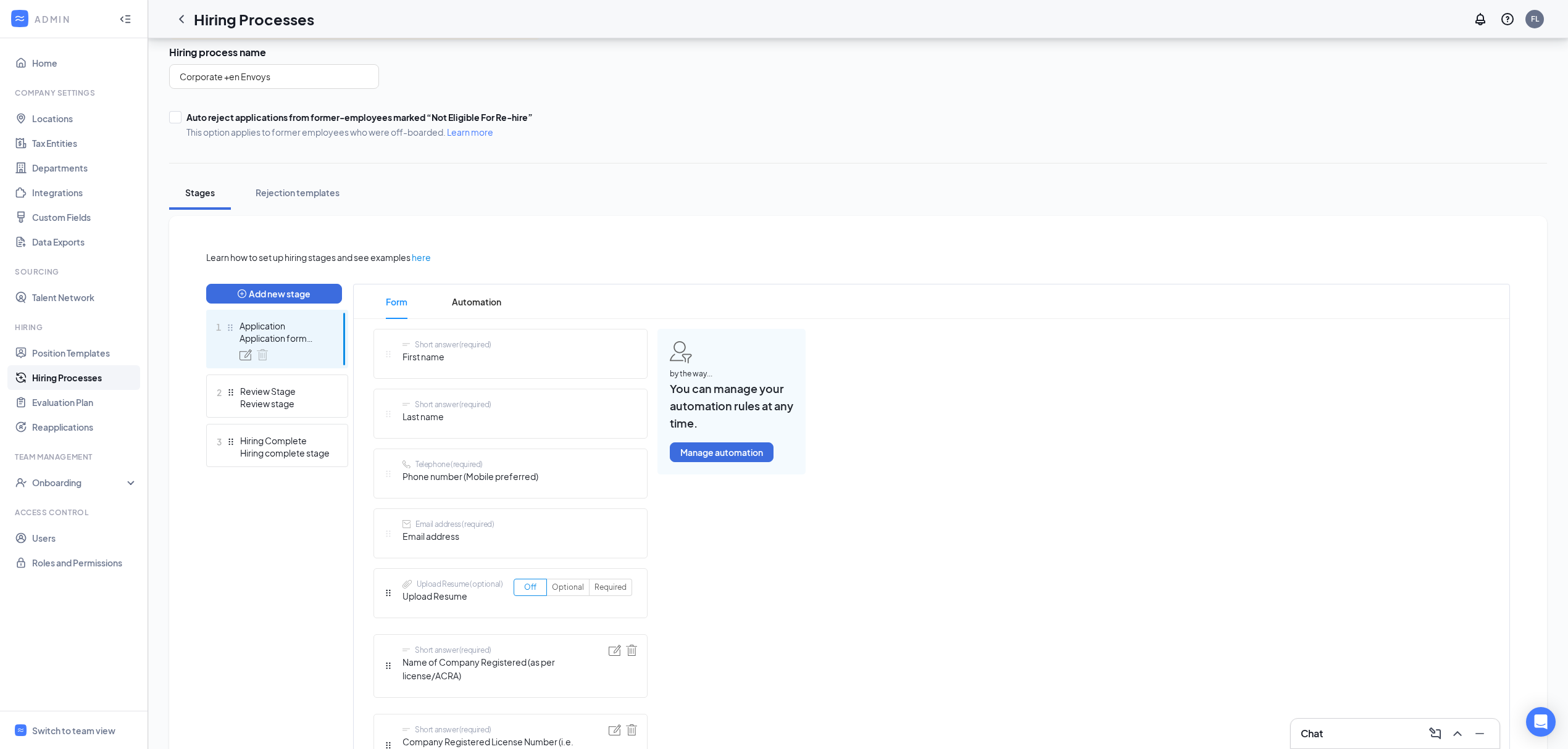
scroll to position [0, 0]
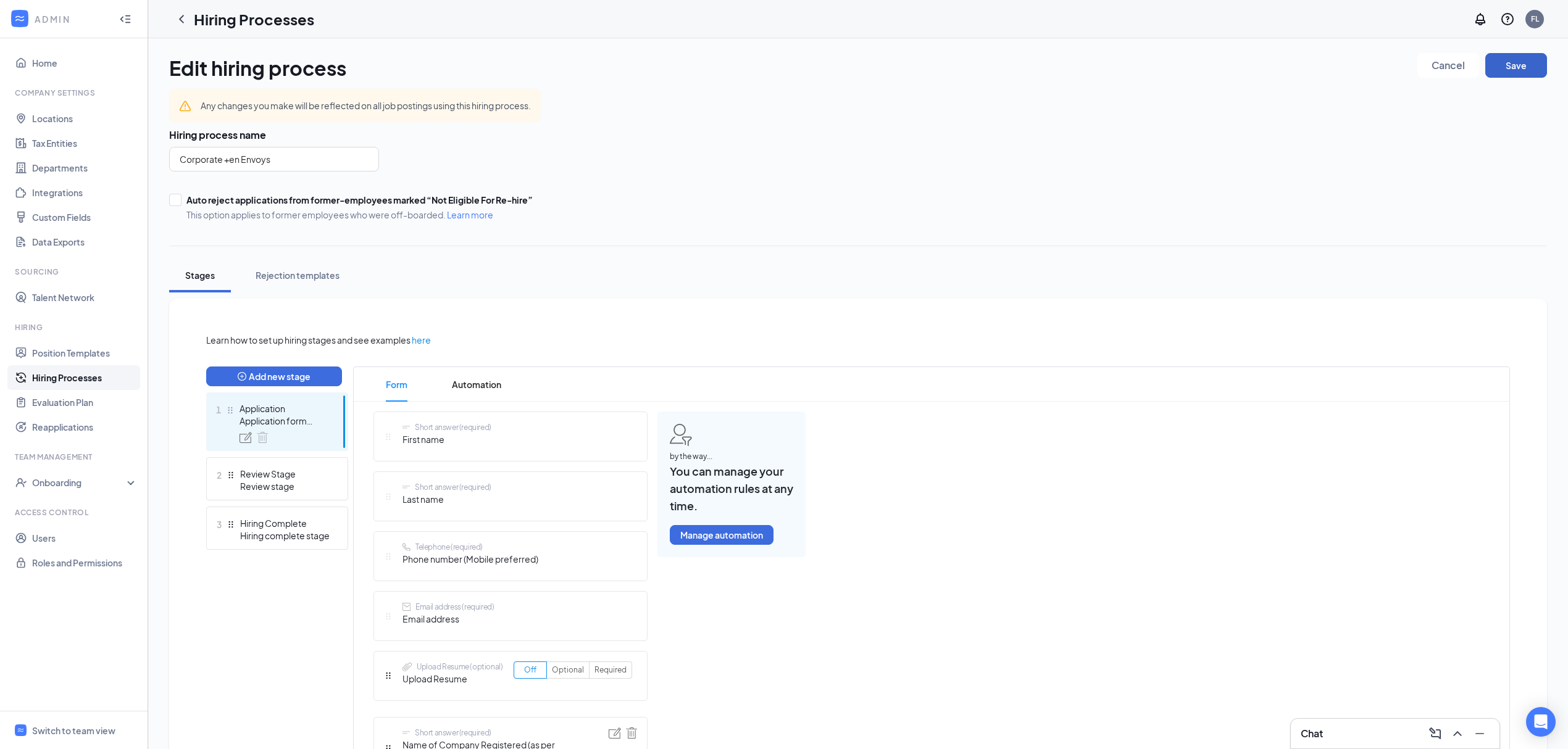
click at [1537, 62] on button "Save" at bounding box center [1516, 65] width 62 height 25
click at [1498, 55] on button "Save" at bounding box center [1516, 65] width 62 height 25
click at [1530, 30] on icon "Cross" at bounding box center [1533, 32] width 15 height 15
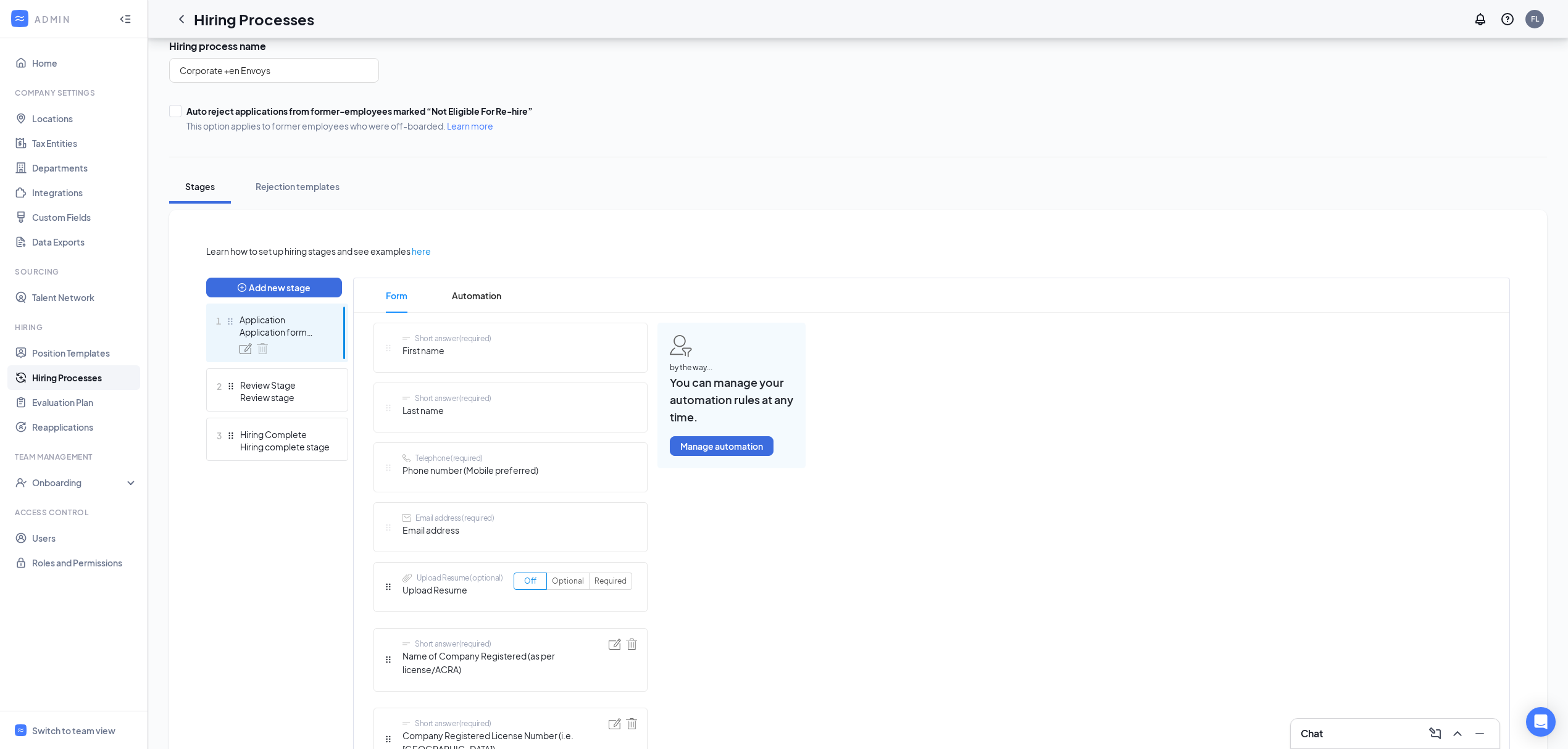
scroll to position [247, 0]
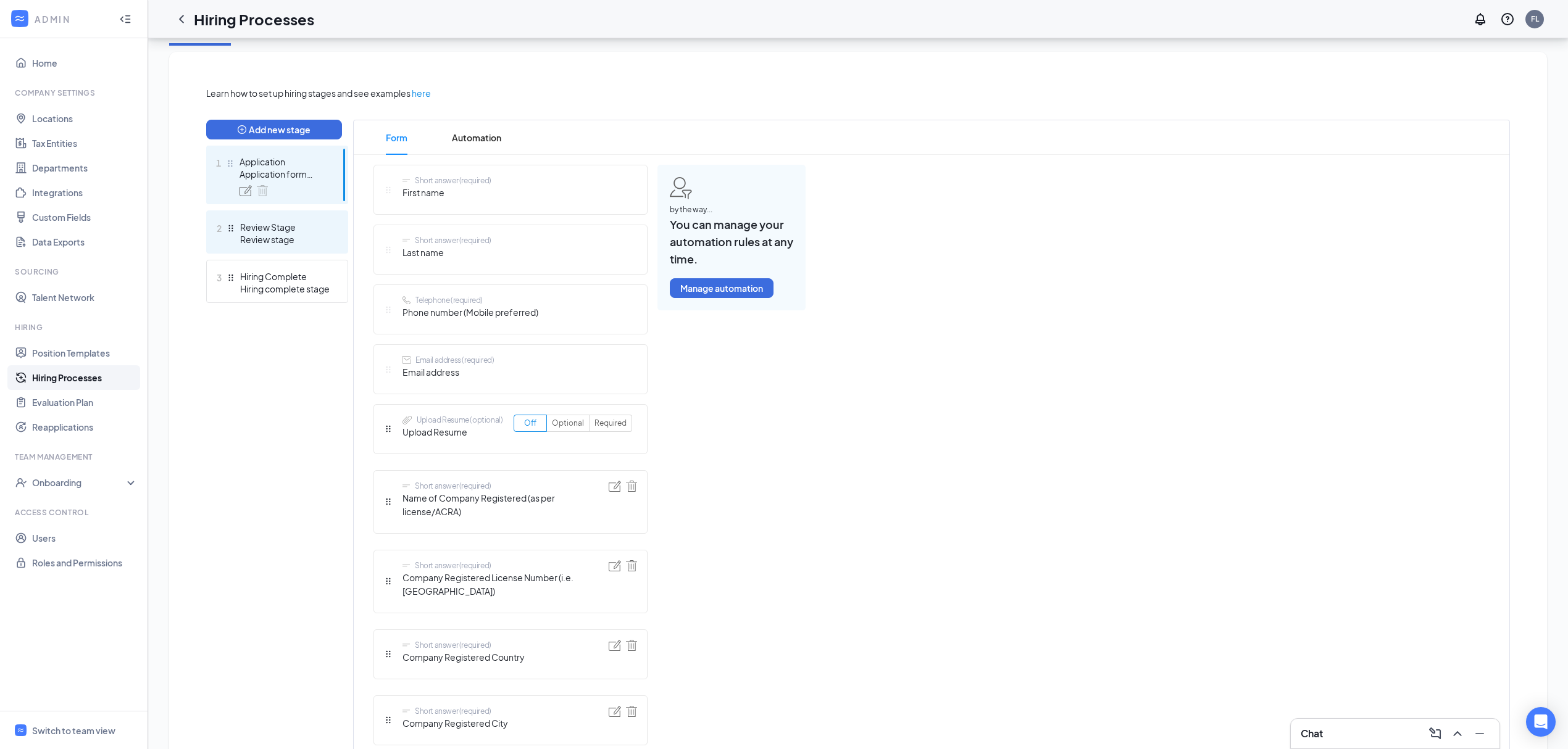
click at [312, 228] on div "Review Stage" at bounding box center [285, 227] width 90 height 13
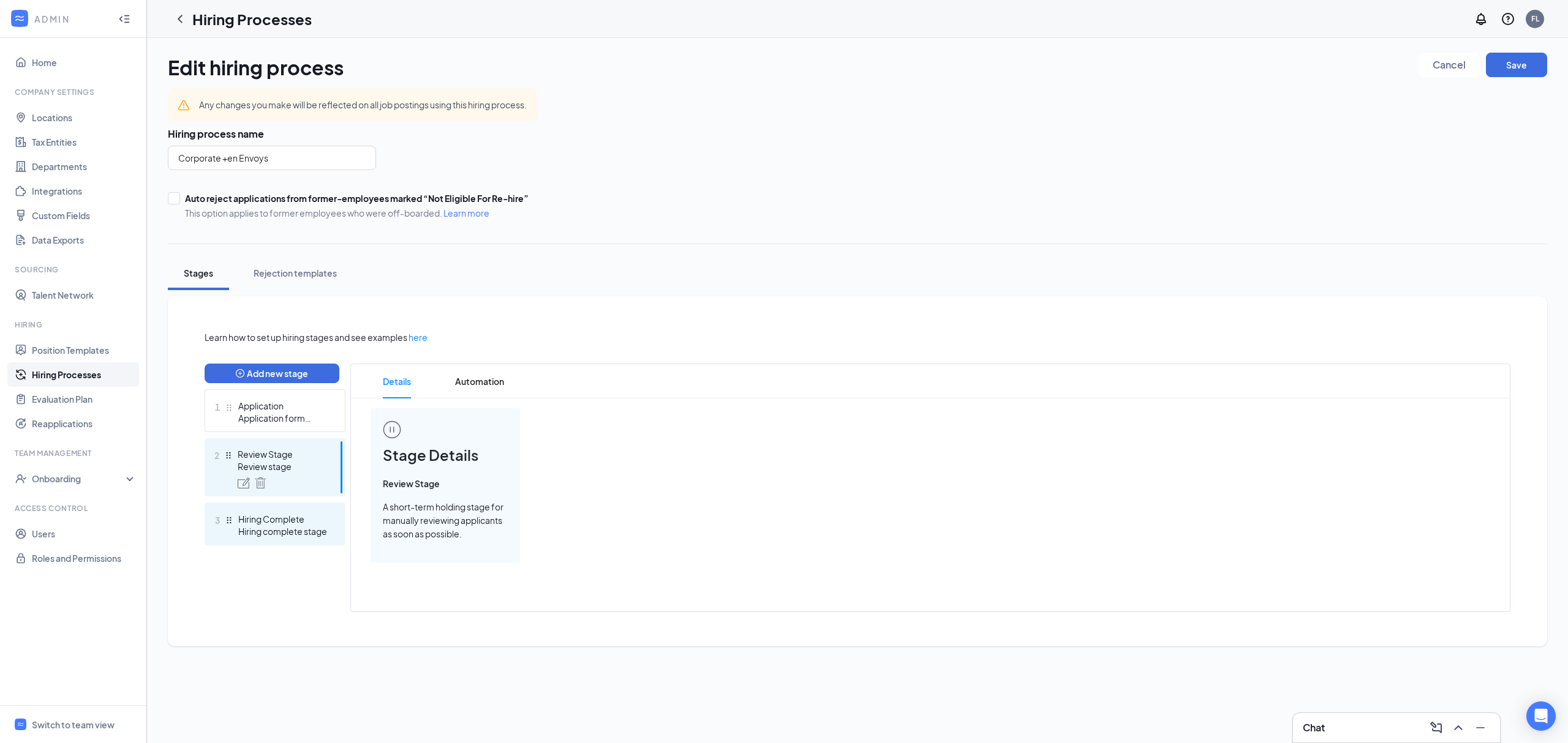
click at [304, 511] on div "3 Hiring Complete Hiring complete stage" at bounding box center [275, 524] width 141 height 43
click at [309, 386] on div "Add new stage 1 Application Application form stage 2 Review Stage Review stage …" at bounding box center [275, 491] width 141 height 256
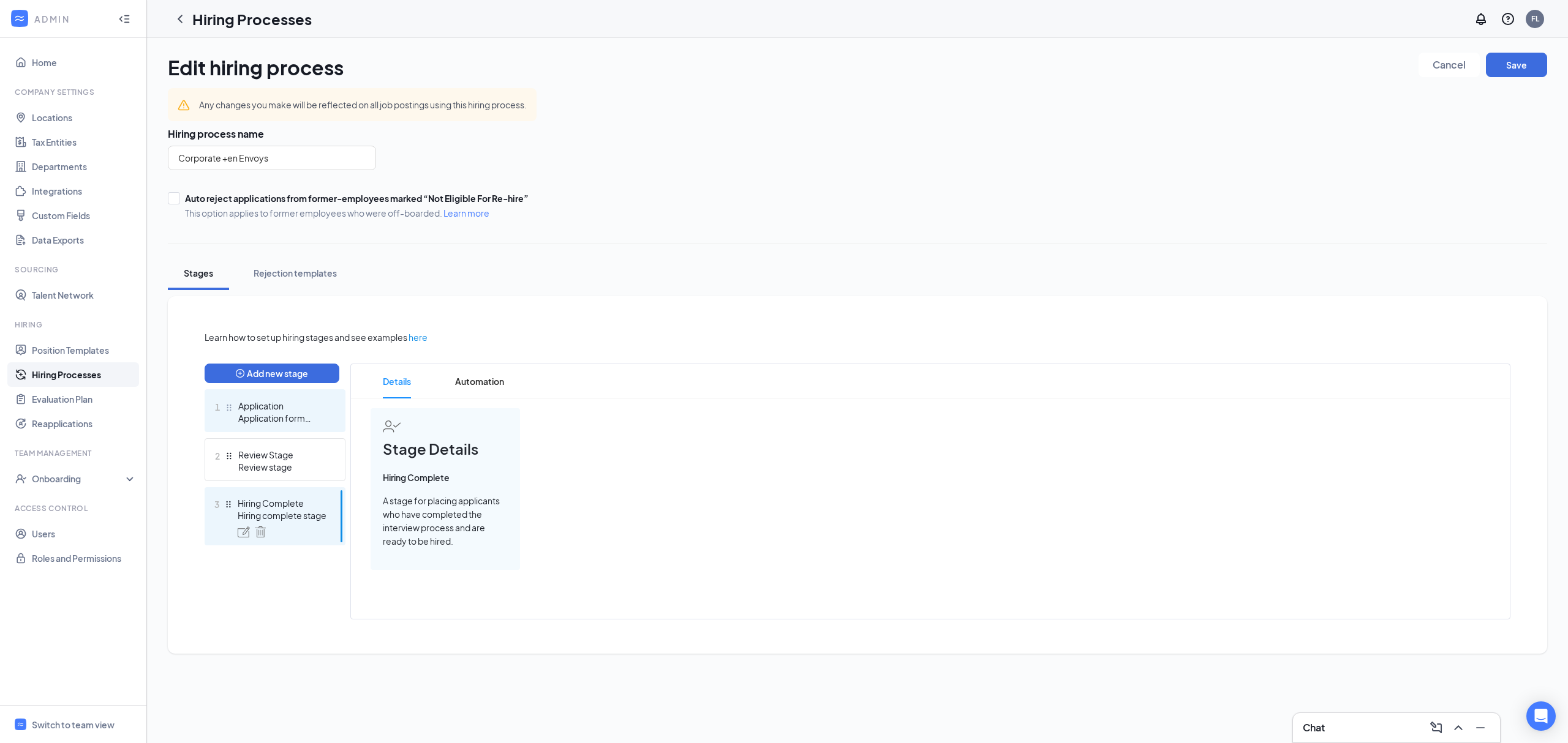
click at [304, 420] on div "Application form stage" at bounding box center [282, 418] width 89 height 12
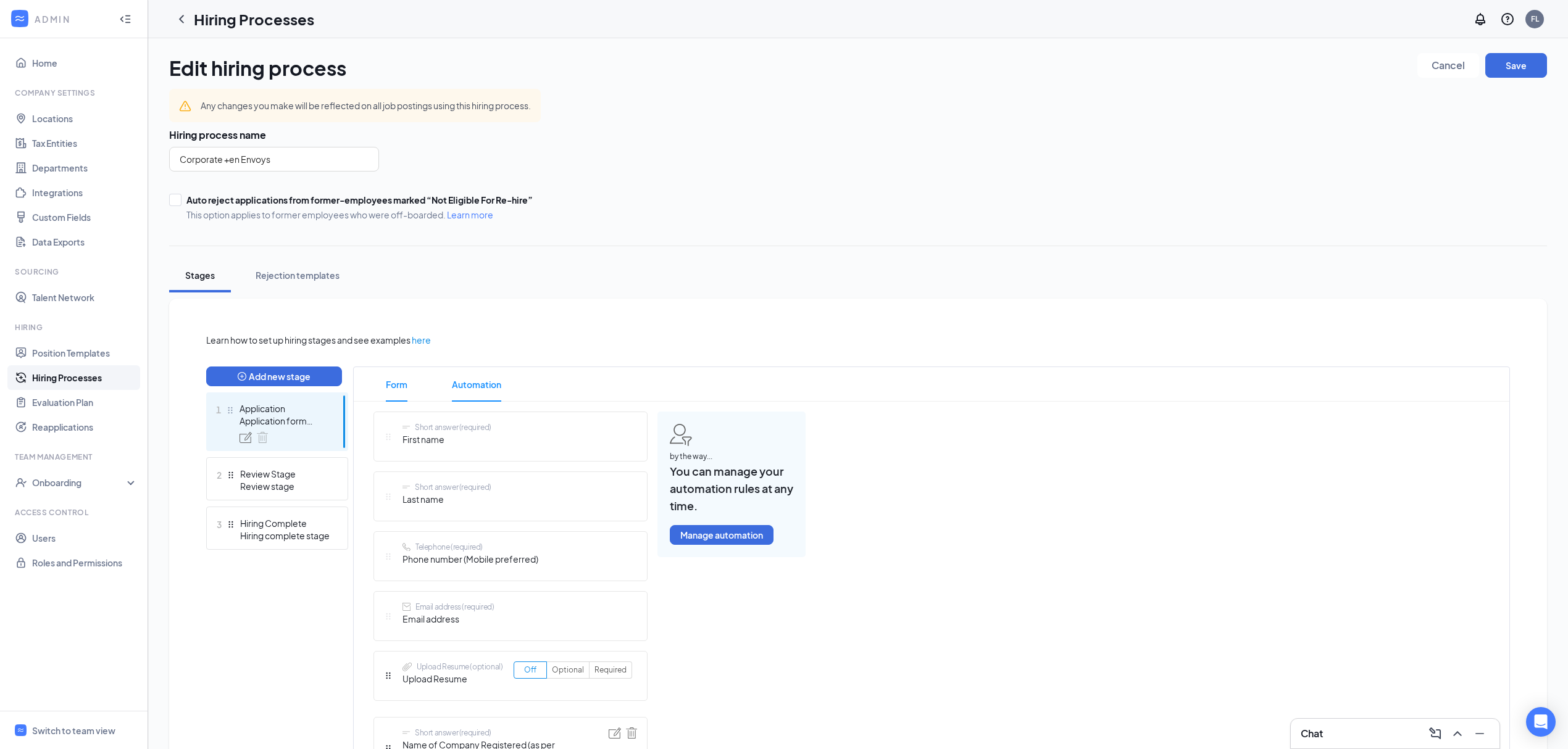
click at [475, 378] on span "Automation" at bounding box center [477, 384] width 49 height 35
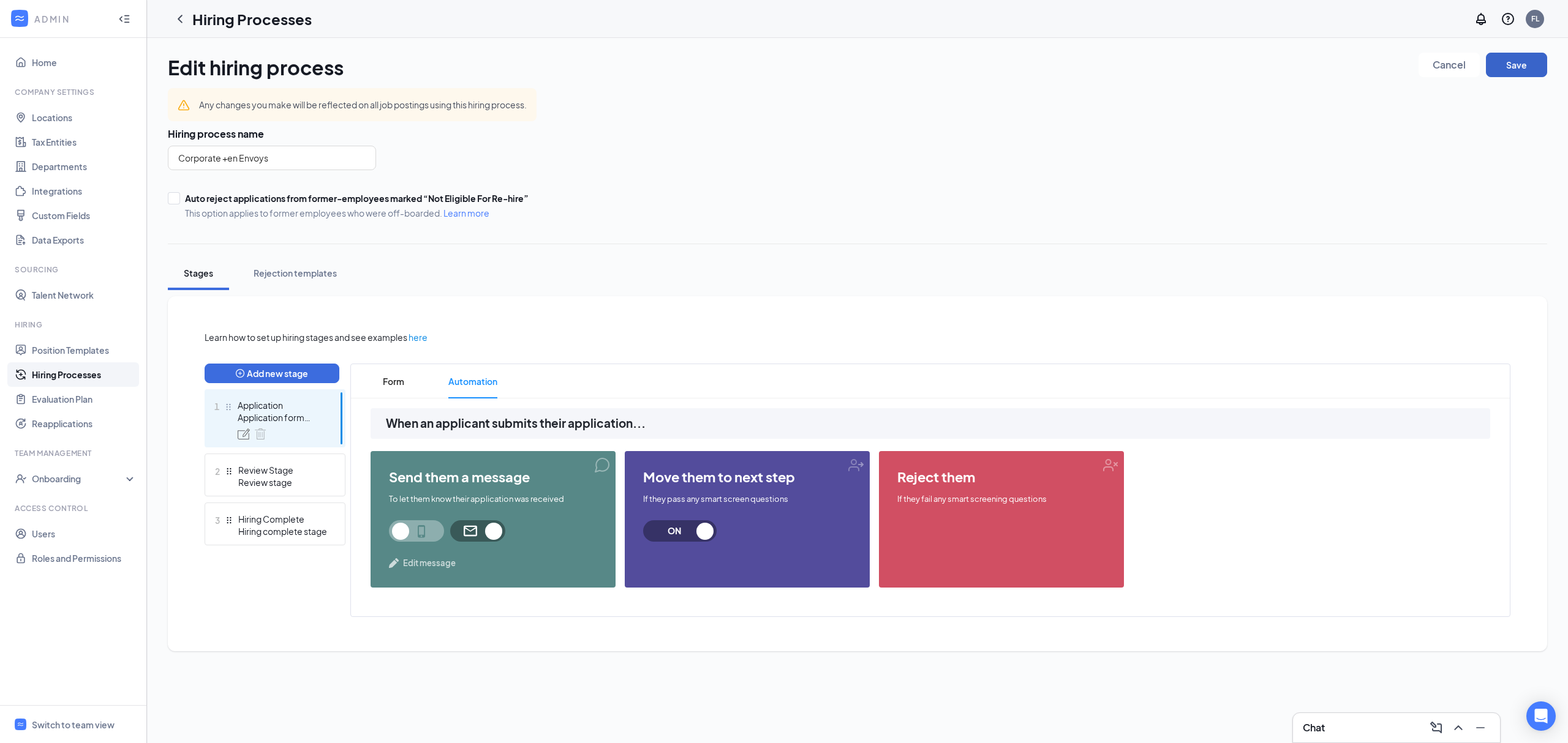
click at [1521, 66] on button "Save" at bounding box center [1517, 64] width 61 height 24
